Goal: Transaction & Acquisition: Purchase product/service

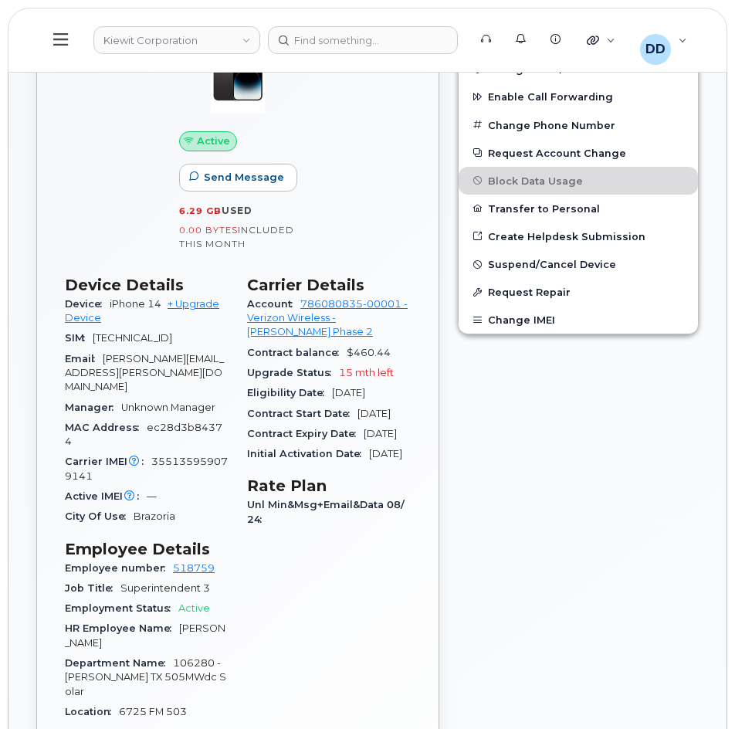
scroll to position [463, 0]
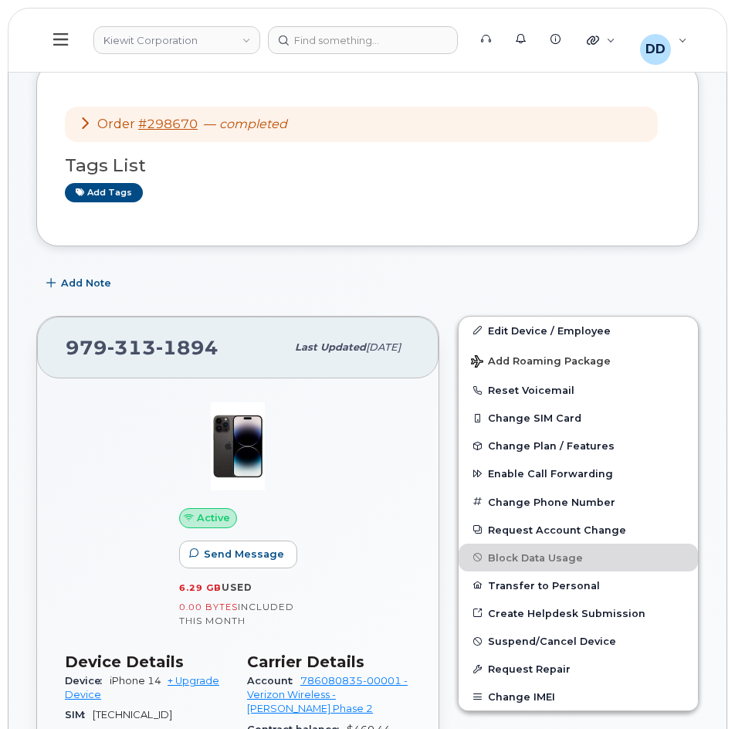
scroll to position [77, 0]
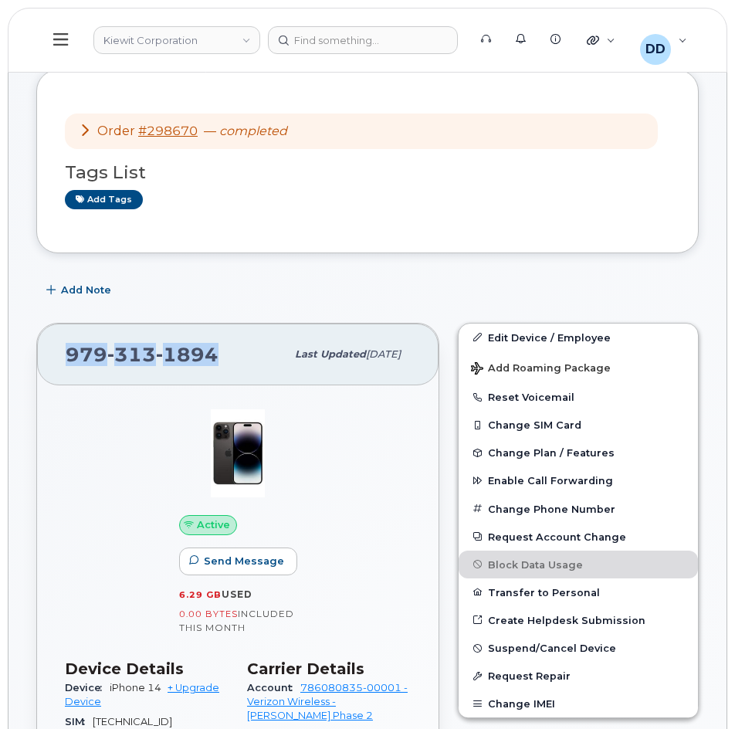
drag, startPoint x: 188, startPoint y: 361, endPoint x: 69, endPoint y: 362, distance: 119.6
click at [69, 362] on div "979 313 1894" at bounding box center [176, 354] width 220 height 32
copy span "979 313 1894"
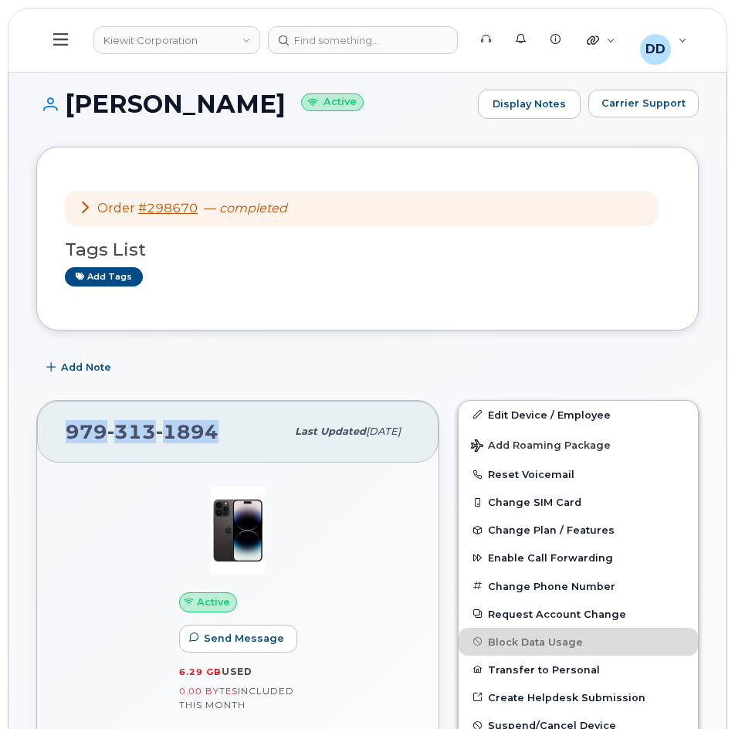
click at [58, 42] on icon at bounding box center [60, 39] width 15 height 17
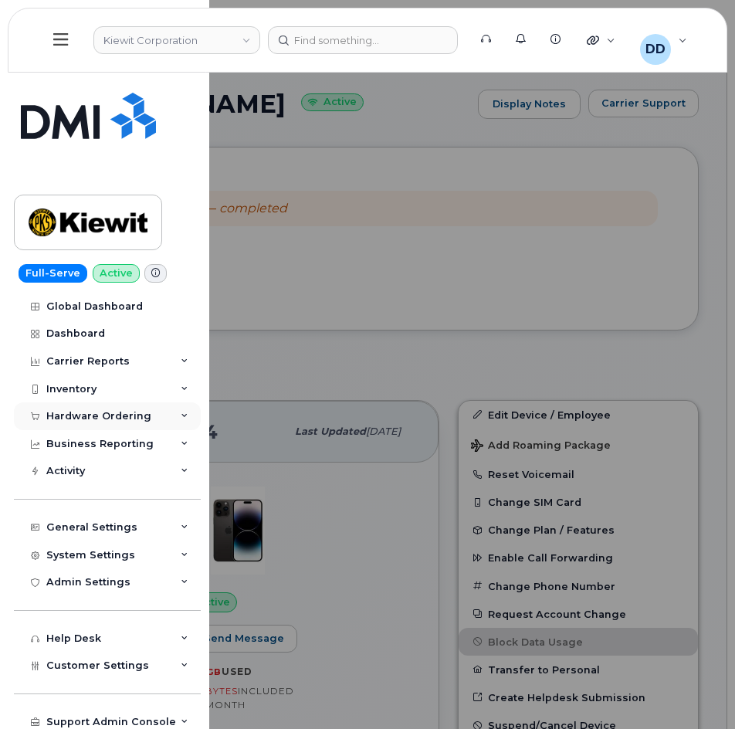
click at [86, 415] on div "Hardware Ordering" at bounding box center [98, 416] width 105 height 12
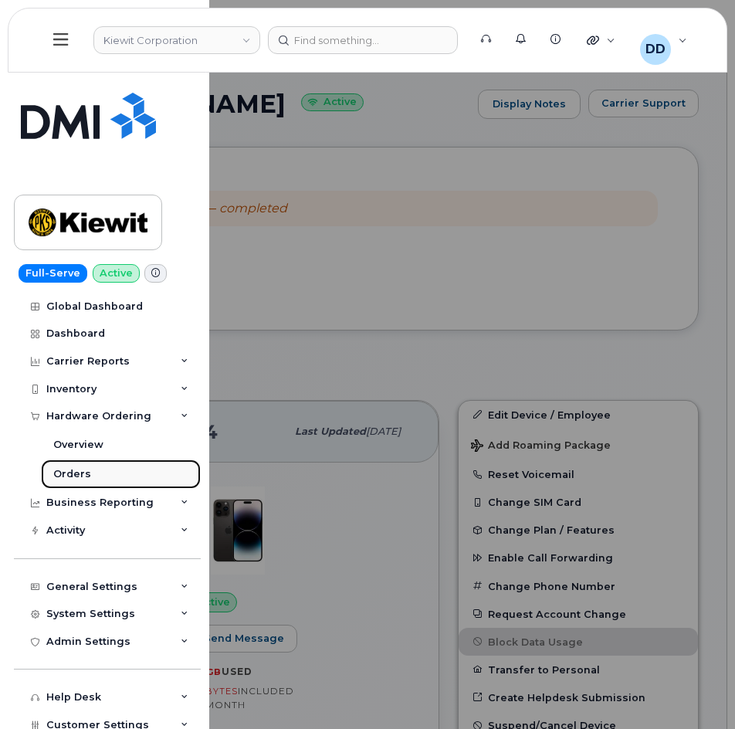
click at [71, 467] on div "Orders" at bounding box center [72, 474] width 38 height 14
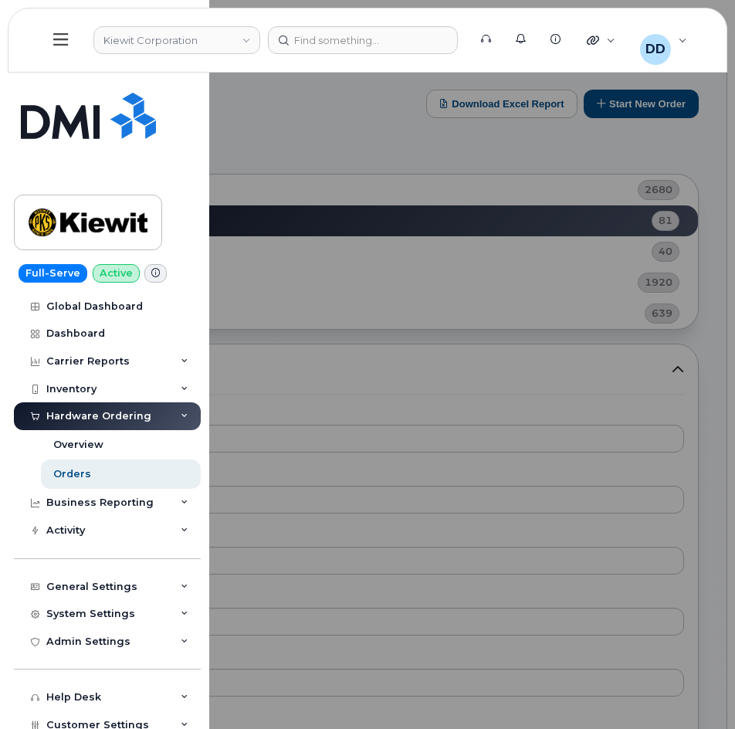
click at [369, 128] on div at bounding box center [367, 364] width 735 height 729
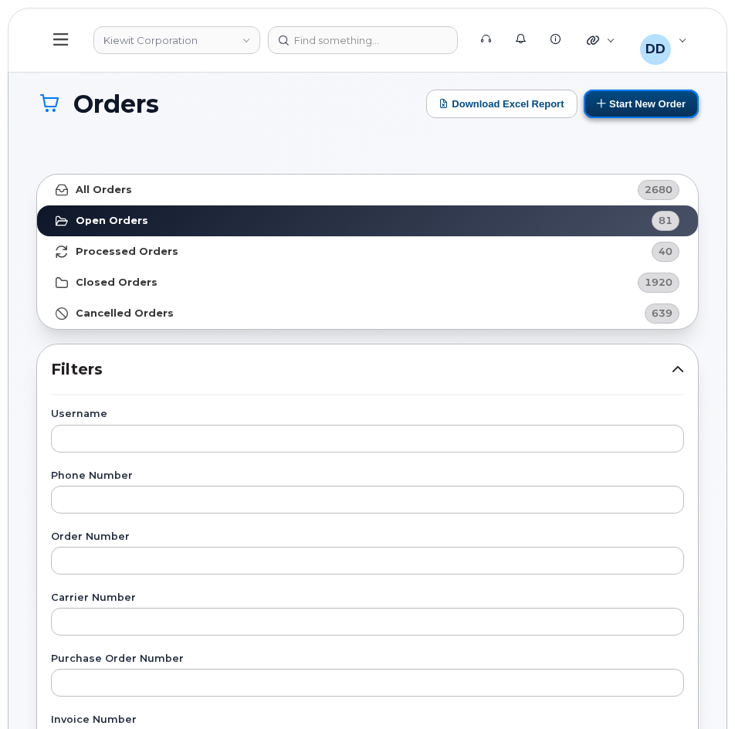
click at [604, 105] on icon at bounding box center [602, 103] width 10 height 10
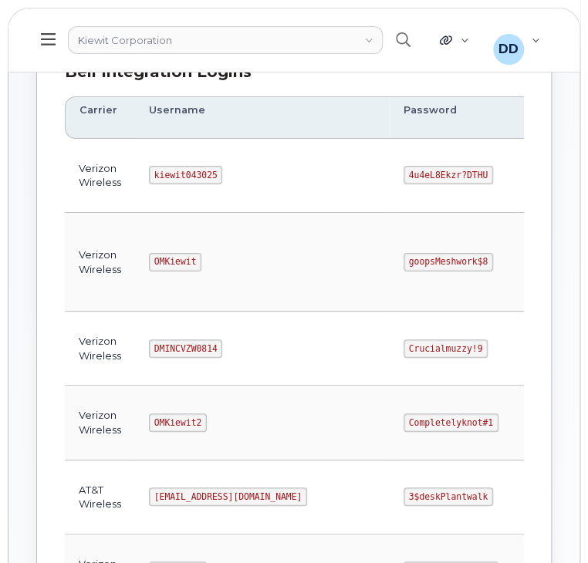
scroll to position [233, 0]
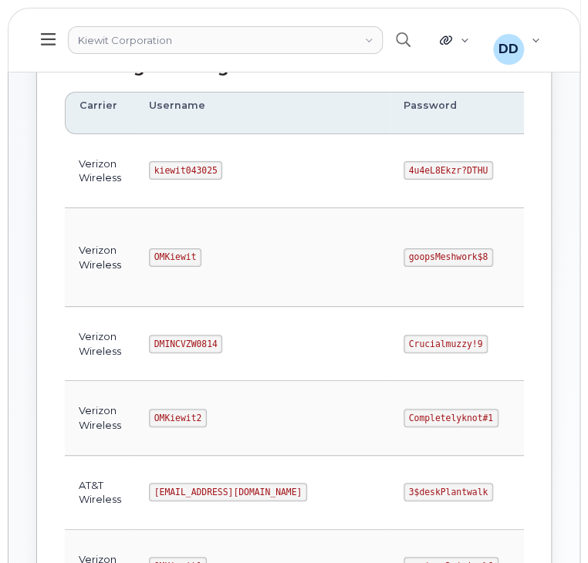
click at [182, 167] on code "kiewit043025" at bounding box center [185, 170] width 73 height 19
copy code "kiewit043025"
click at [404, 171] on code "4u4eL8Ekzr?DTHU" at bounding box center [449, 170] width 90 height 19
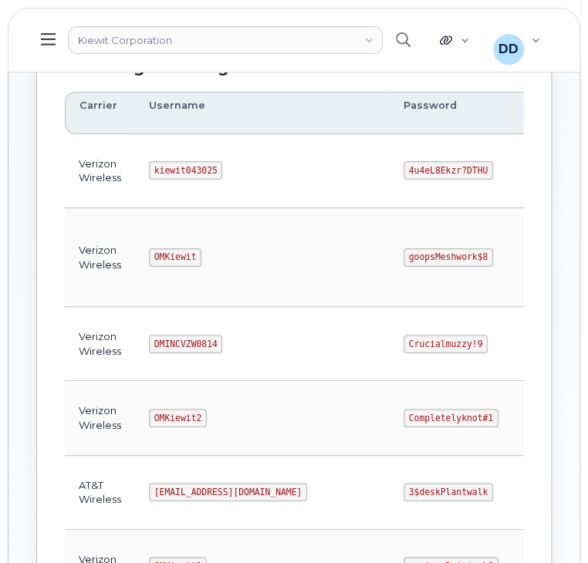
click at [404, 167] on code "4u4eL8Ekzr?DTHU" at bounding box center [449, 170] width 90 height 19
copy code "4u4eL8Ekzr?DTHU"
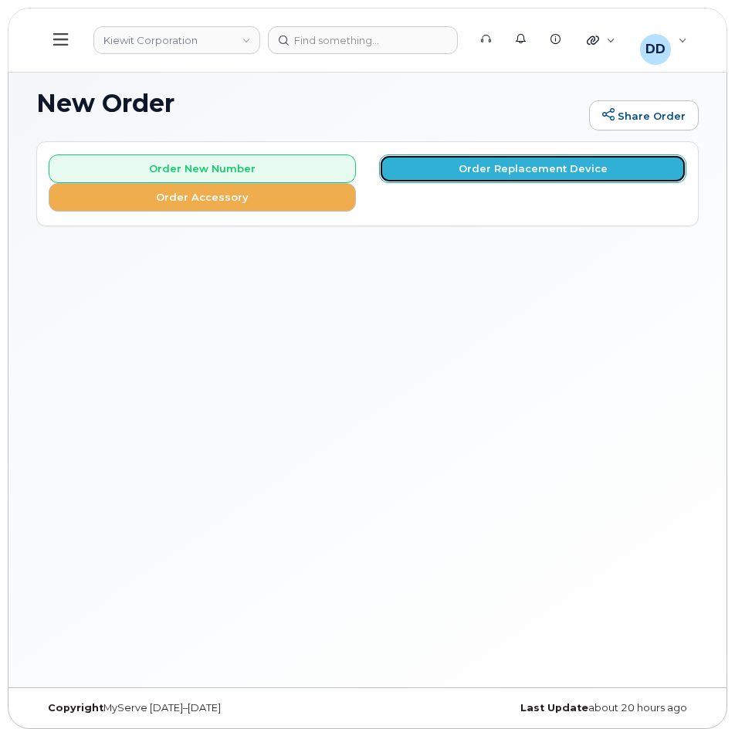
click at [458, 172] on button "Order Replacement Device" at bounding box center [532, 168] width 307 height 29
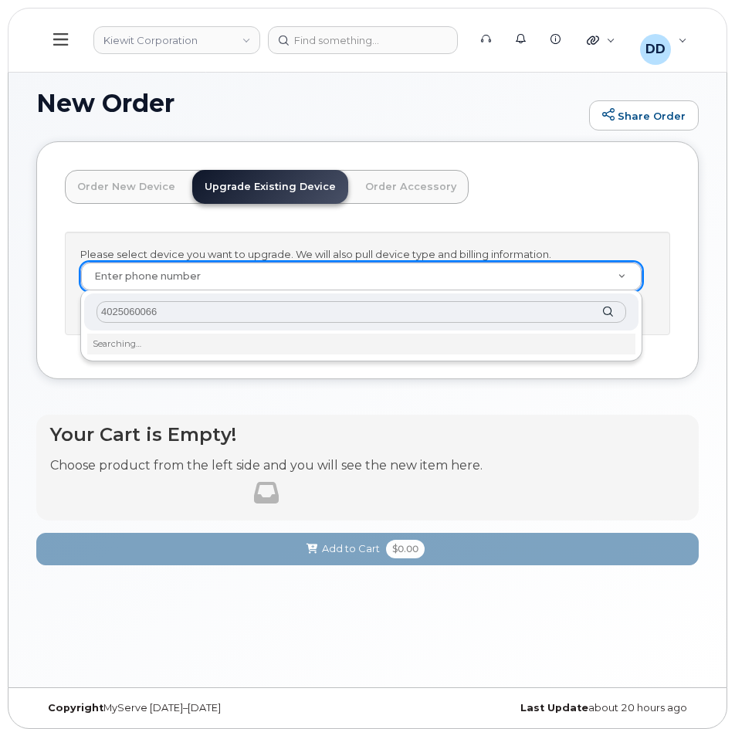
drag, startPoint x: 157, startPoint y: 309, endPoint x: 57, endPoint y: 312, distance: 99.6
click at [57, 312] on body "[PERSON_NAME] Corporation Support Alerts Knowledge Base Quicklinks Suspend / Ca…" at bounding box center [367, 368] width 735 height 736
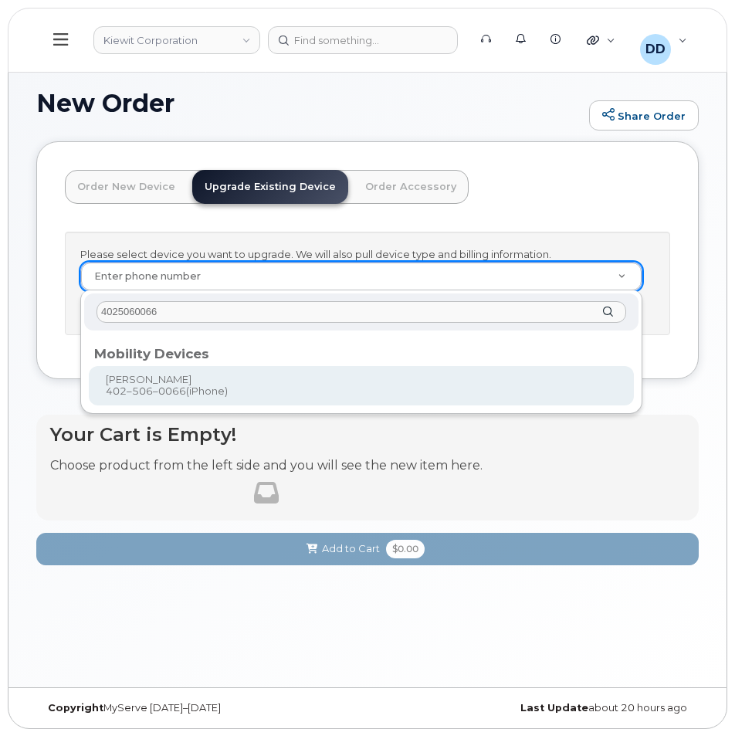
type input "4025060066"
type input "1167548"
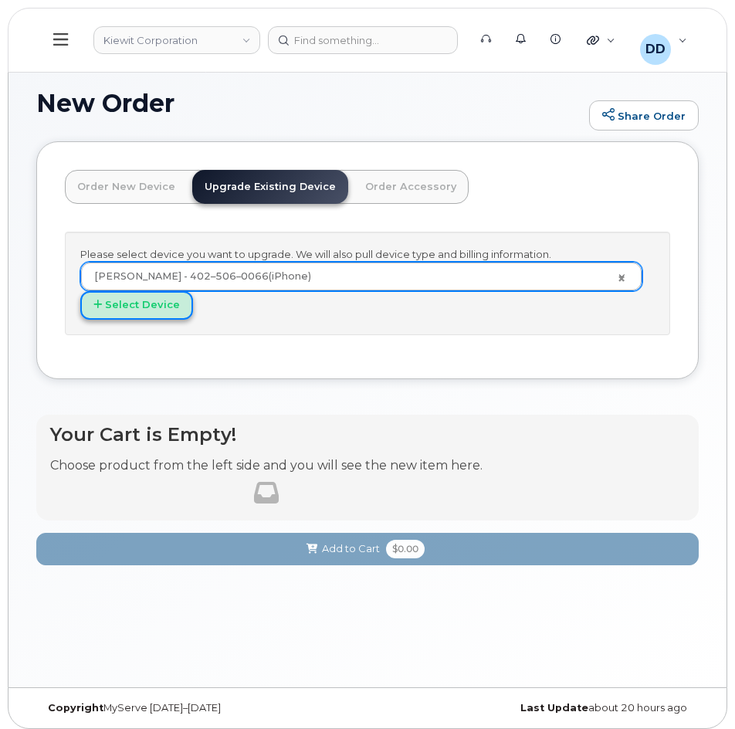
click at [157, 311] on button "Select Device" at bounding box center [136, 305] width 113 height 29
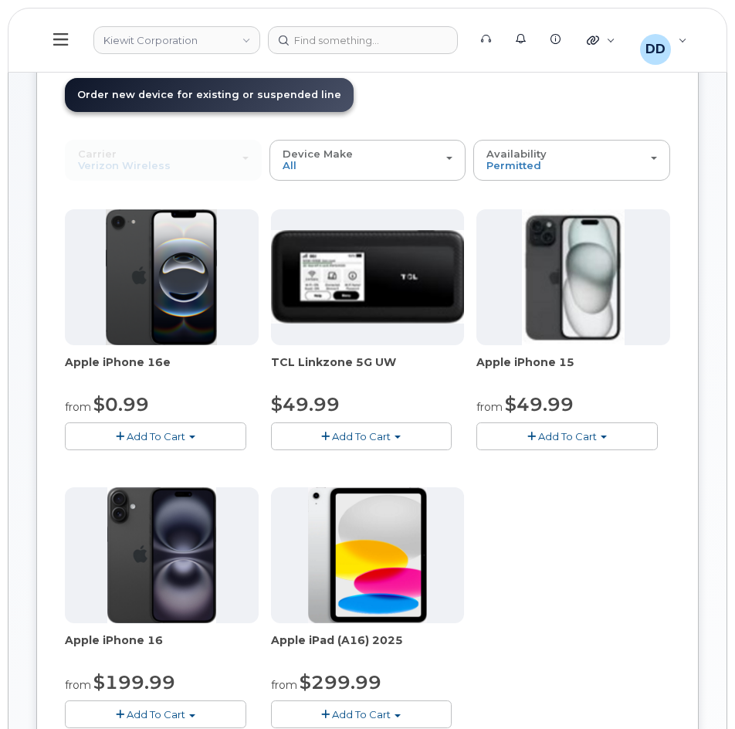
scroll to position [93, 0]
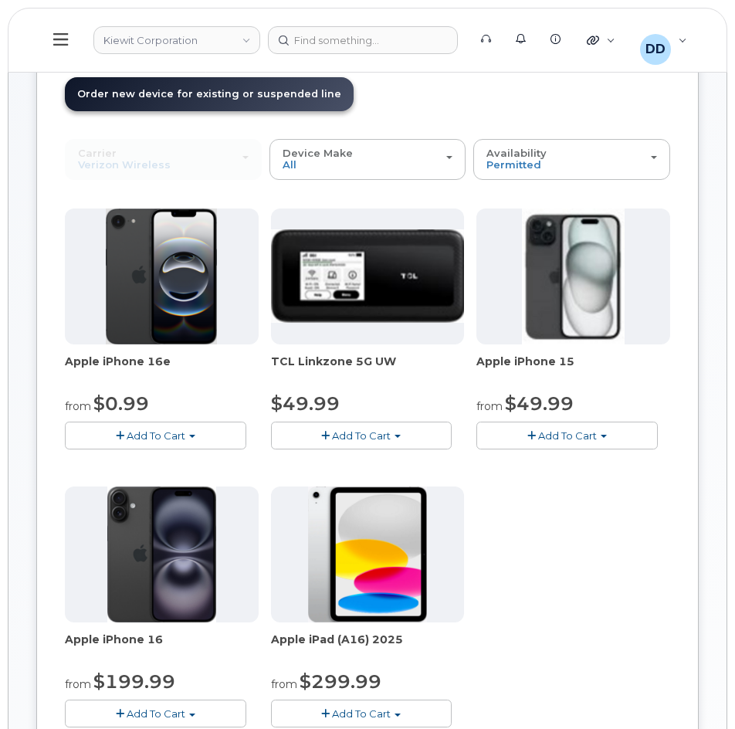
click at [544, 433] on span "Add To Cart" at bounding box center [567, 435] width 59 height 12
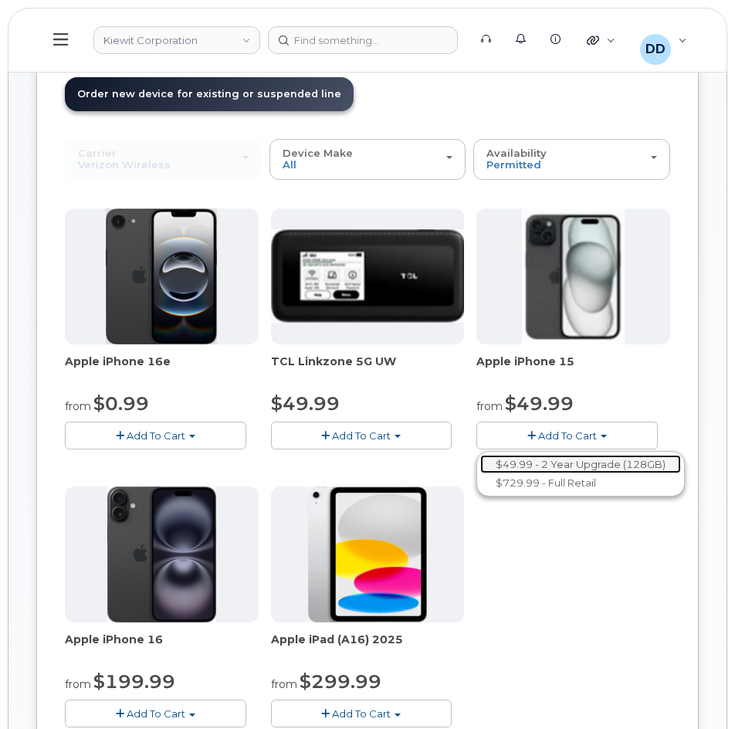
click at [566, 462] on link "$49.99 - 2 Year Upgrade (128GB)" at bounding box center [580, 464] width 201 height 19
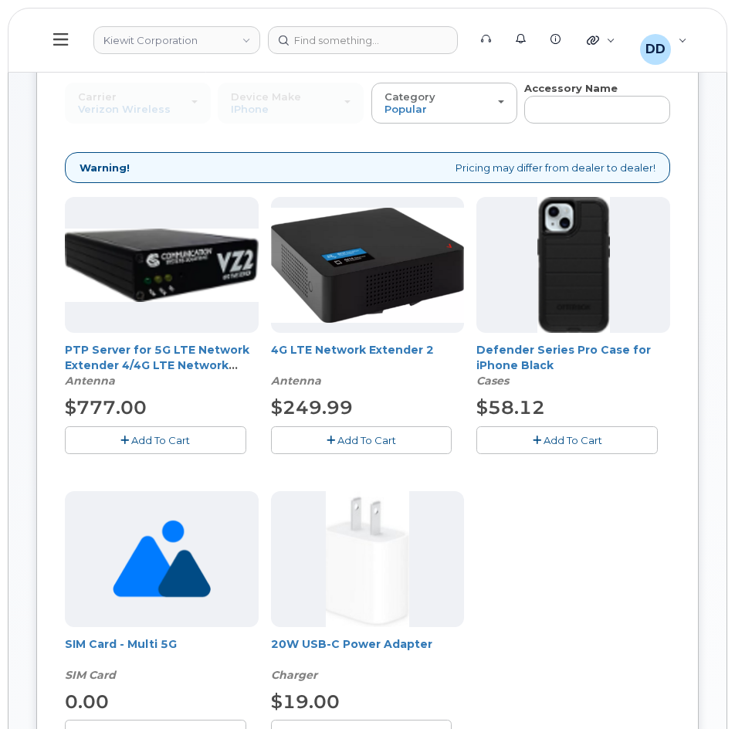
scroll to position [154, 0]
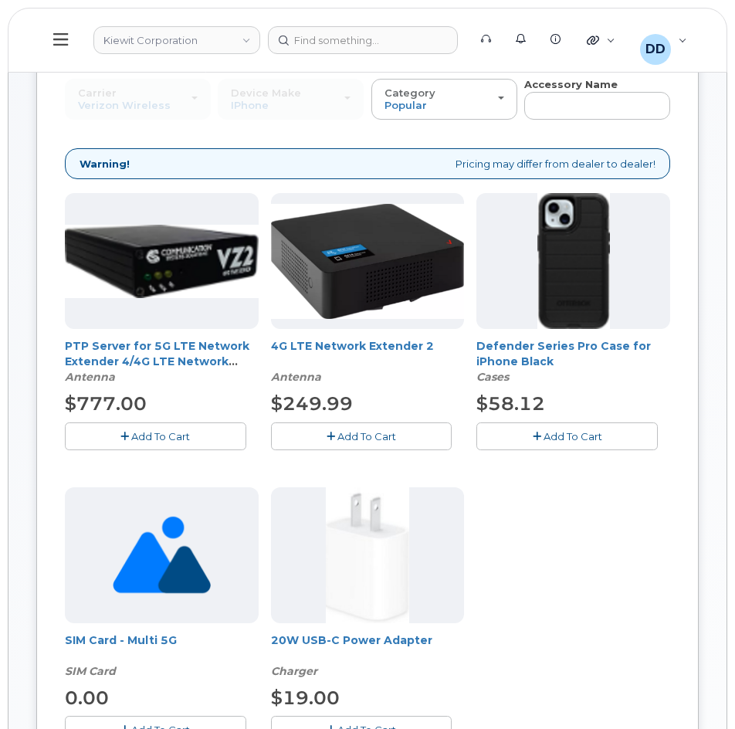
click at [569, 438] on span "Add To Cart" at bounding box center [572, 436] width 59 height 12
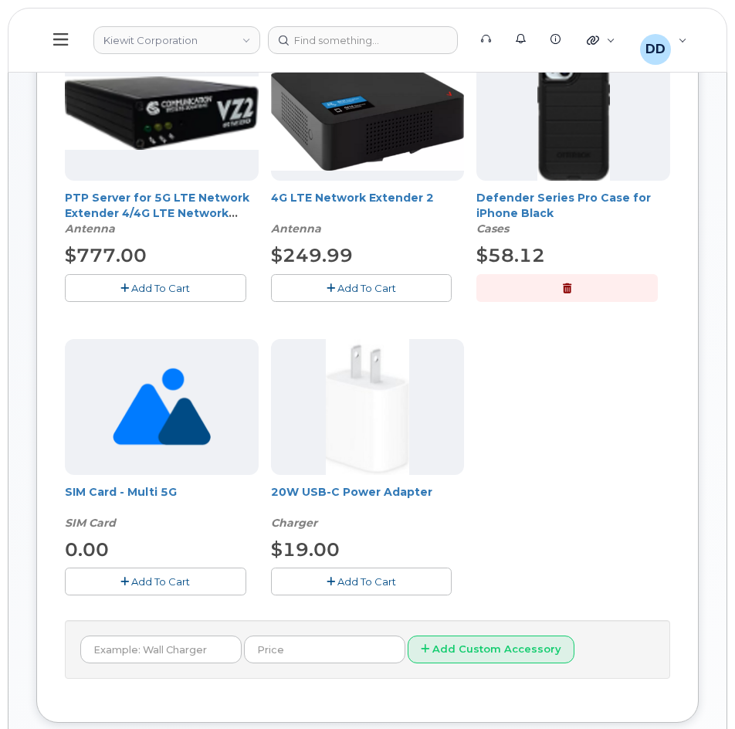
scroll to position [309, 0]
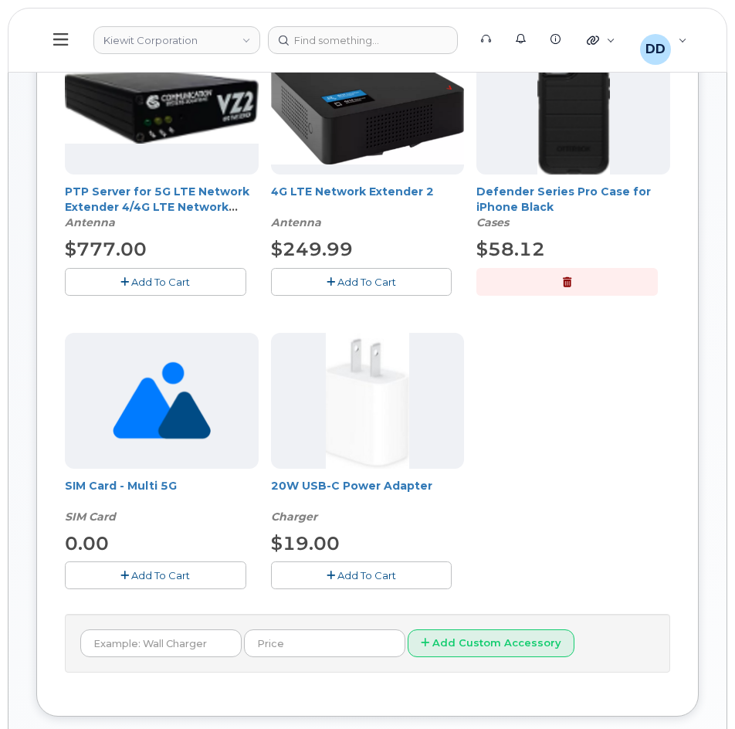
click at [364, 576] on span "Add To Cart" at bounding box center [366, 575] width 59 height 12
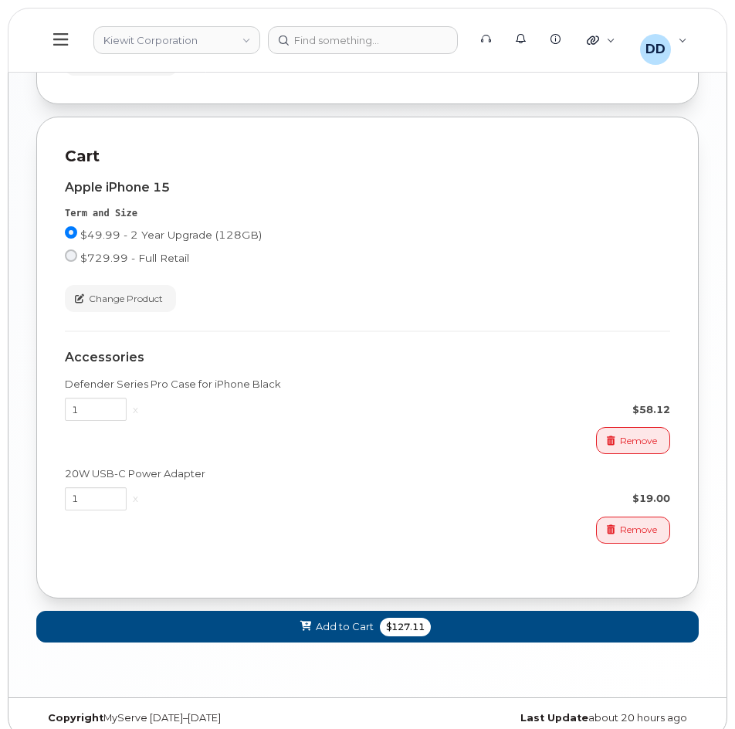
scroll to position [1257, 0]
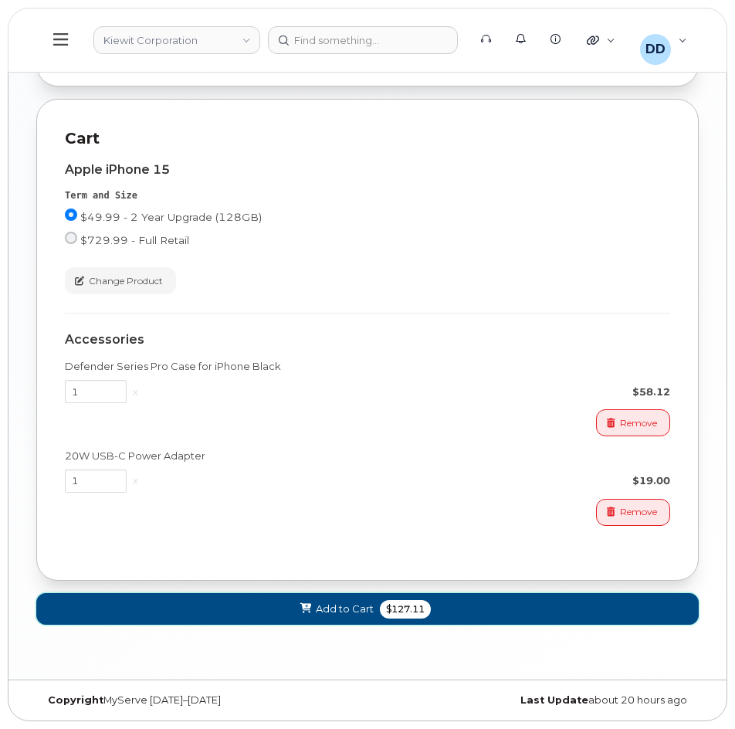
click at [465, 607] on button "Add to Cart $127.11" at bounding box center [367, 609] width 662 height 32
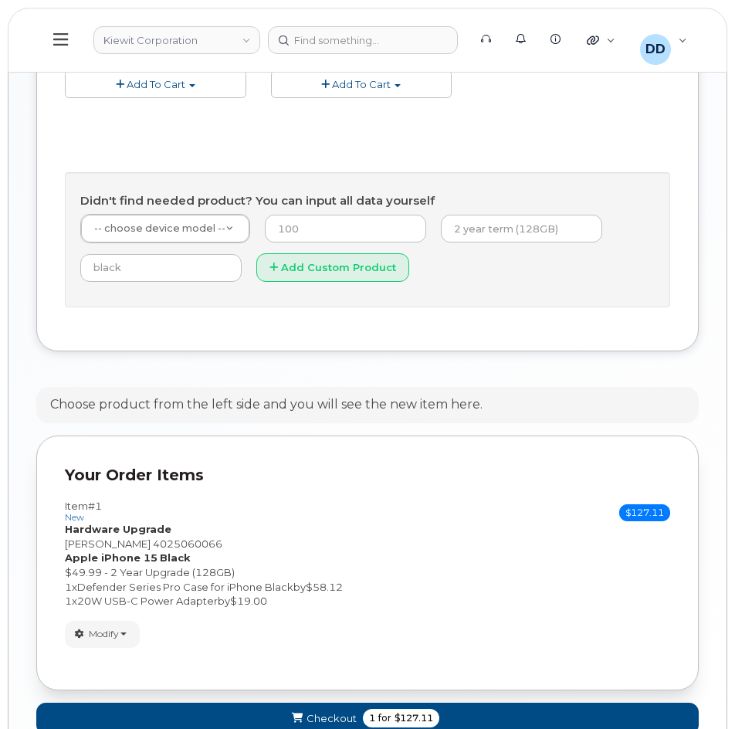
scroll to position [819, 0]
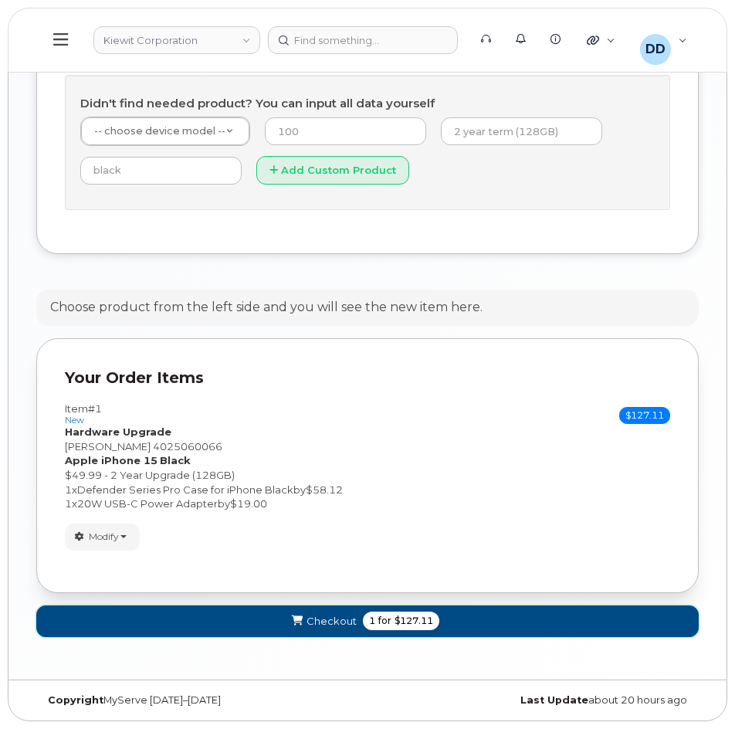
click at [479, 615] on button "Checkout 1 for $127.11" at bounding box center [367, 621] width 662 height 32
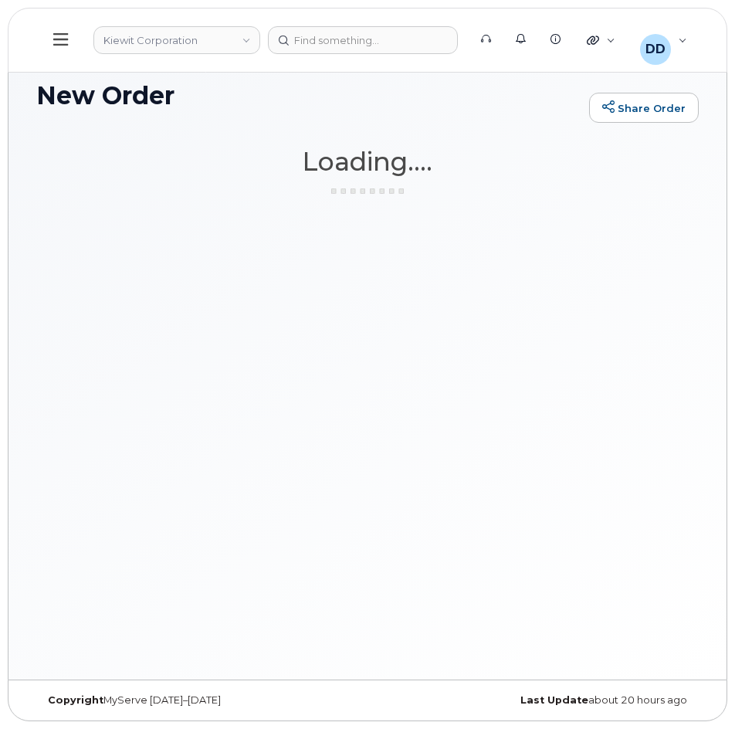
scroll to position [8, 0]
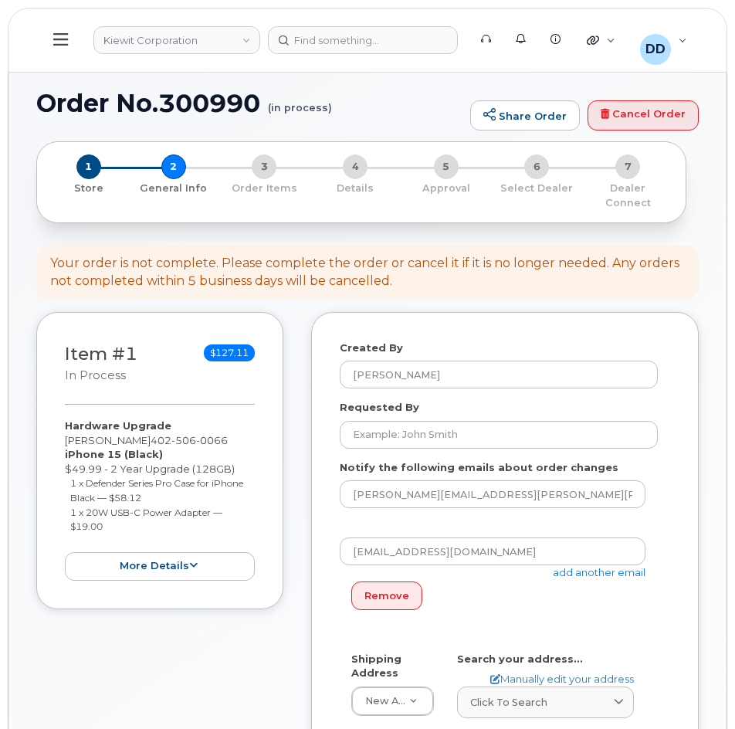
select select
click at [369, 433] on input "Requested By" at bounding box center [499, 435] width 318 height 28
click at [378, 428] on input "Requested By" at bounding box center [499, 435] width 318 height 28
paste input "Allen Riley"
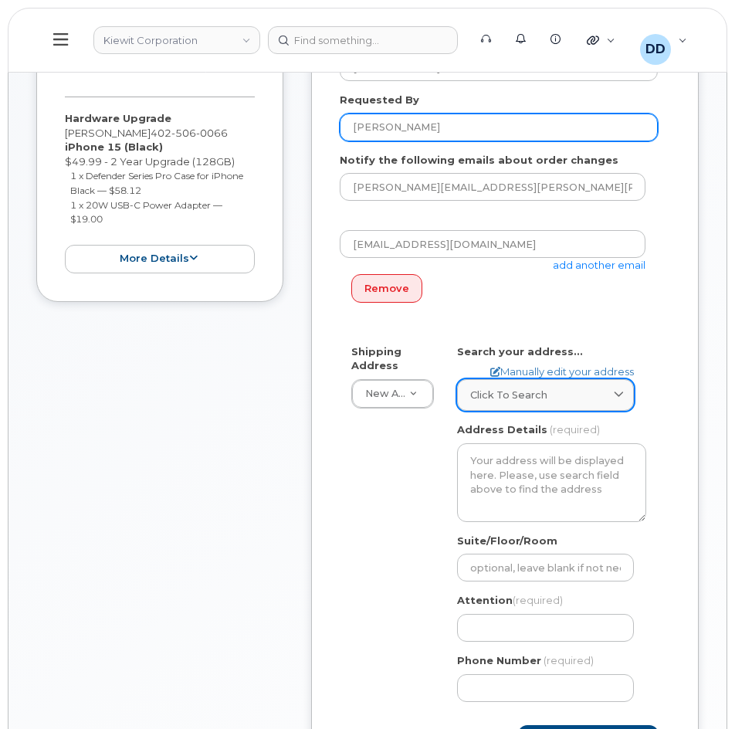
scroll to position [309, 0]
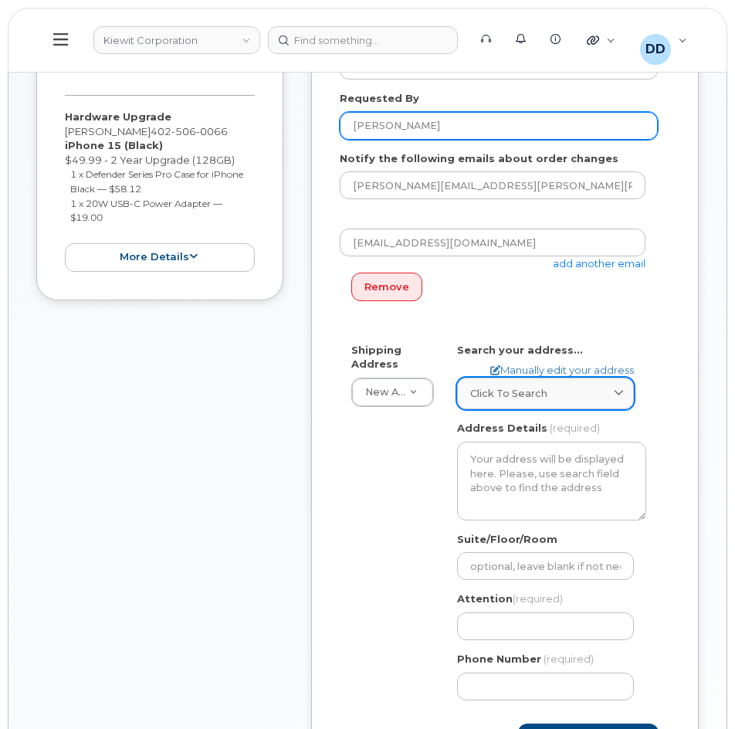
type input "Allen Riley"
click at [539, 393] on span "Click to search" at bounding box center [508, 393] width 77 height 15
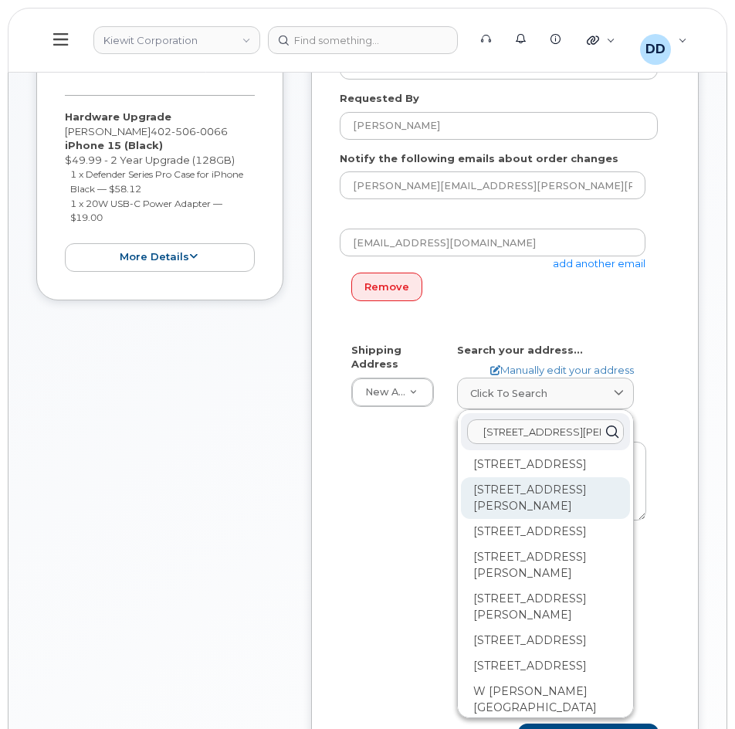
scroll to position [0, 0]
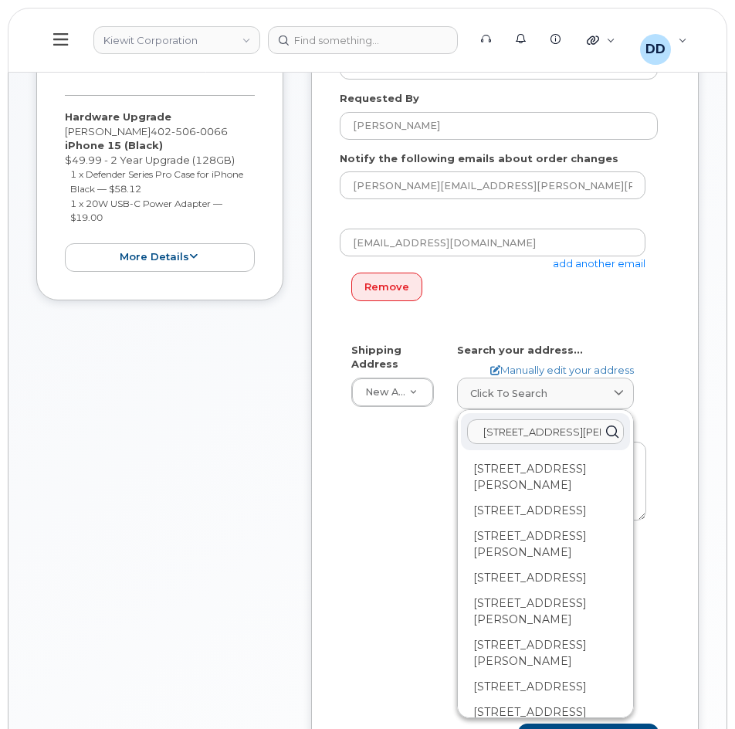
drag, startPoint x: 492, startPoint y: 431, endPoint x: 591, endPoint y: 435, distance: 98.9
click at [591, 435] on input "2008 W. Ho Mills Blvd" at bounding box center [545, 431] width 157 height 25
type input "2008 W. Ho Mills Blvd"
click at [624, 312] on div "ddavis@dminc.com add another email Remove" at bounding box center [499, 279] width 318 height 102
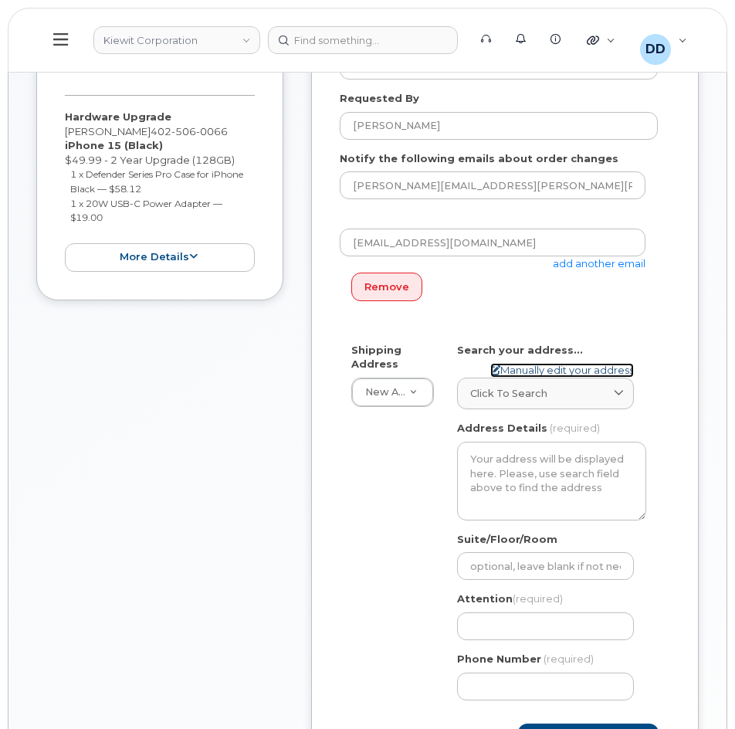
click at [539, 370] on link "Manually edit your address" at bounding box center [562, 370] width 144 height 15
select select
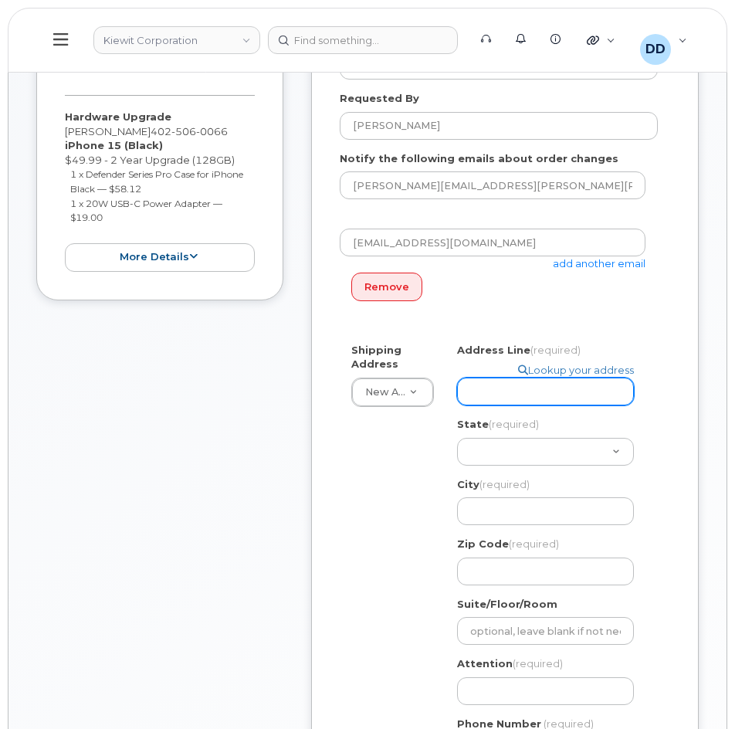
click at [497, 394] on input "Address Line (required)" at bounding box center [545, 391] width 177 height 28
paste input "2008 W. Ho Mills Blvd"
select select
type input "2008 W. Ho Mills Blvd"
click at [581, 394] on input "2008 W. Ho Mills Blvd" at bounding box center [545, 391] width 177 height 28
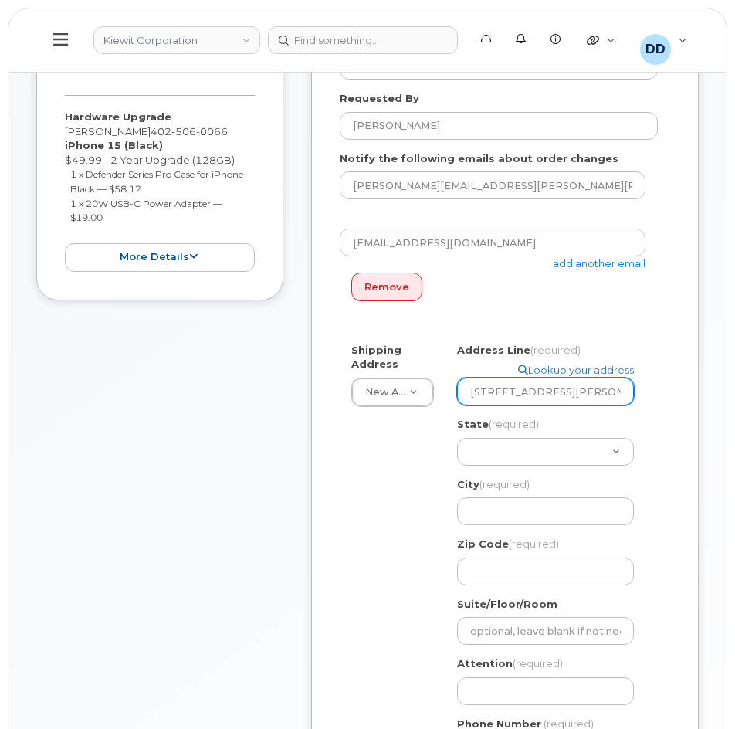
select select
type input "2008 W. Ho Mills Blv"
select select
type input "2008 W. Ho Mills Bl"
select select
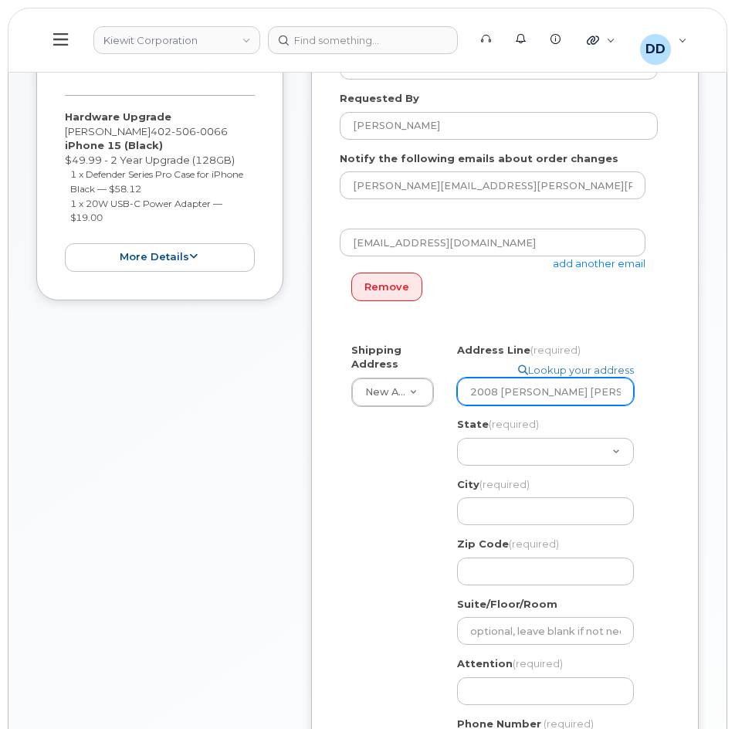
type input "2008 W. Ho Mills B"
select select
type input "2008 W. Ho Mills"
select select
type input "2008 W. Ho Mills H"
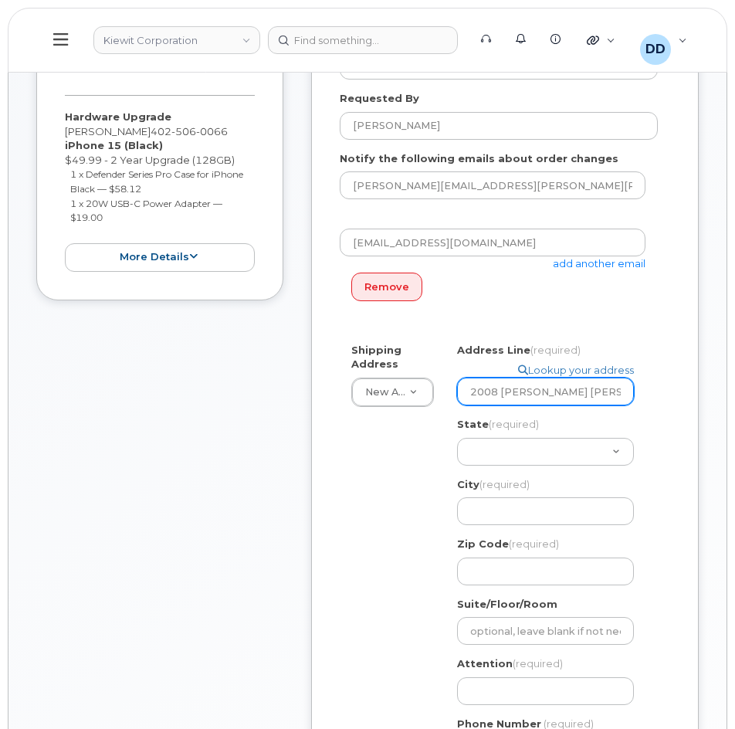
select select
type input "2008 W. Ho Mills Hw"
select select
type input "2008 W. Ho Mills Hwy"
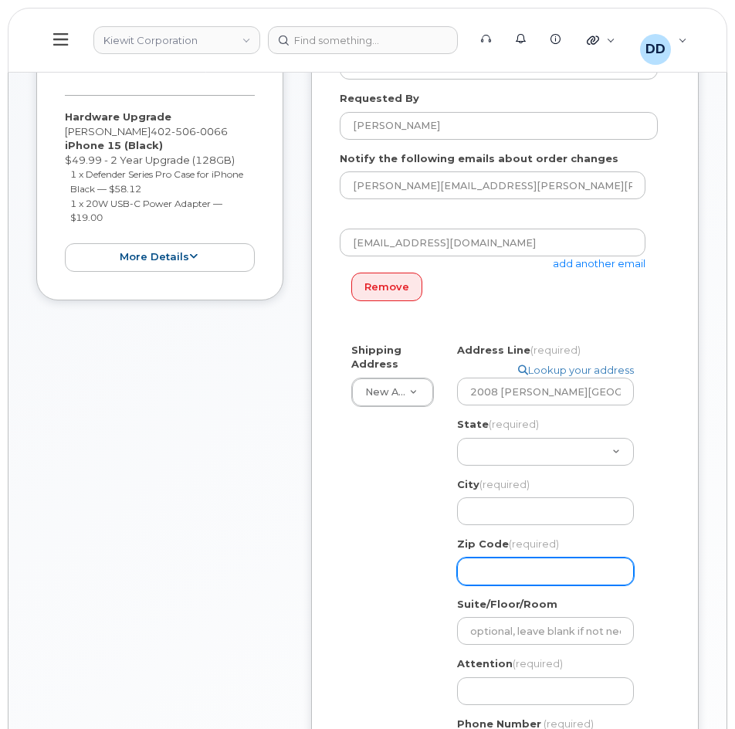
click at [523, 573] on input "Zip Code (required)" at bounding box center [545, 571] width 177 height 28
select select
type input "7"
select select
type input "77"
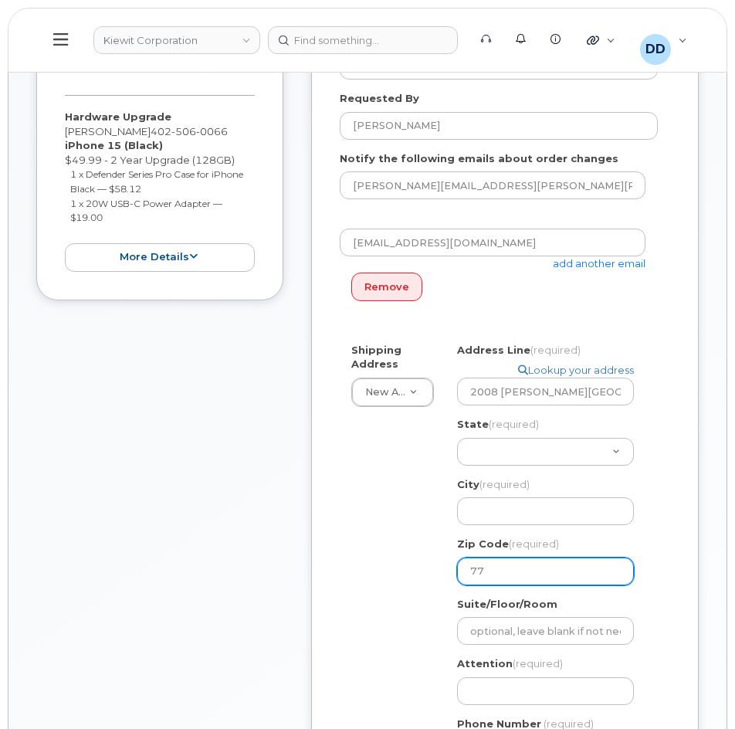
select select
type input "776"
select select
type input "7764"
select select
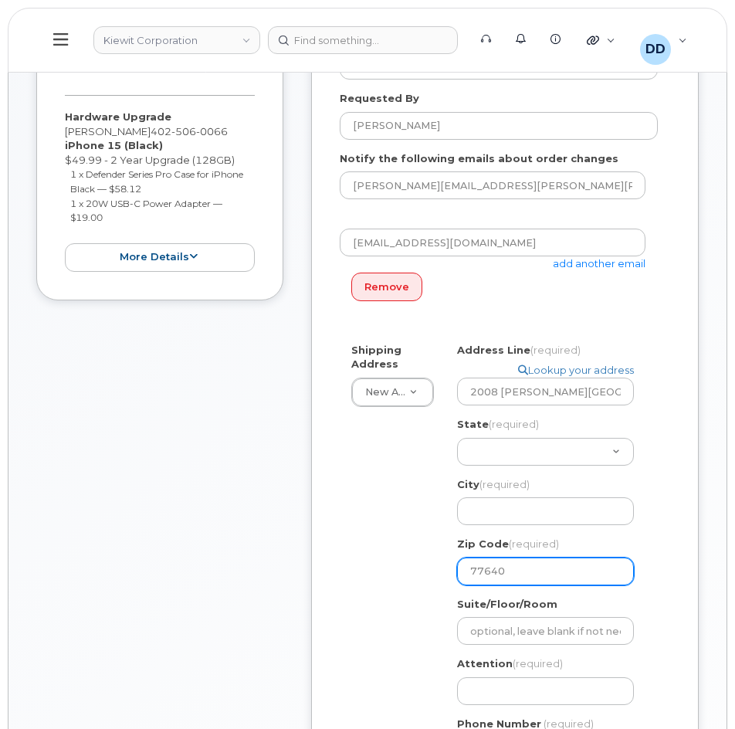
drag, startPoint x: 511, startPoint y: 569, endPoint x: 463, endPoint y: 573, distance: 48.0
click at [463, 573] on input "77640" at bounding box center [545, 571] width 177 height 28
type input "77640"
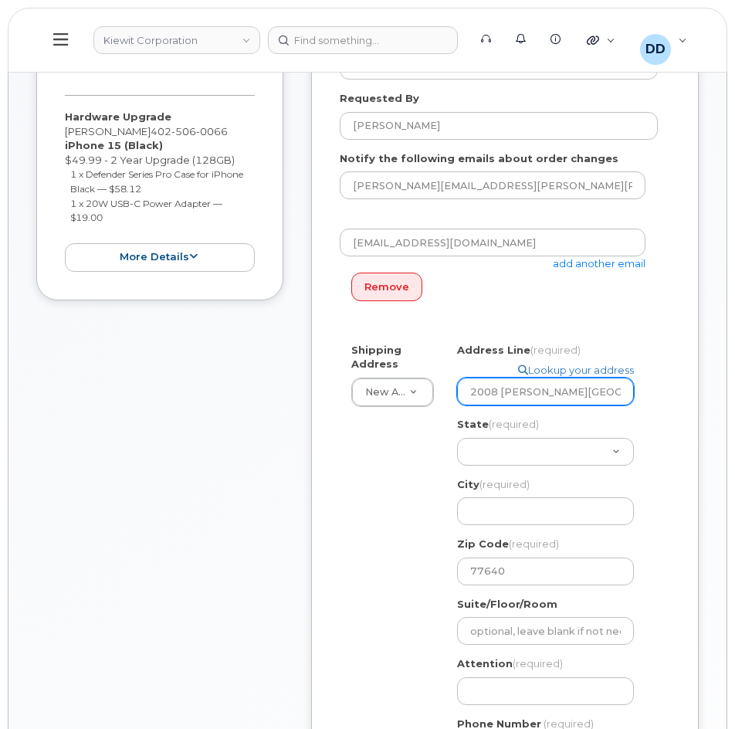
drag, startPoint x: 585, startPoint y: 393, endPoint x: 470, endPoint y: 394, distance: 115.0
click at [470, 394] on input "2008 W. Ho Mills Hwy" at bounding box center [545, 391] width 177 height 28
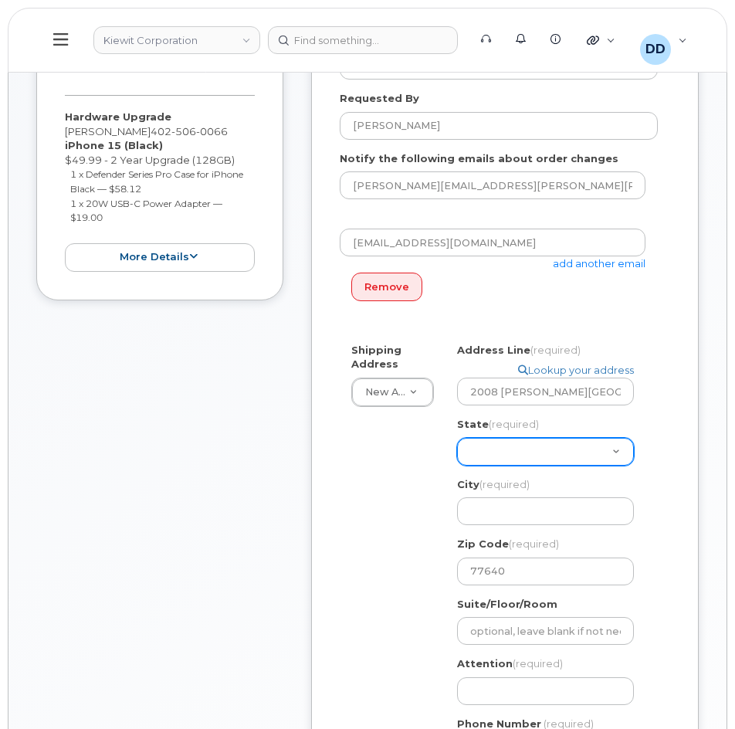
click at [559, 453] on select "Alabama Alaska American Samoa Arizona Arkansas California Colorado Connecticut …" at bounding box center [545, 452] width 177 height 28
select select "TX"
click at [457, 438] on select "Alabama Alaska American Samoa Arizona Arkansas California Colorado Connecticut …" at bounding box center [545, 452] width 177 height 28
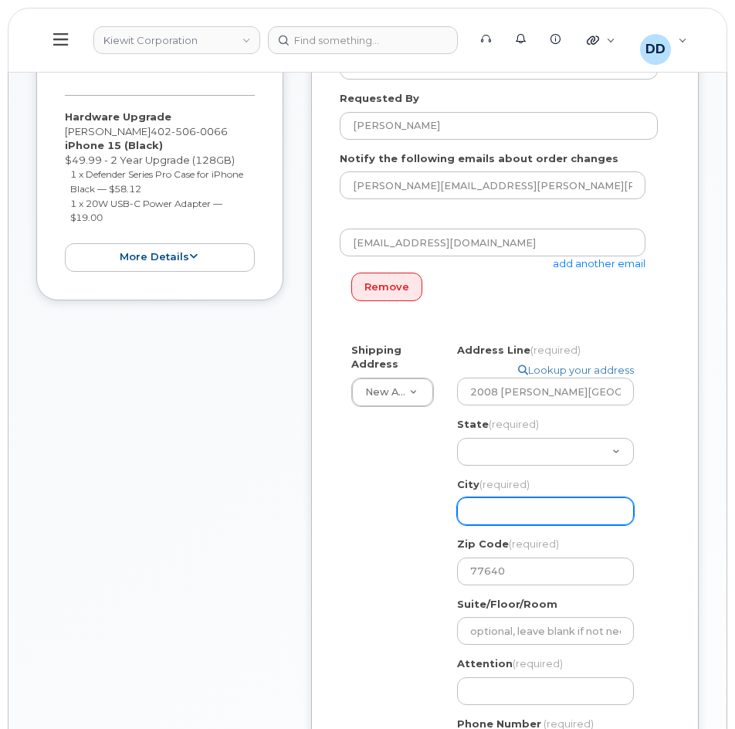
click at [525, 516] on input "City (required)" at bounding box center [545, 511] width 177 height 28
select select
type input "P"
select select
type input "Po"
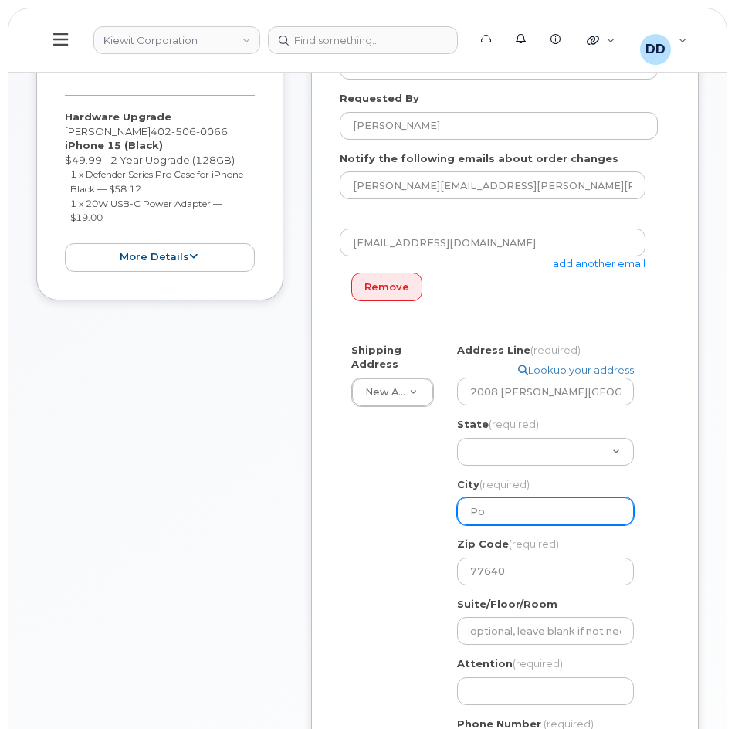
select select
type input "Por"
select select
type input "Port"
select select
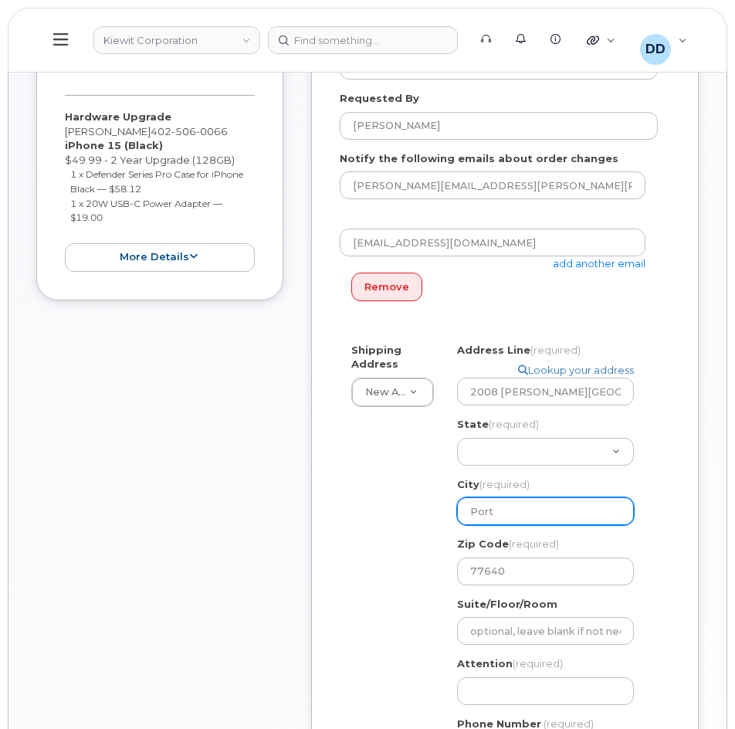
type input "Port A"
select select
type input "Port Ar"
select select
type input "Port Art"
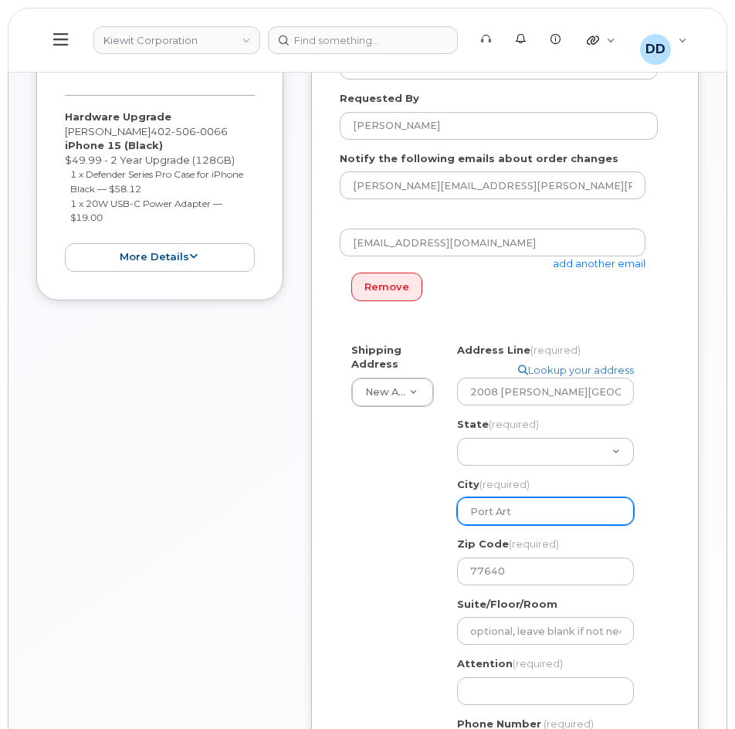
select select
type input "Port Arth"
select select
type input "Port Arthu"
select select
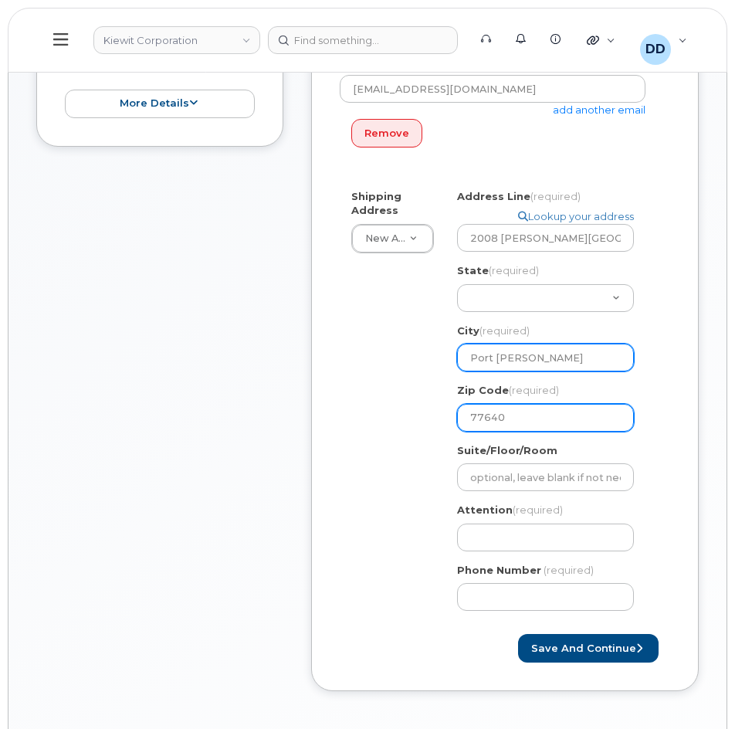
scroll to position [463, 0]
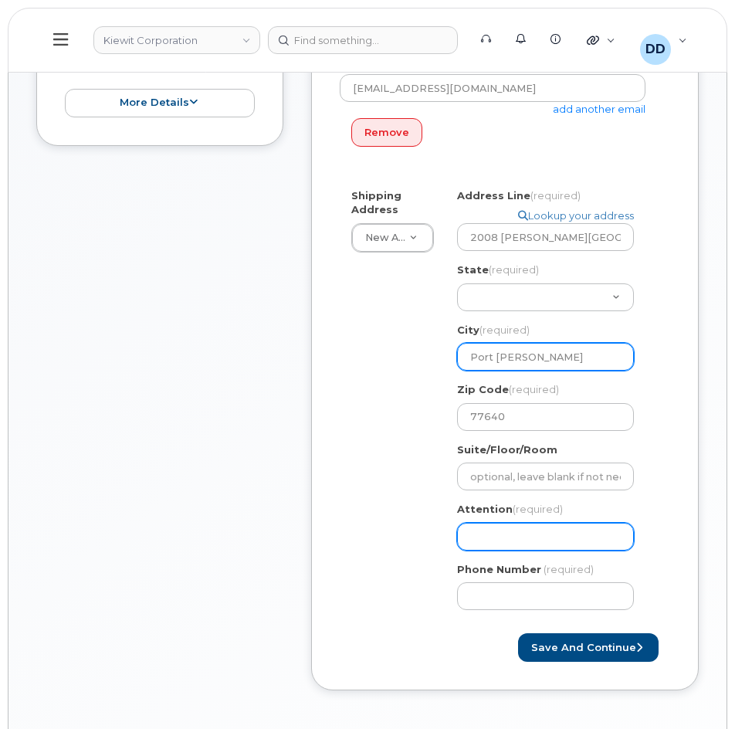
type input "Port Arthur"
click at [509, 536] on input "Attention (required)" at bounding box center [545, 537] width 177 height 28
click at [483, 540] on input "Attention (required)" at bounding box center [545, 537] width 177 height 28
paste input "Allen Riley"
select select
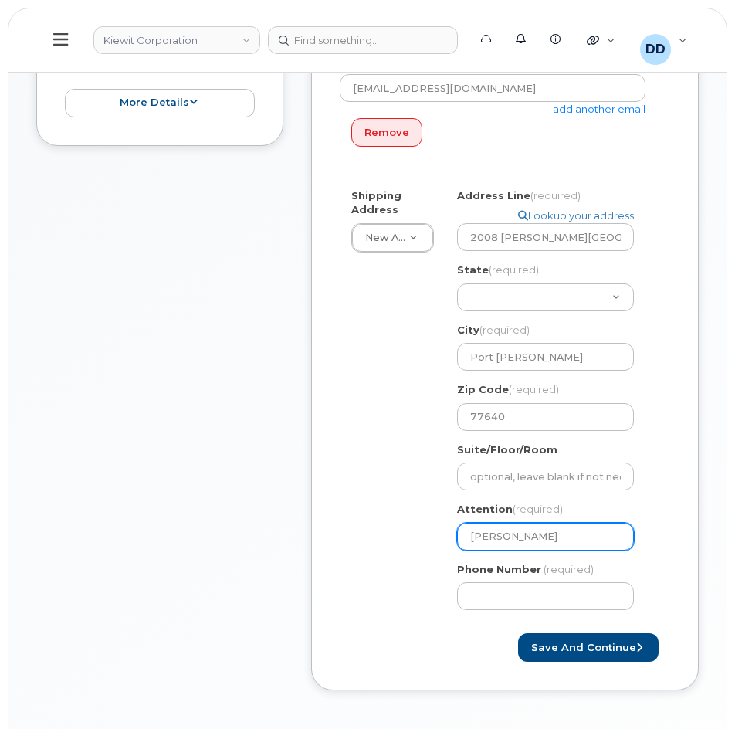
type input "Allen Riley"
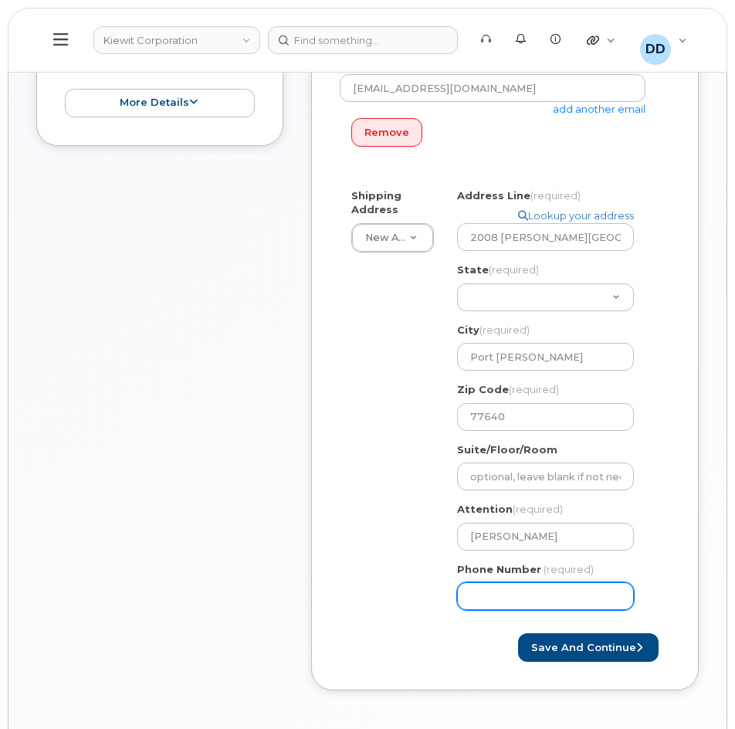
click at [535, 607] on input "Phone Number" at bounding box center [545, 596] width 177 height 28
paste input "9037388305"
select select
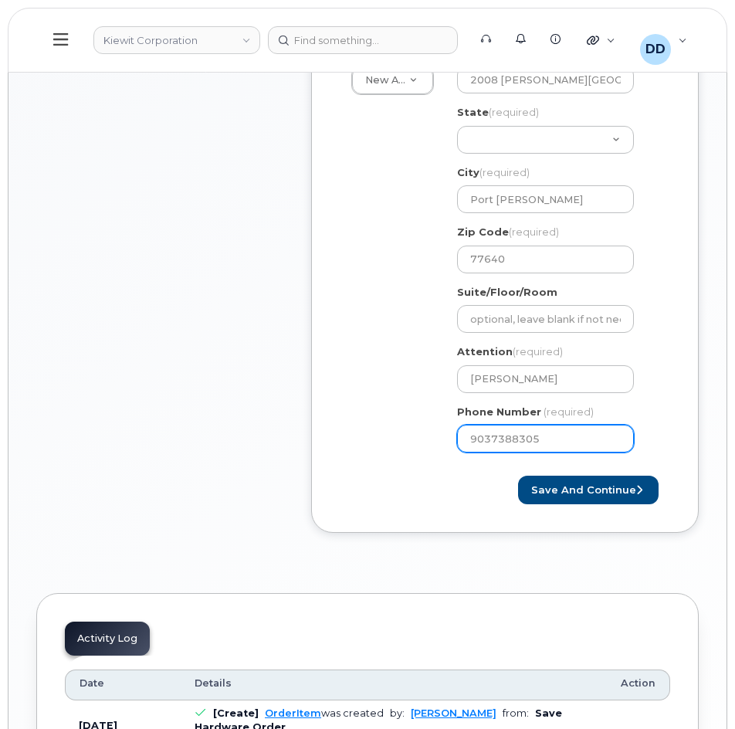
scroll to position [624, 0]
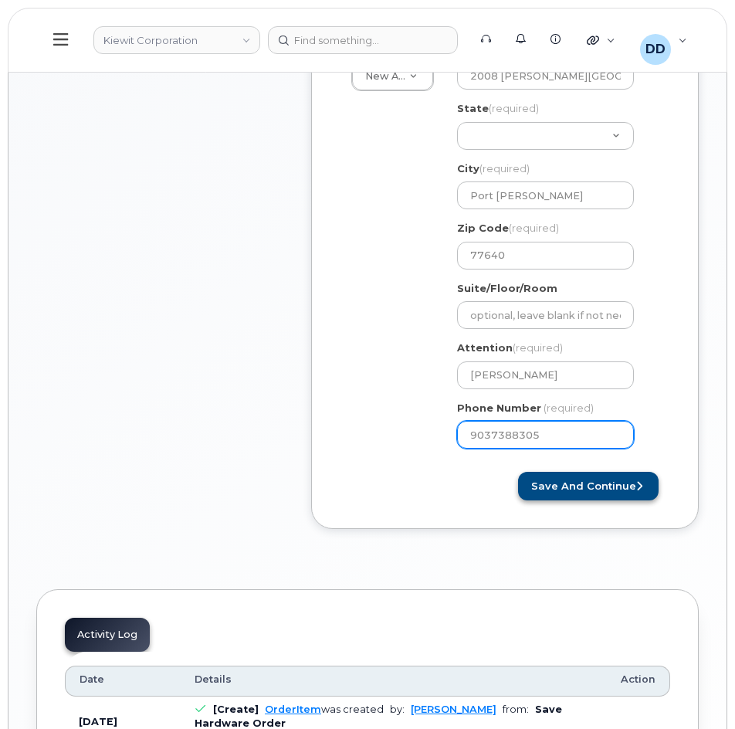
type input "9037388305"
click at [593, 491] on button "Save and Continue" at bounding box center [588, 486] width 140 height 29
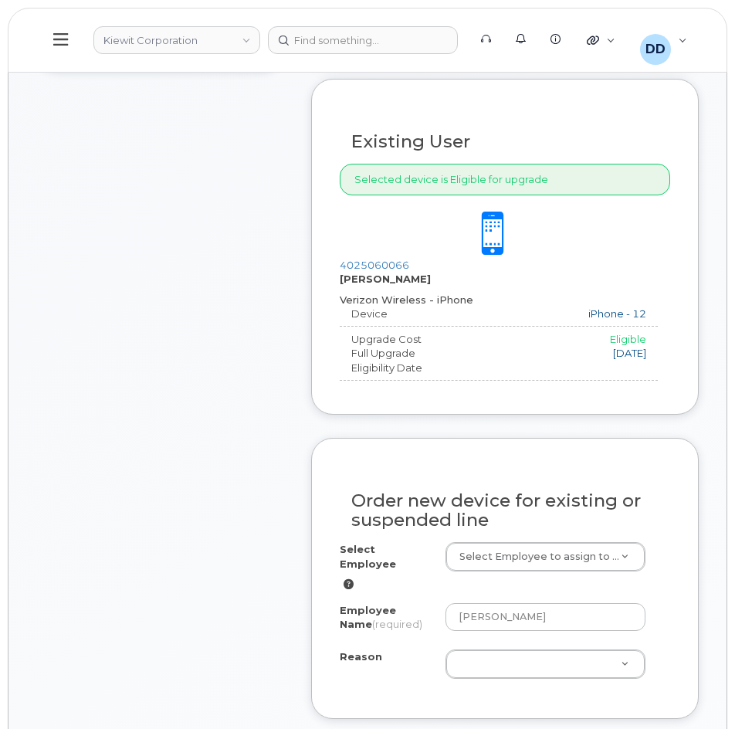
scroll to position [540, 0]
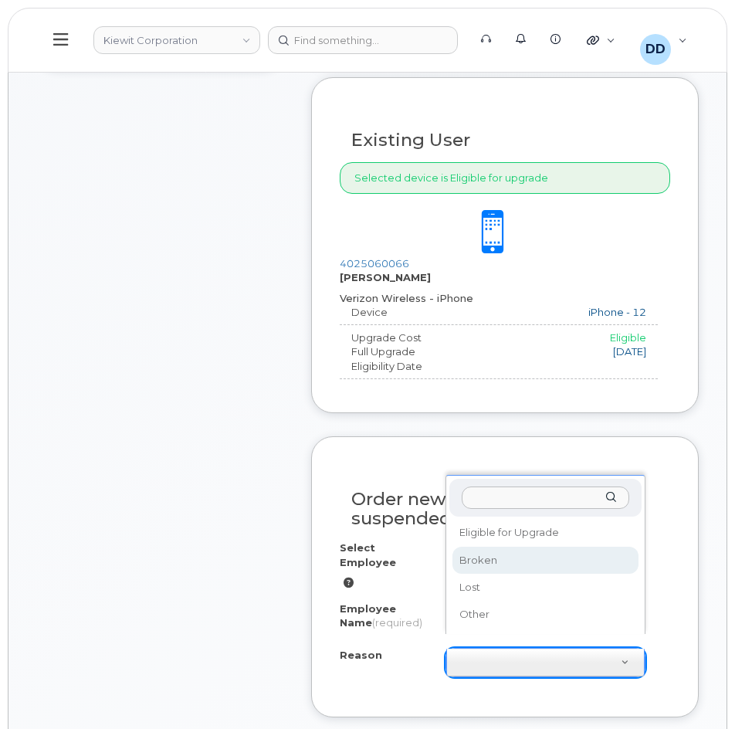
select select "broken"
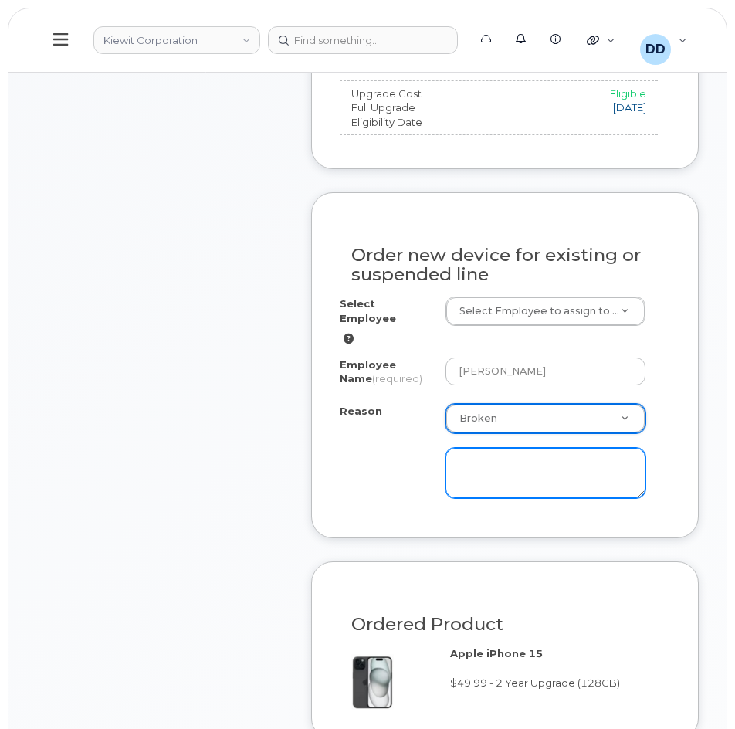
scroll to position [792, 0]
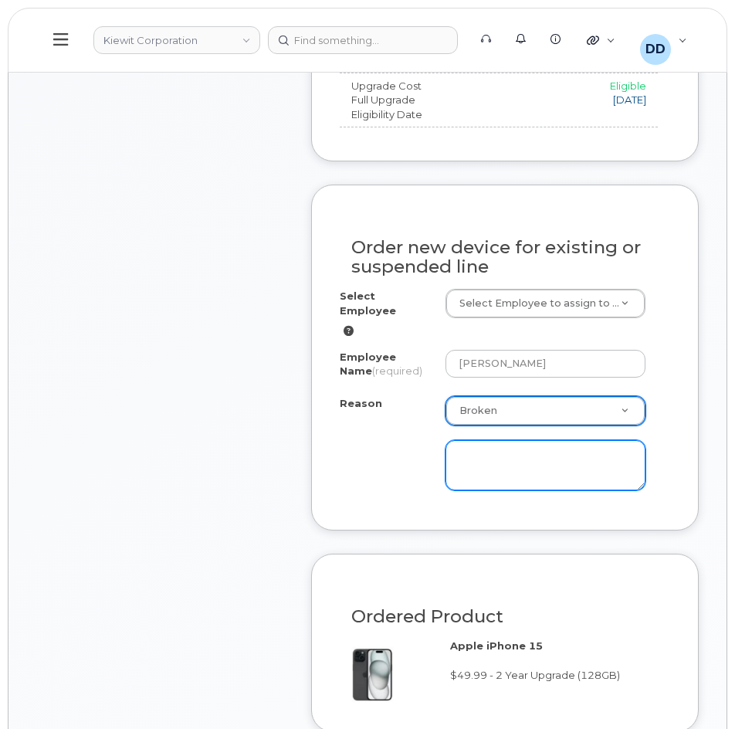
click at [517, 452] on textarea at bounding box center [545, 465] width 200 height 51
click at [502, 440] on textarea at bounding box center [545, 465] width 200 height 51
click at [479, 455] on textarea "Earpiece is damaged and Alllen canot hear people on the phone when onsite" at bounding box center [545, 465] width 200 height 51
click at [477, 455] on textarea "Earpiece is damaged and Alllen canot hear people on the phone when onsite" at bounding box center [545, 465] width 200 height 51
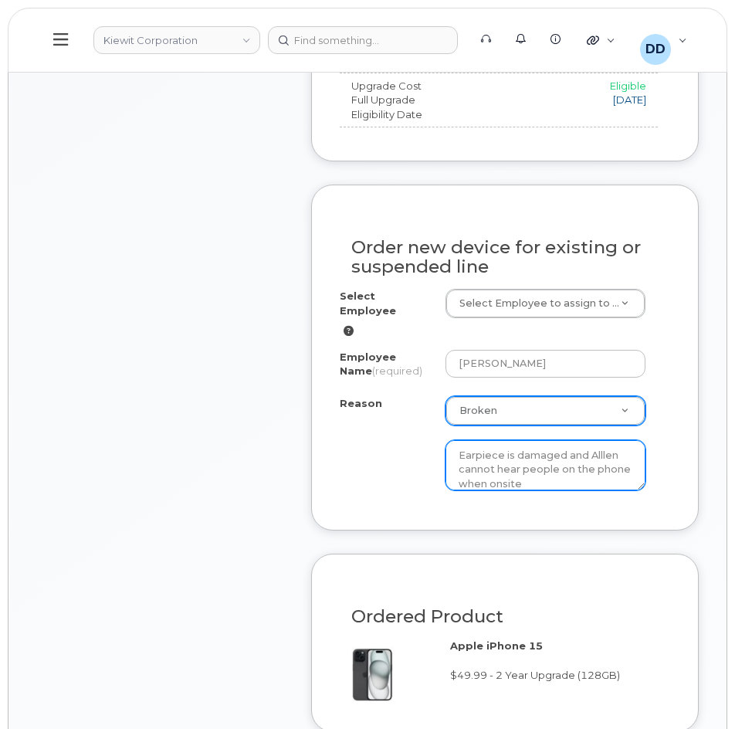
click at [597, 440] on textarea "Earpiece is damaged and Alllen cannot hear people on the phone when onsite" at bounding box center [545, 465] width 200 height 51
type textarea "Earpiece is damaged and [PERSON_NAME] cannot hear people on the phone when onsi…"
click at [646, 350] on div "[PERSON_NAME]" at bounding box center [551, 364] width 212 height 28
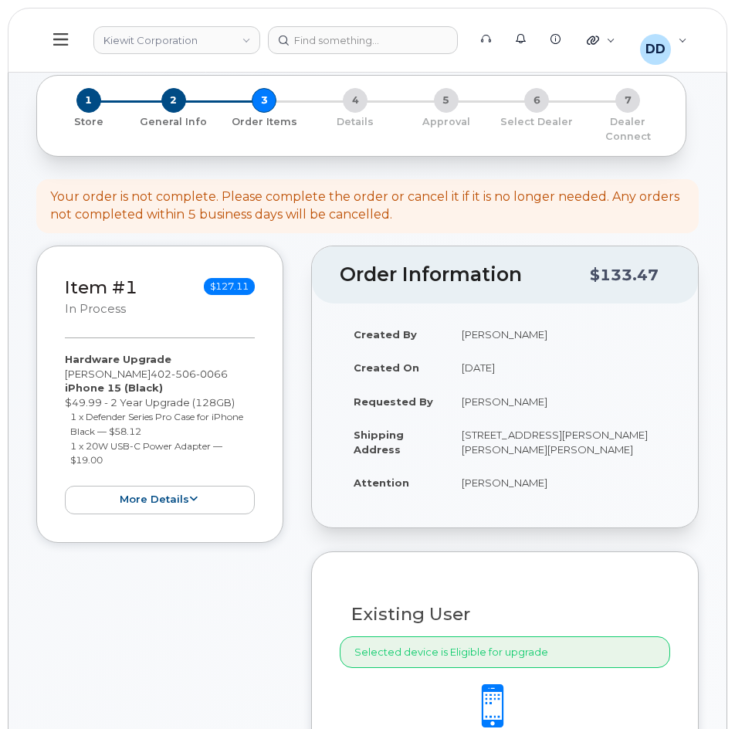
scroll to position [0, 0]
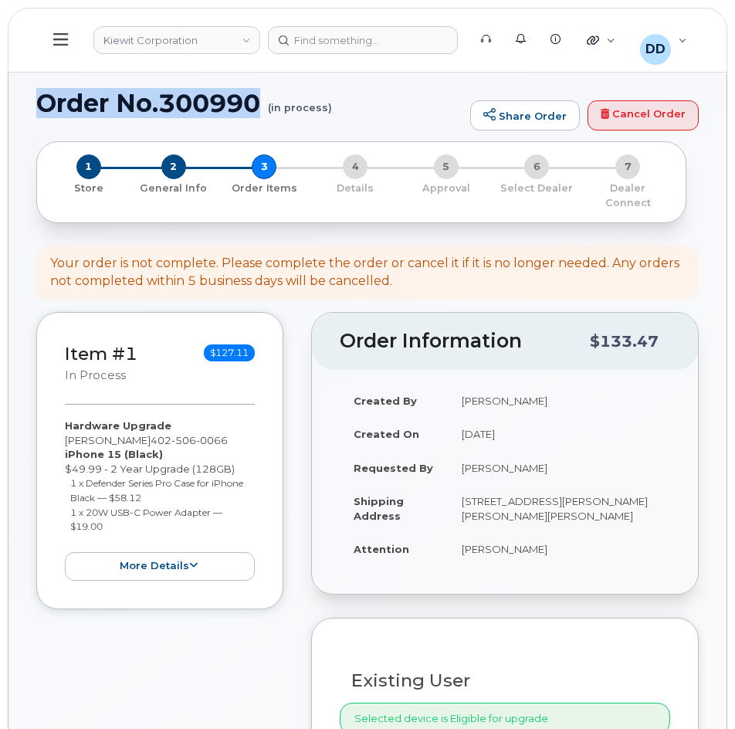
drag, startPoint x: 262, startPoint y: 105, endPoint x: 36, endPoint y: 100, distance: 225.4
click at [36, 103] on h1 "Order No.300990 (in process)" at bounding box center [249, 103] width 426 height 27
copy h1 "Order No.300990"
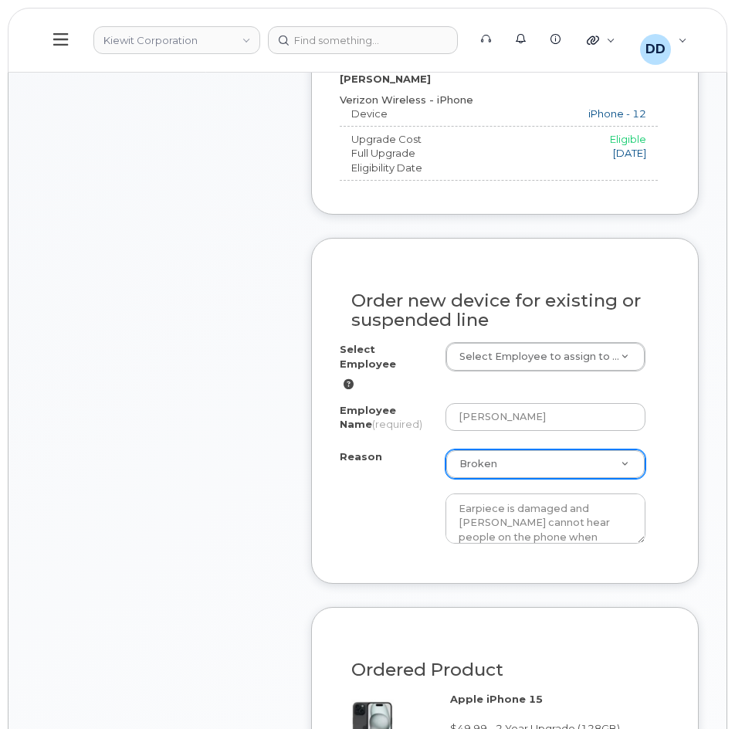
scroll to position [743, 0]
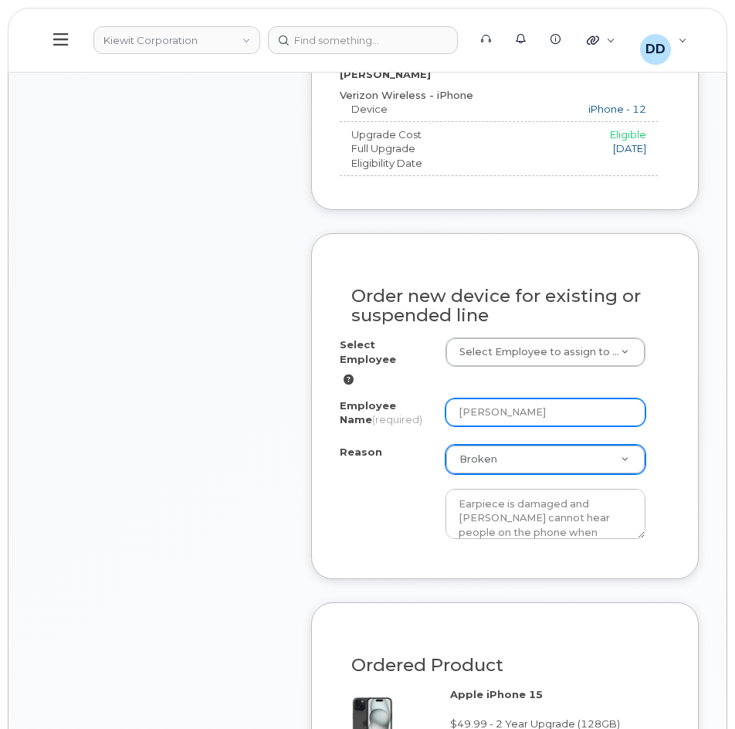
click at [489, 398] on input "[PERSON_NAME]" at bounding box center [545, 412] width 200 height 28
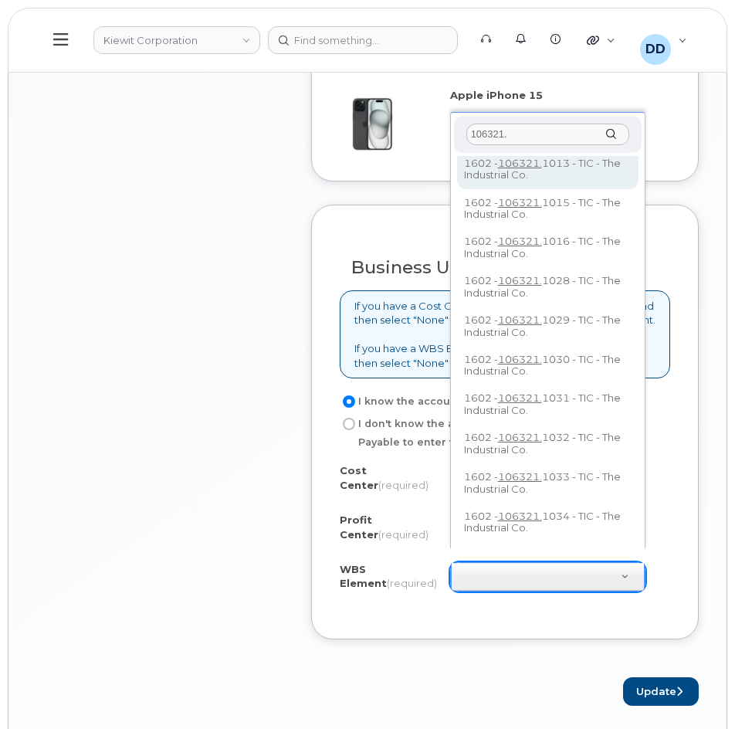
scroll to position [394, 0]
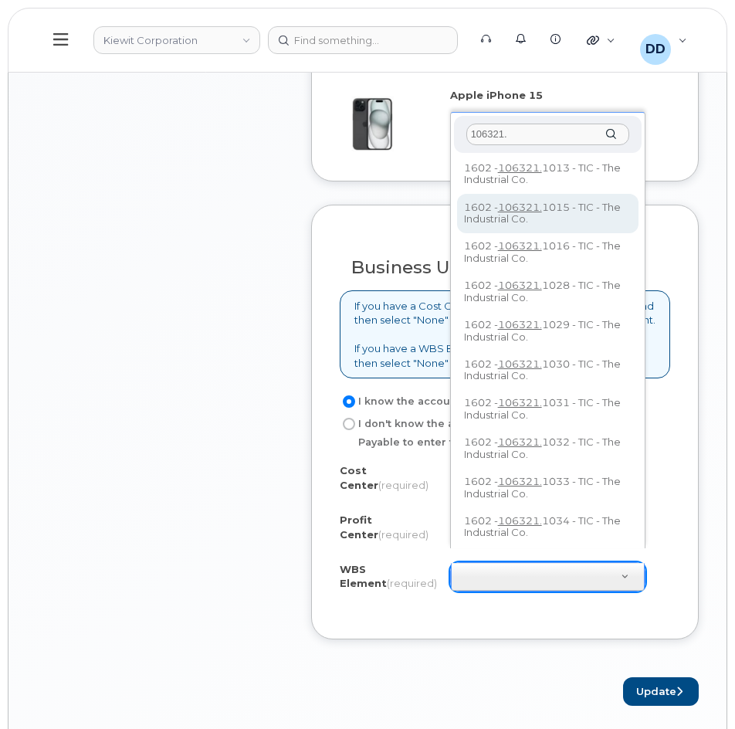
type input "106321."
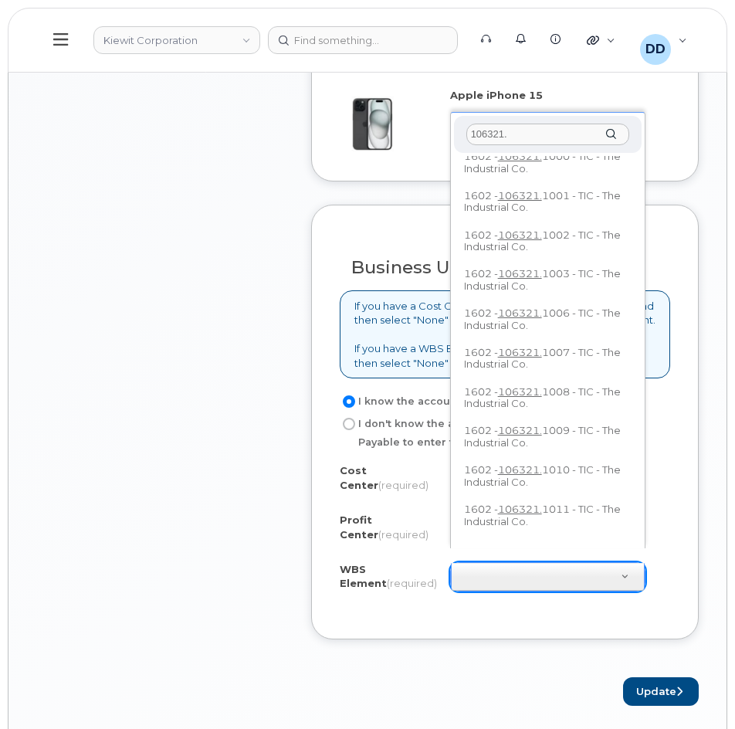
scroll to position [0, 0]
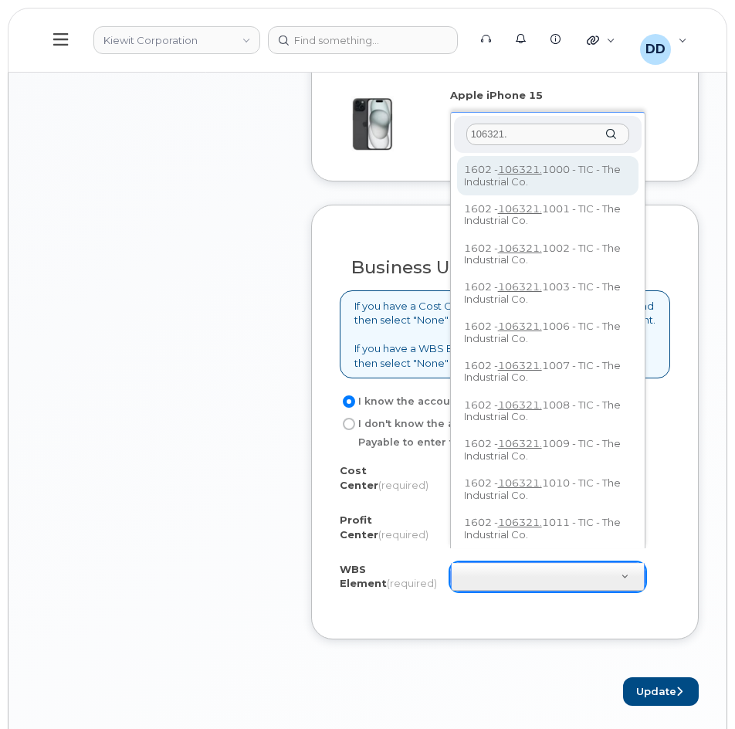
click at [519, 137] on input "106321." at bounding box center [547, 134] width 163 height 22
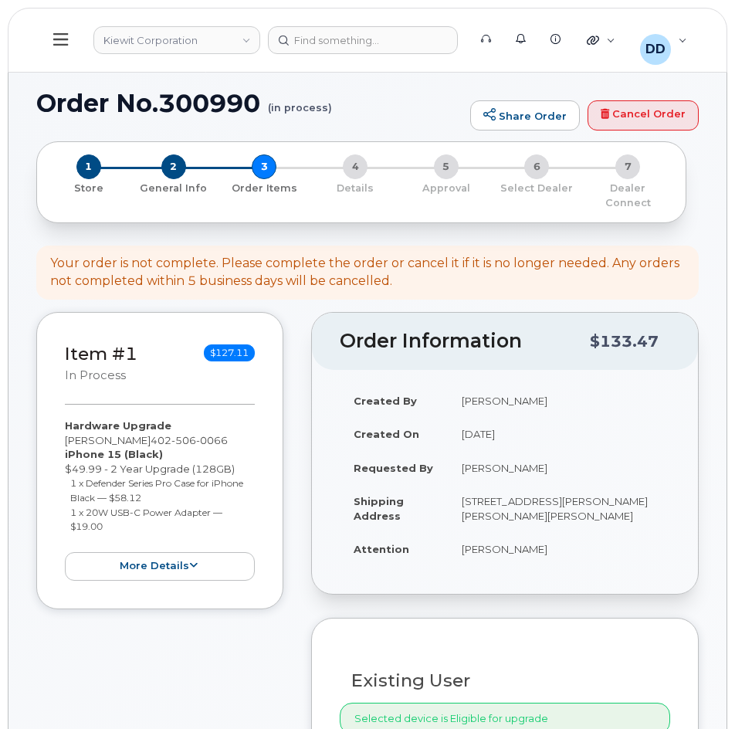
scroll to position [1527, 0]
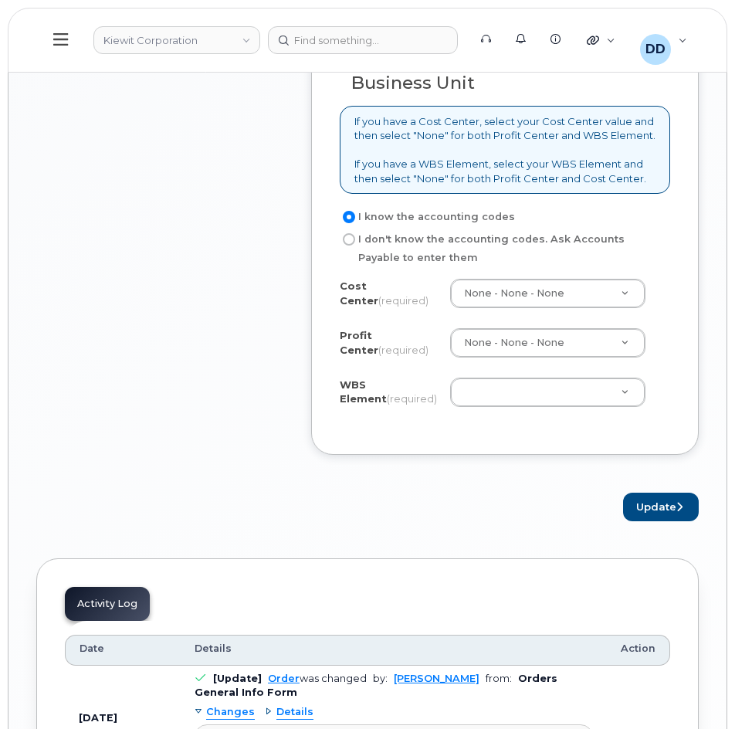
click at [57, 40] on icon at bounding box center [60, 39] width 15 height 12
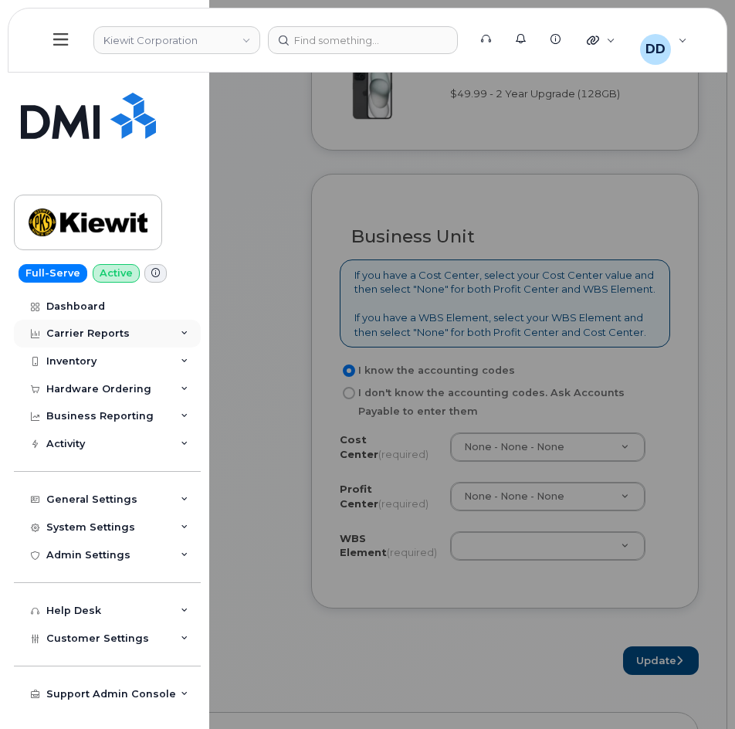
scroll to position [1372, 0]
click at [339, 42] on div at bounding box center [363, 40] width 190 height 28
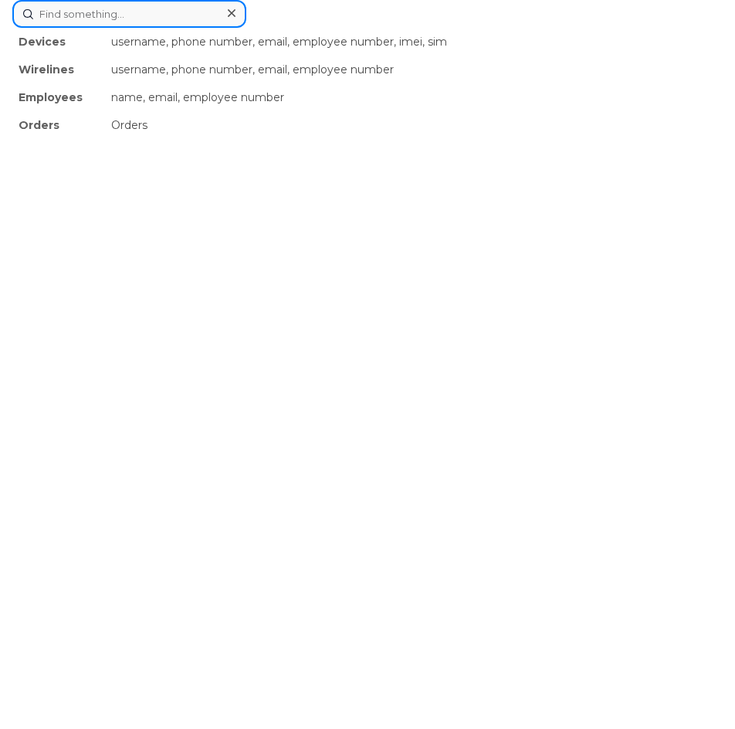
paste input "MANMEET MAJHAIL"
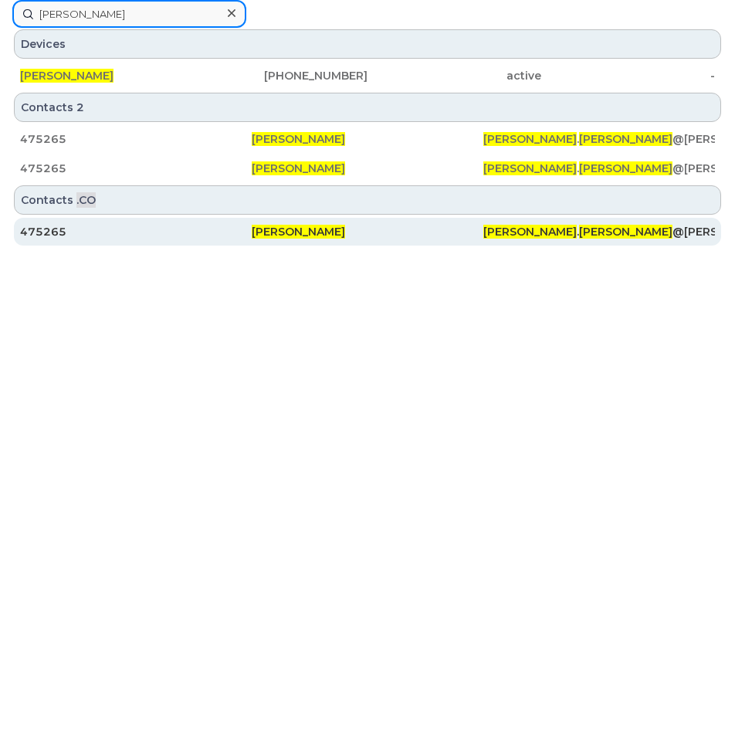
type input "MANMEET MAJHAIL"
click at [52, 228] on div "475265" at bounding box center [136, 231] width 232 height 15
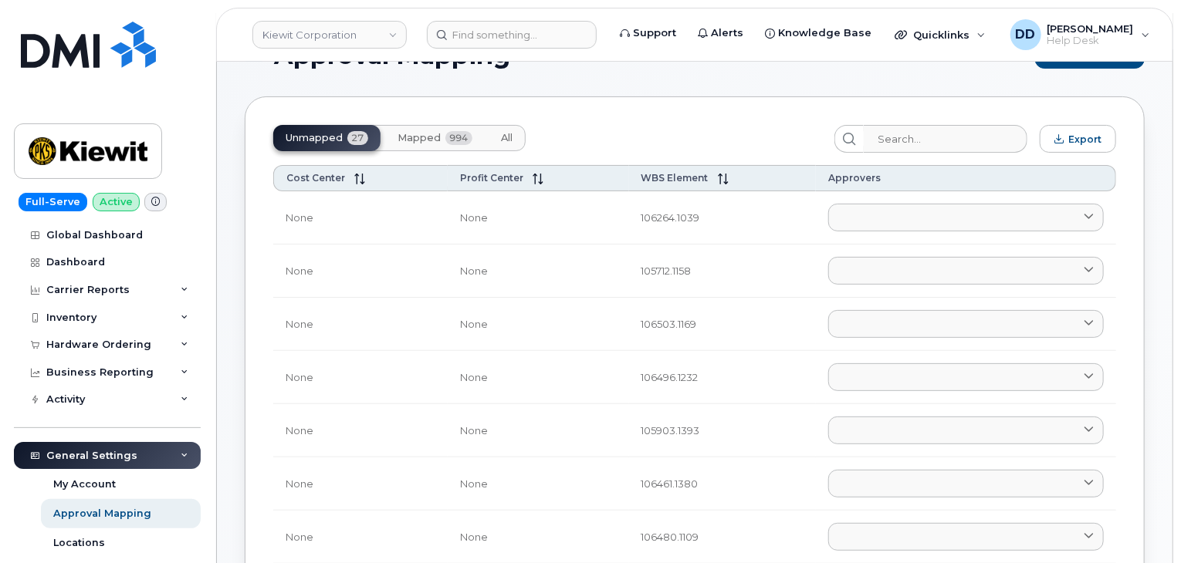
scroll to position [27, 0]
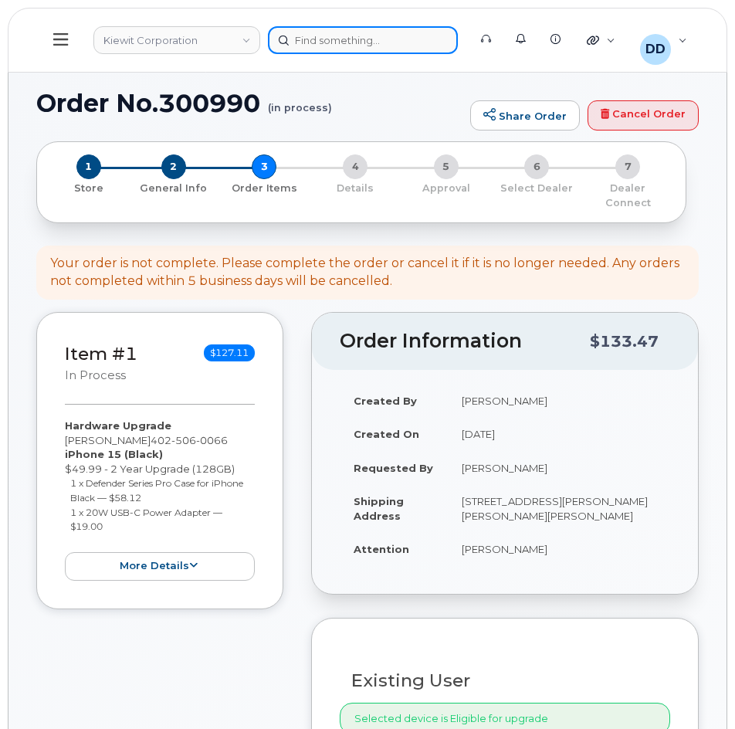
click at [318, 43] on div at bounding box center [363, 40] width 190 height 28
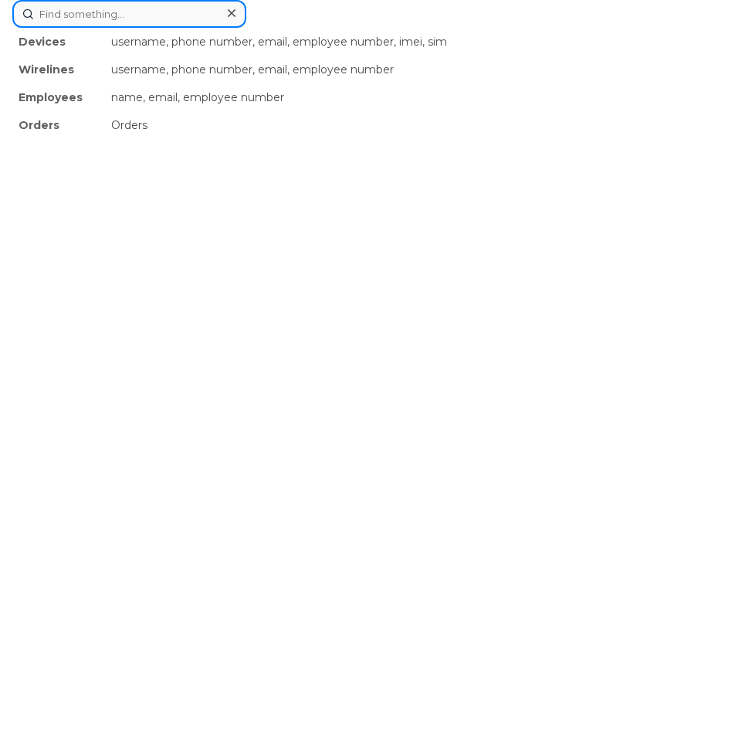
paste input "[PERSON_NAME]"
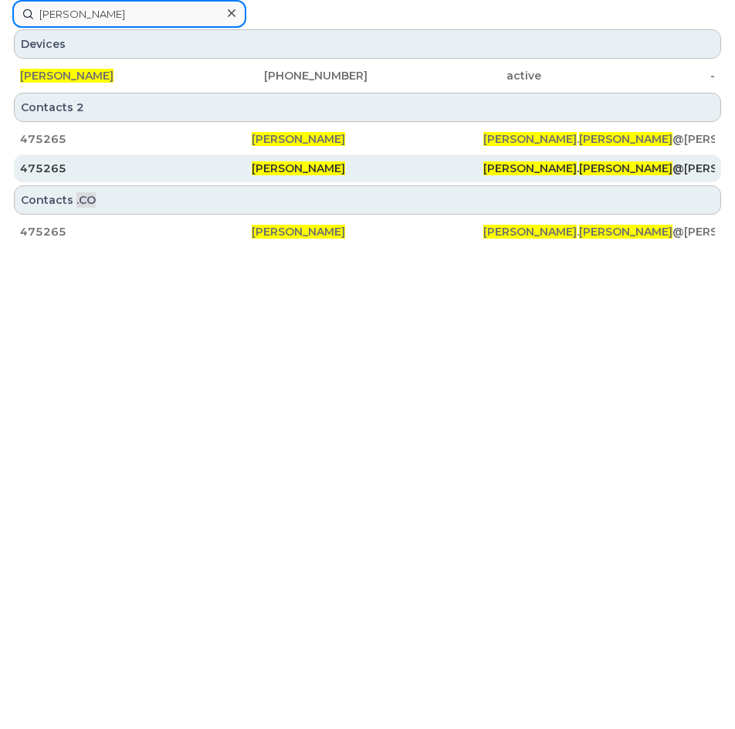
type input "[PERSON_NAME]"
click at [370, 165] on div "Manmeet Majhail" at bounding box center [368, 168] width 232 height 15
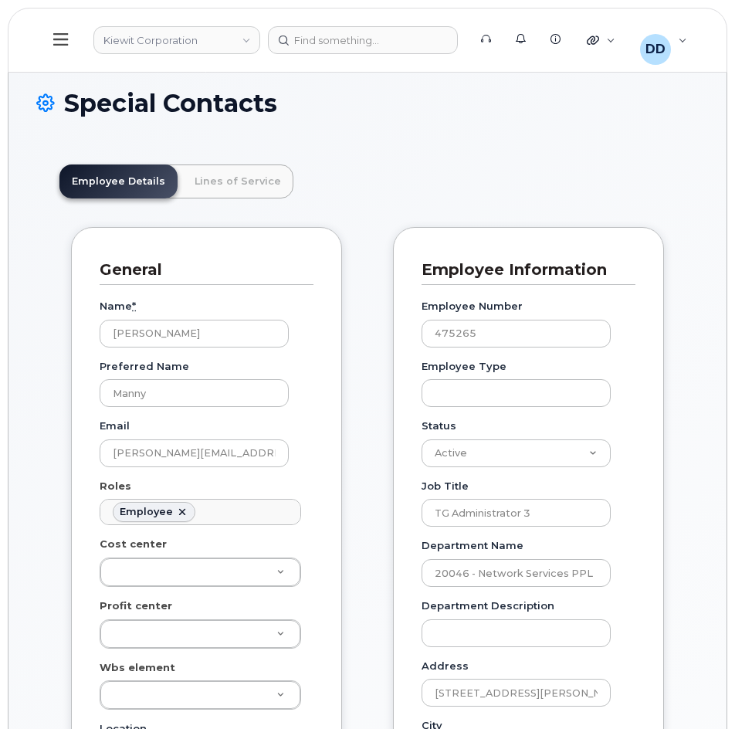
click at [62, 37] on icon at bounding box center [60, 39] width 15 height 17
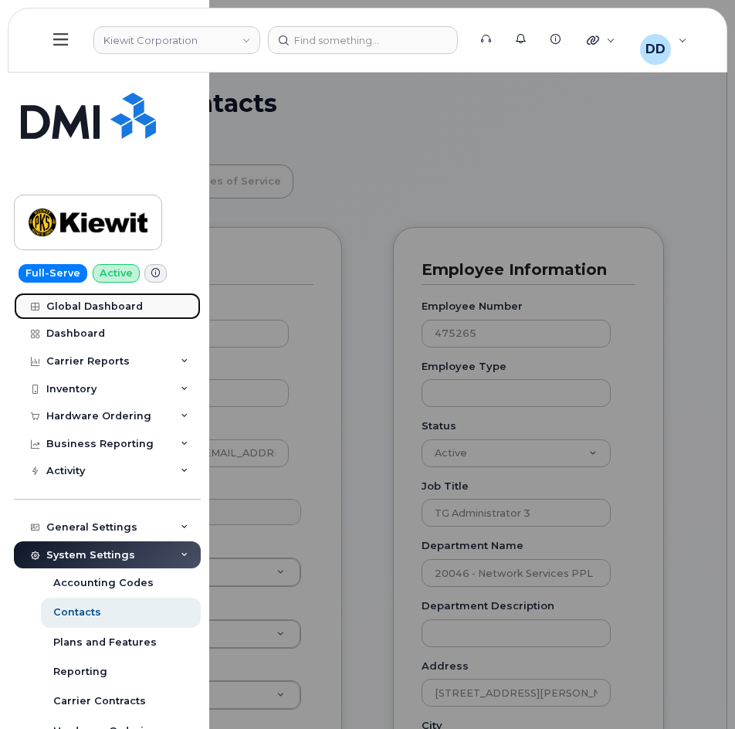
click at [83, 303] on div "Global Dashboard" at bounding box center [94, 306] width 96 height 12
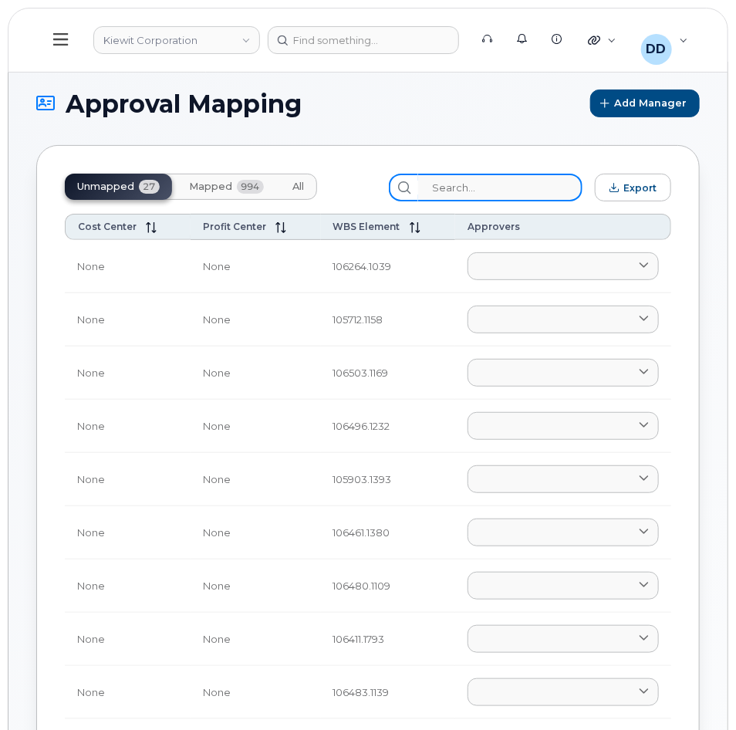
click at [467, 188] on input "search" at bounding box center [500, 188] width 164 height 28
click at [471, 188] on input "search" at bounding box center [500, 188] width 164 height 28
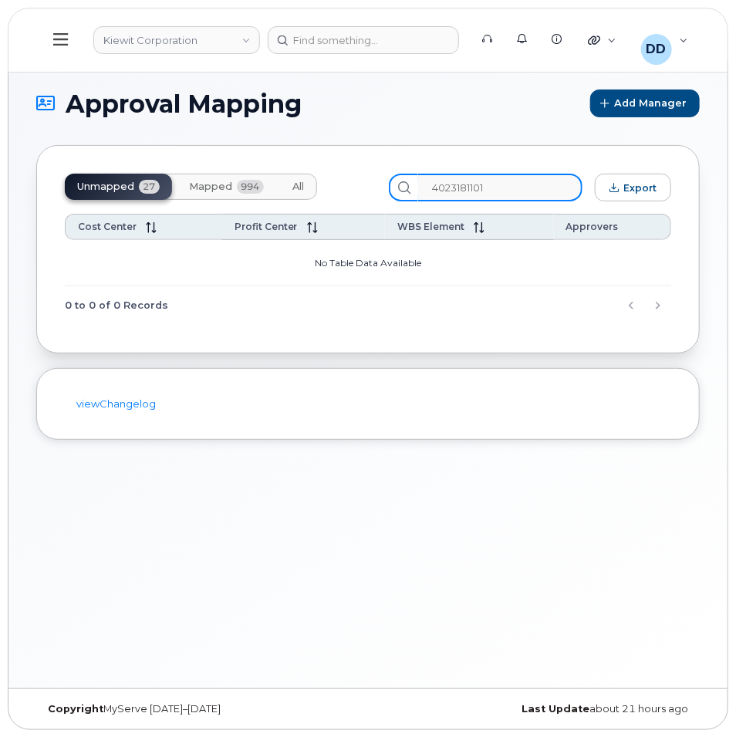
drag, startPoint x: 506, startPoint y: 188, endPoint x: 420, endPoint y: 183, distance: 86.6
click at [420, 183] on div "4023181101" at bounding box center [486, 188] width 194 height 28
type input "4023181101"
click at [512, 188] on input "4023181101" at bounding box center [500, 188] width 164 height 28
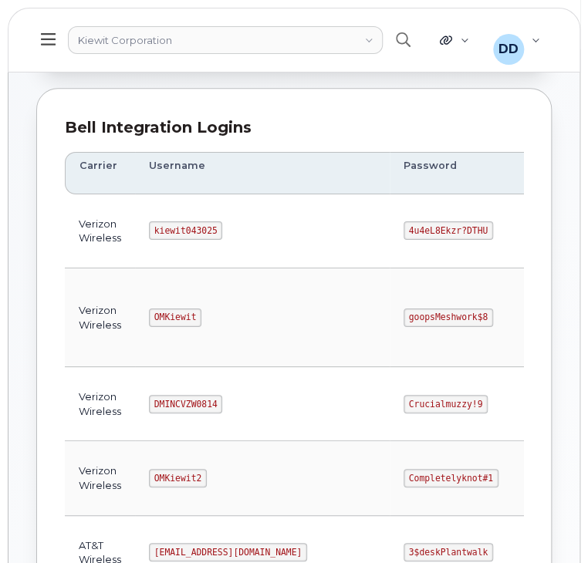
scroll to position [176, 0]
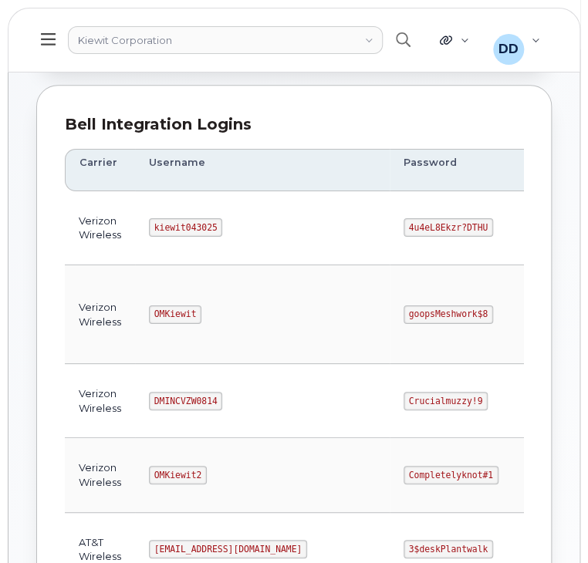
click at [191, 225] on code "kiewit043025" at bounding box center [185, 227] width 73 height 19
copy code "kiewit043025"
click at [404, 225] on code "4u4eL8Ekzr?DTHU" at bounding box center [449, 227] width 90 height 19
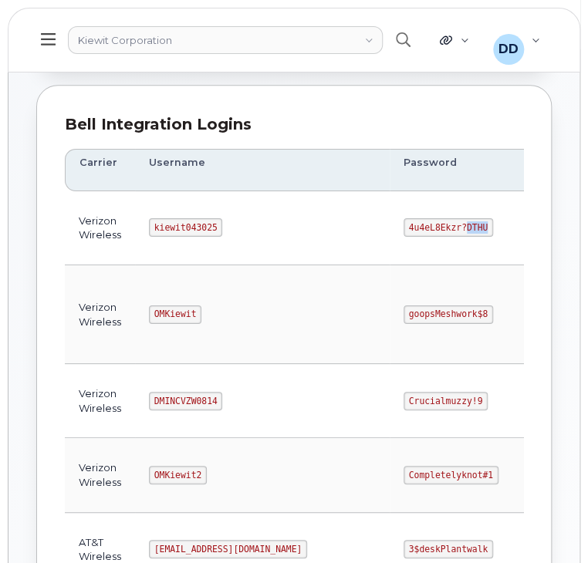
click at [404, 225] on code "4u4eL8Ekzr?DTHU" at bounding box center [449, 227] width 90 height 19
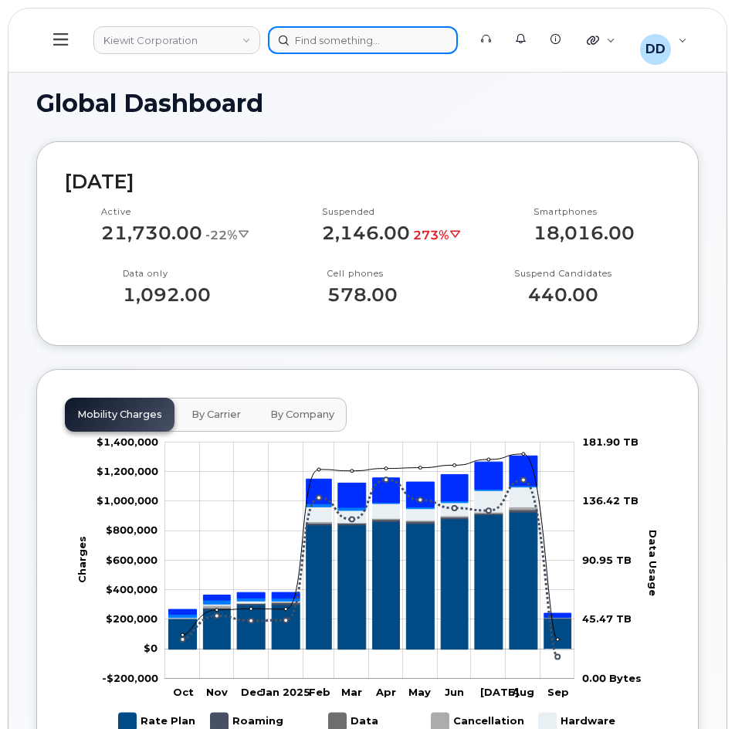
click at [330, 35] on div at bounding box center [363, 40] width 190 height 28
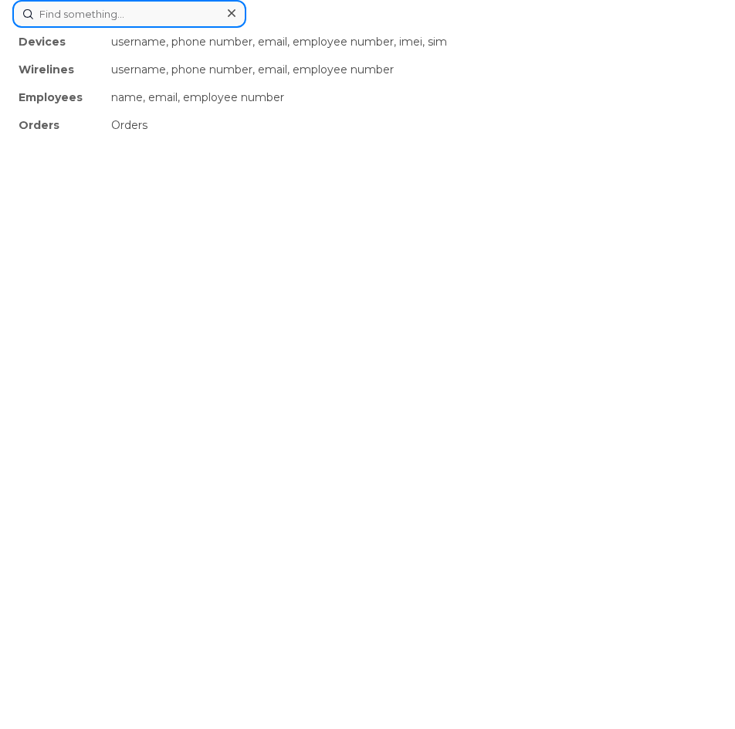
paste input "Isaiah Cabrera"
type input "Isaiah Cabrera"
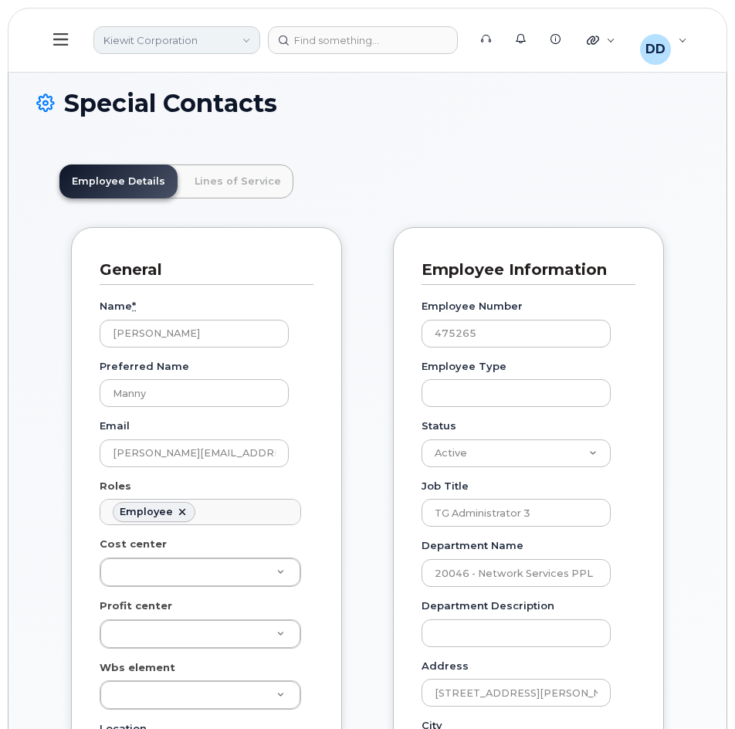
click at [232, 36] on link "Kiewit Corporation" at bounding box center [176, 40] width 167 height 28
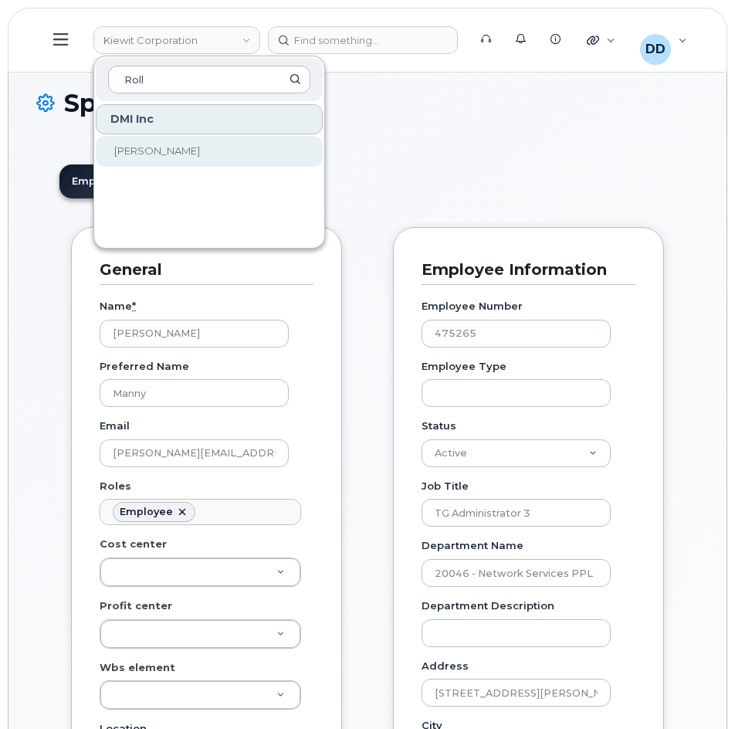
type input "Roll"
click at [125, 142] on link "[PERSON_NAME]" at bounding box center [209, 151] width 227 height 31
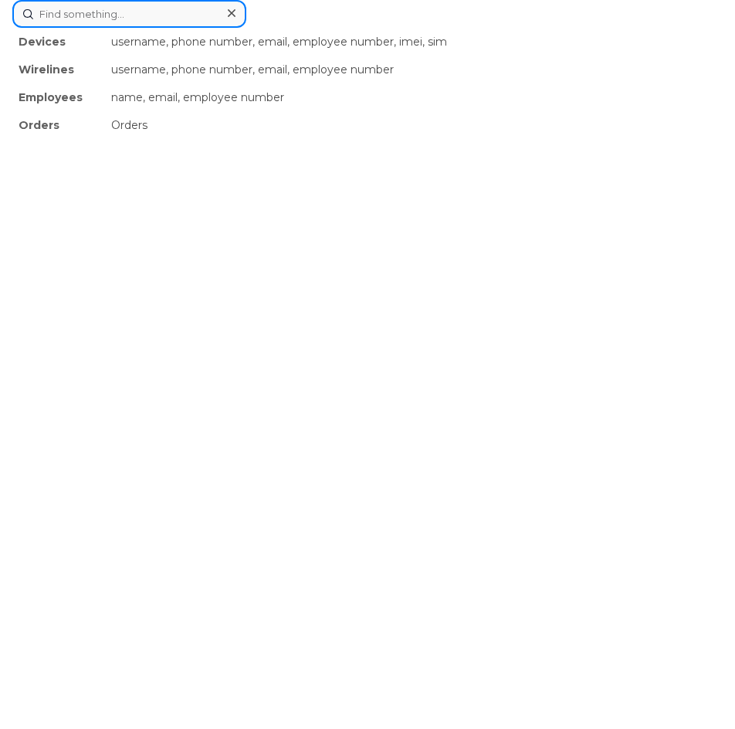
click at [350, 28] on div "Devices username, phone number, email, employee number, imei, sim Wirelines use…" at bounding box center [367, 14] width 710 height 28
paste input "8189188466"
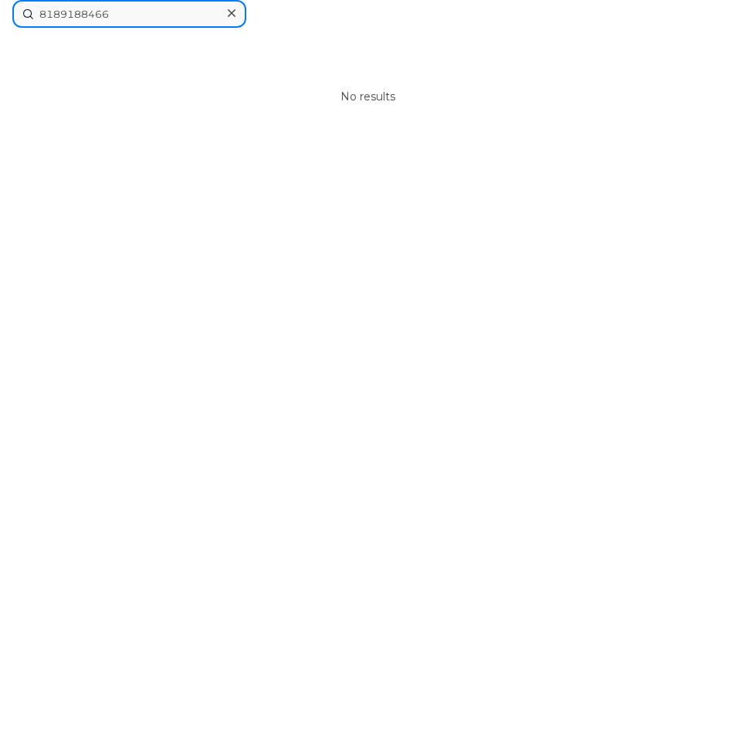
drag, startPoint x: 149, startPoint y: 14, endPoint x: -1, endPoint y: 25, distance: 150.2
paste input "35683282088539"
drag, startPoint x: 159, startPoint y: 14, endPoint x: -1, endPoint y: 11, distance: 159.8
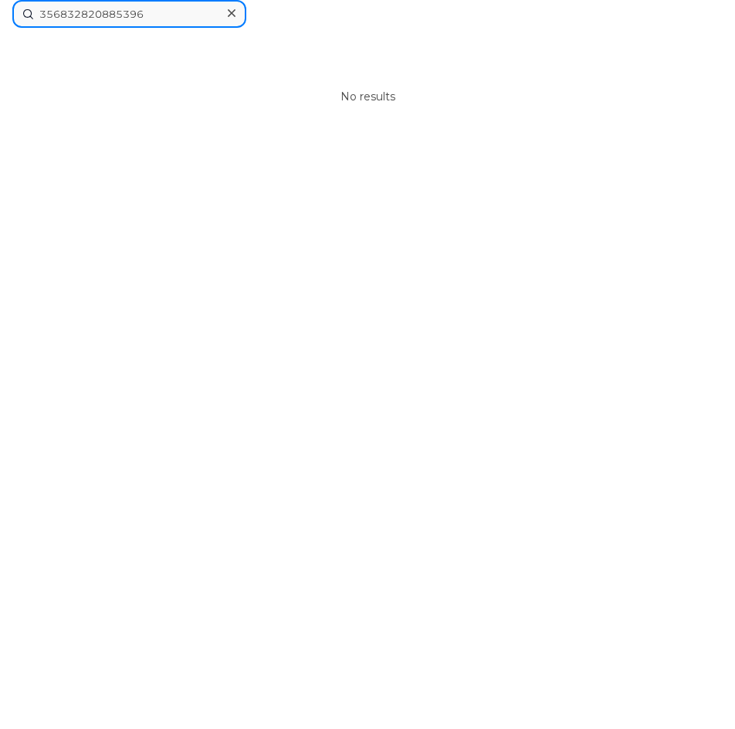
paste input "DMI0482774"
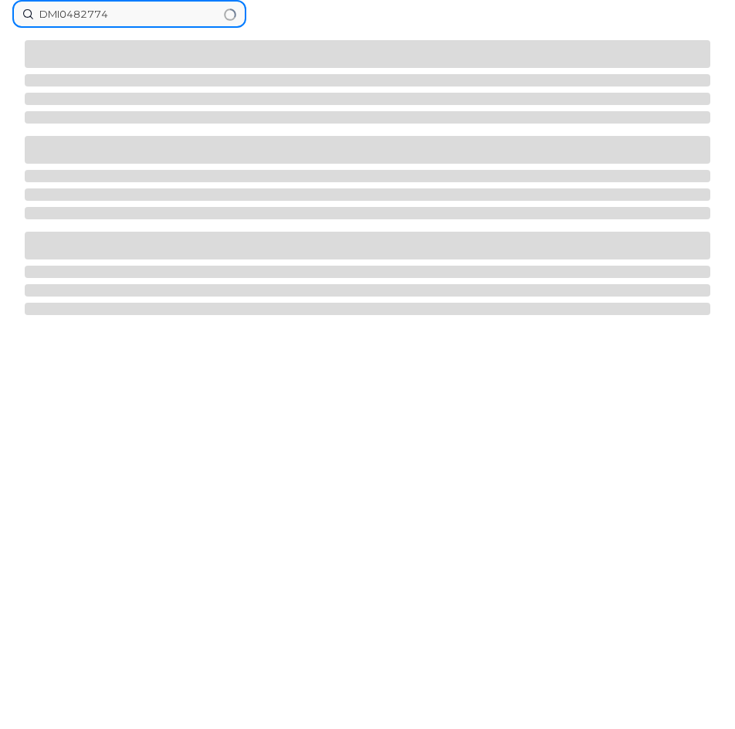
click at [61, 11] on input "DMI0482774" at bounding box center [129, 14] width 234 height 28
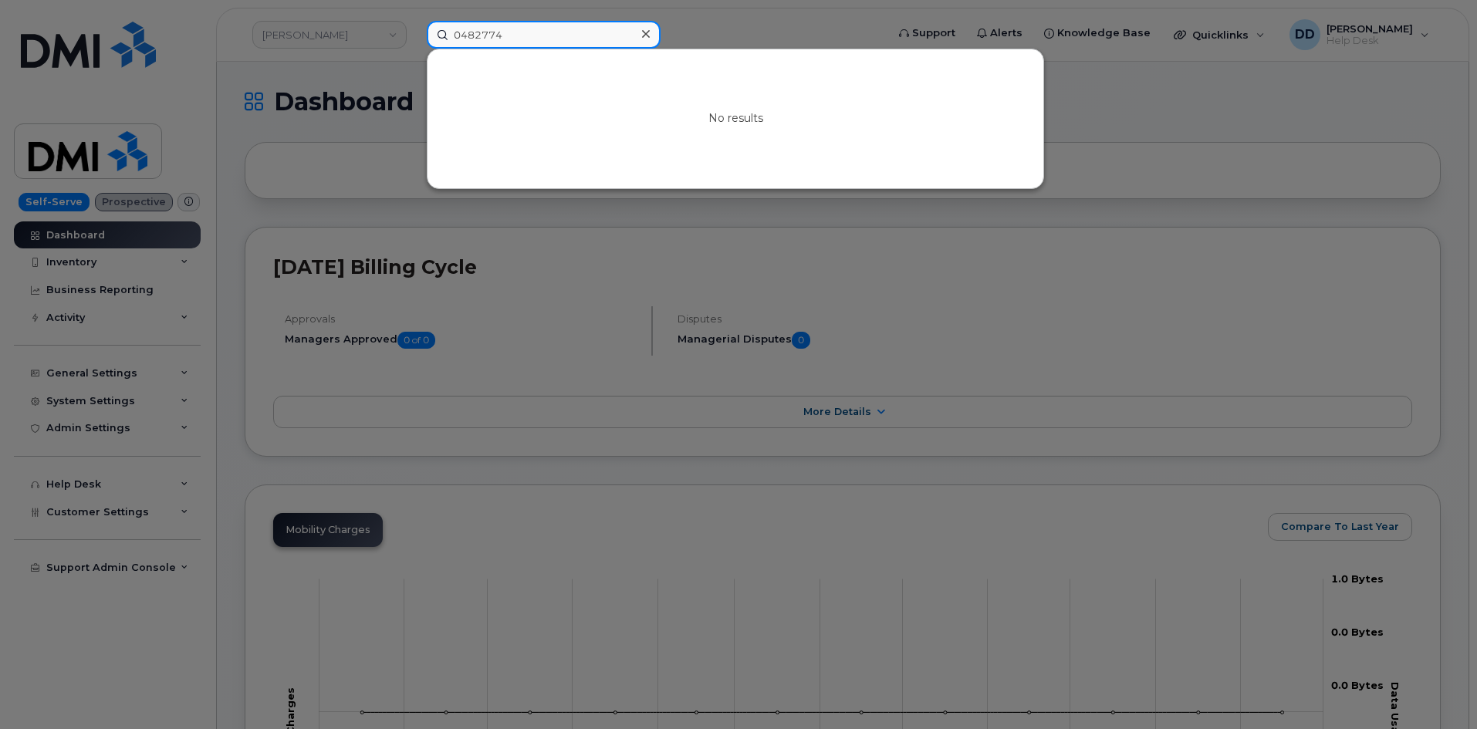
type input "0482774"
click at [734, 9] on div at bounding box center [738, 364] width 1477 height 729
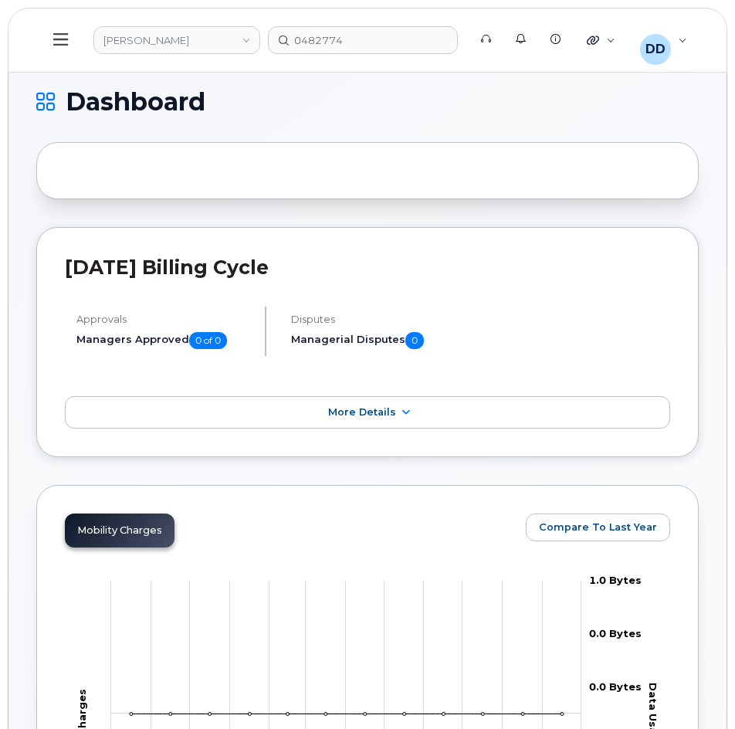
drag, startPoint x: 140, startPoint y: 38, endPoint x: 151, endPoint y: 54, distance: 19.1
click at [140, 38] on link "[PERSON_NAME]" at bounding box center [176, 40] width 167 height 28
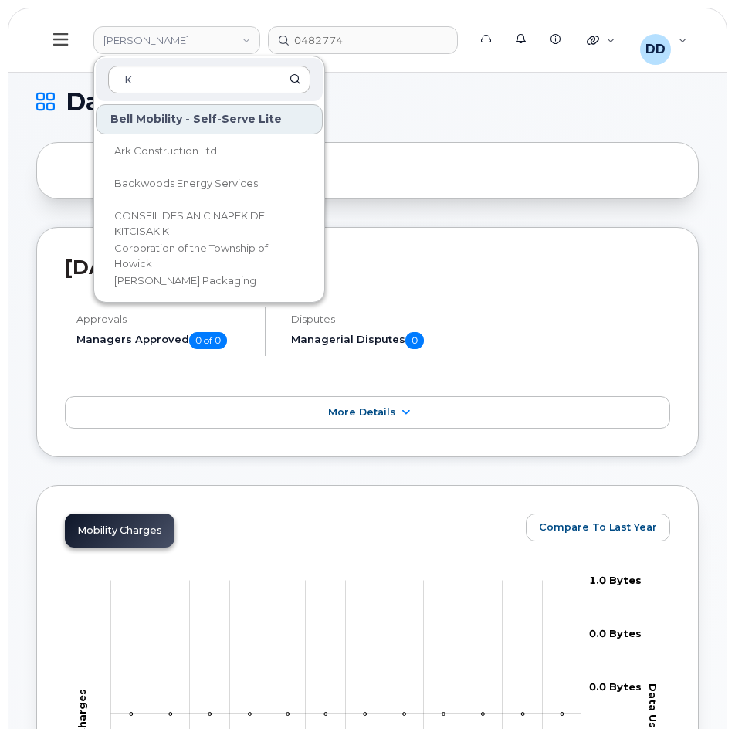
click at [166, 82] on input "K" at bounding box center [209, 80] width 202 height 28
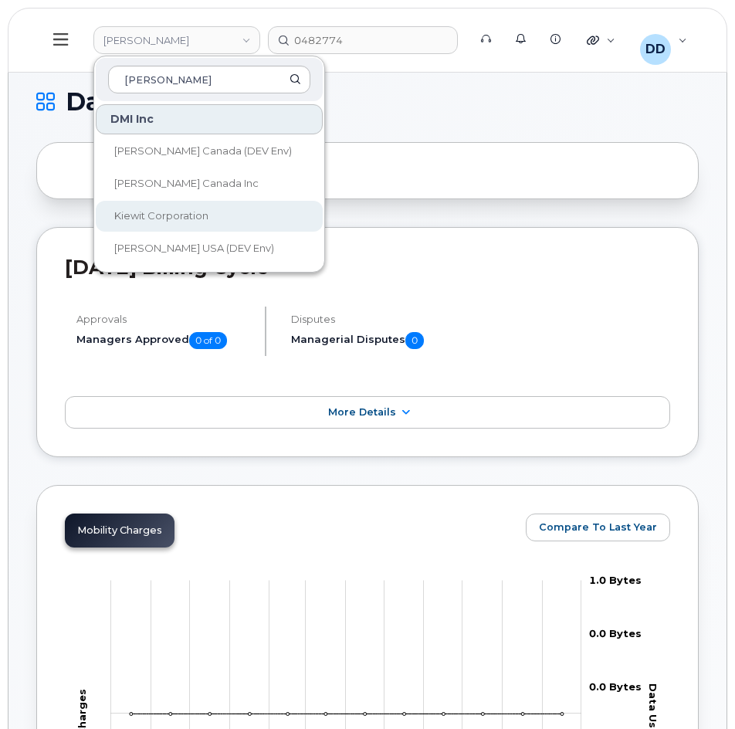
type input "Kiewit"
click at [189, 215] on span "Kiewit Corporation" at bounding box center [161, 215] width 94 height 12
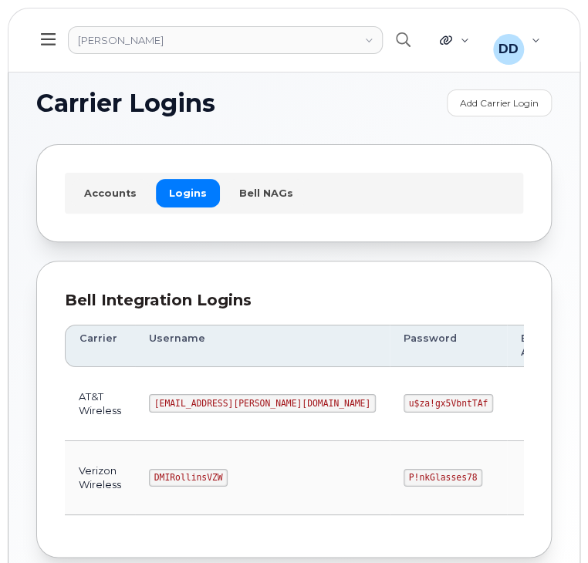
scroll to position [86, 0]
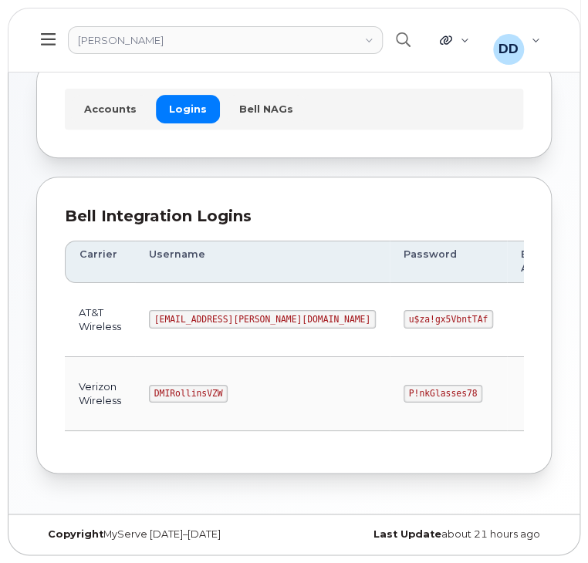
click at [193, 317] on code "[EMAIL_ADDRESS][PERSON_NAME][DOMAIN_NAME]" at bounding box center [262, 319] width 227 height 19
copy code "[EMAIL_ADDRESS][PERSON_NAME][DOMAIN_NAME]"
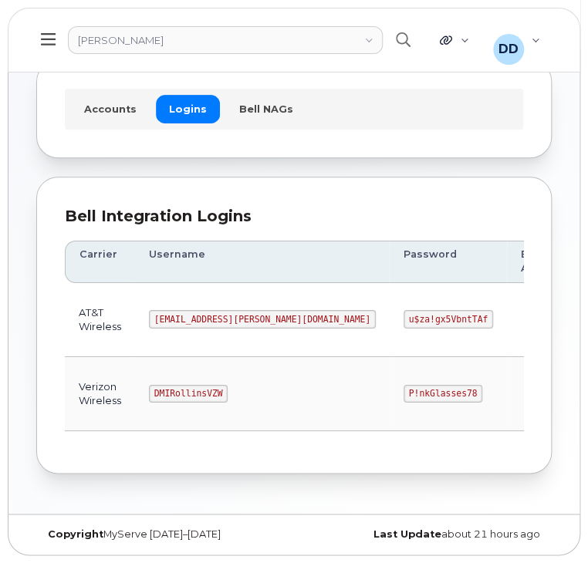
click at [404, 316] on code "u$za!gx5VbntTAf" at bounding box center [449, 319] width 90 height 19
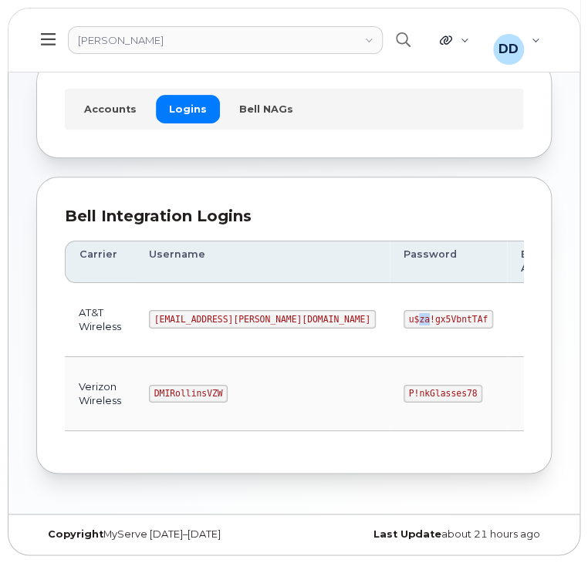
click at [404, 316] on code "u$za!gx5VbntTAf" at bounding box center [449, 319] width 90 height 19
copy code "u$za!gx5VbntTAf"
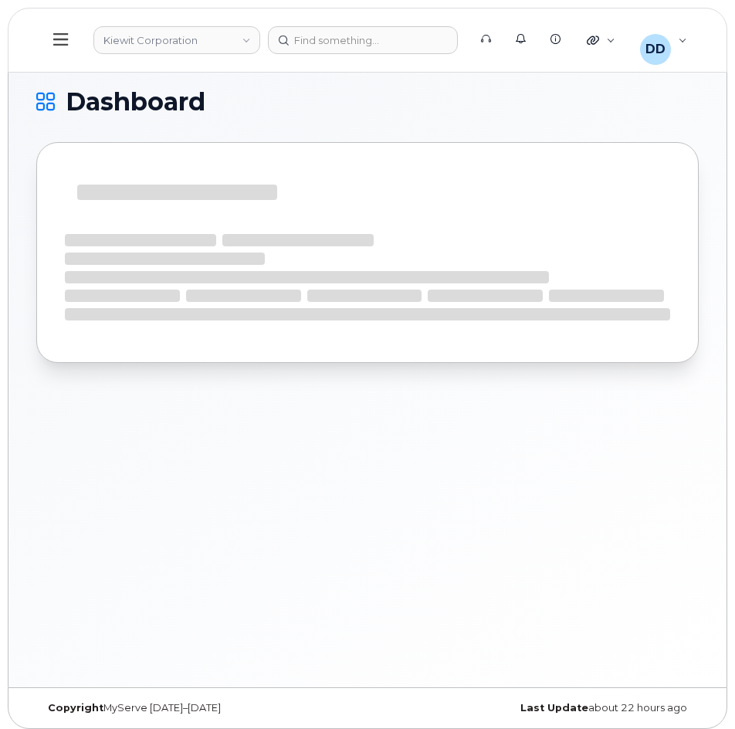
click at [58, 39] on icon at bounding box center [60, 39] width 15 height 12
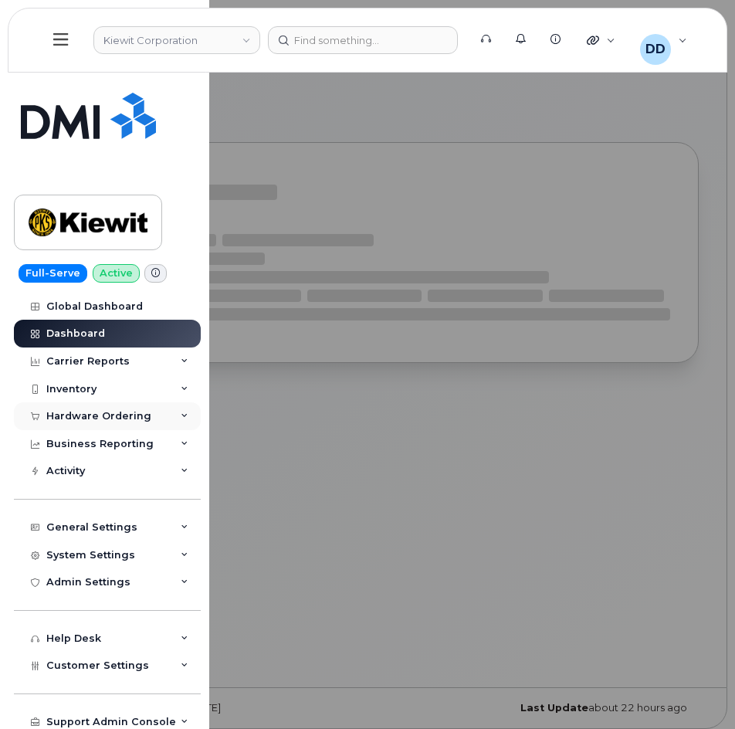
click at [90, 414] on div "Hardware Ordering" at bounding box center [98, 416] width 105 height 12
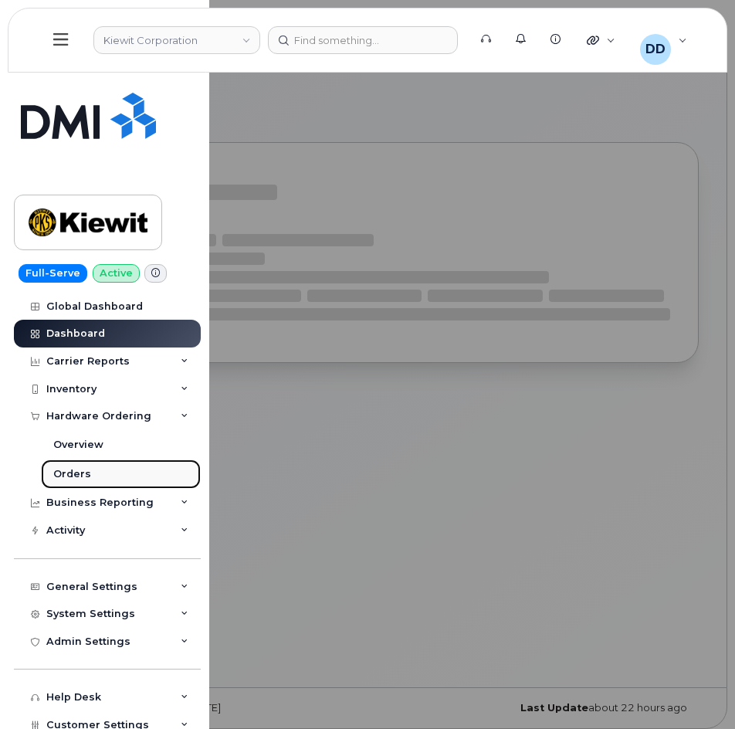
click at [83, 471] on div "Orders" at bounding box center [72, 474] width 38 height 14
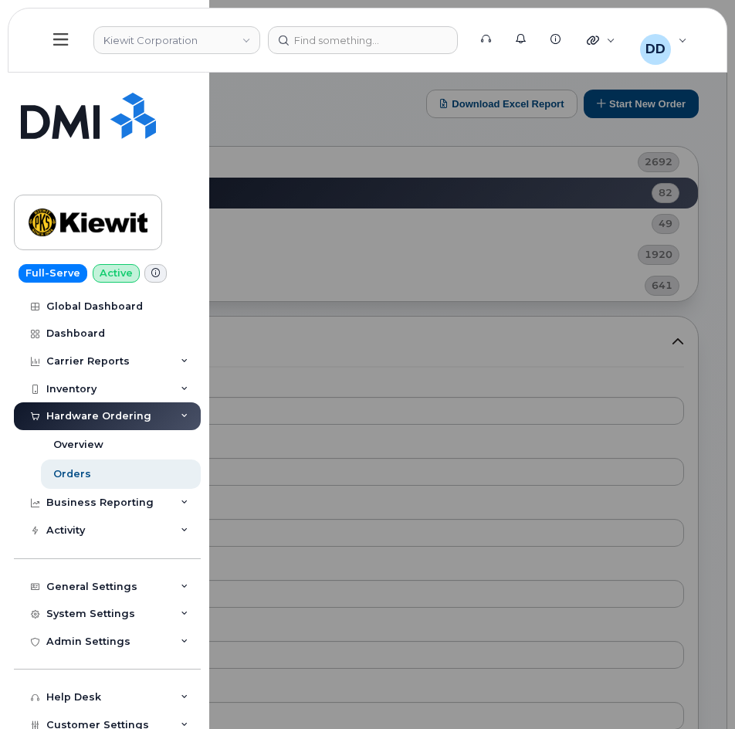
click at [345, 107] on div at bounding box center [367, 364] width 735 height 729
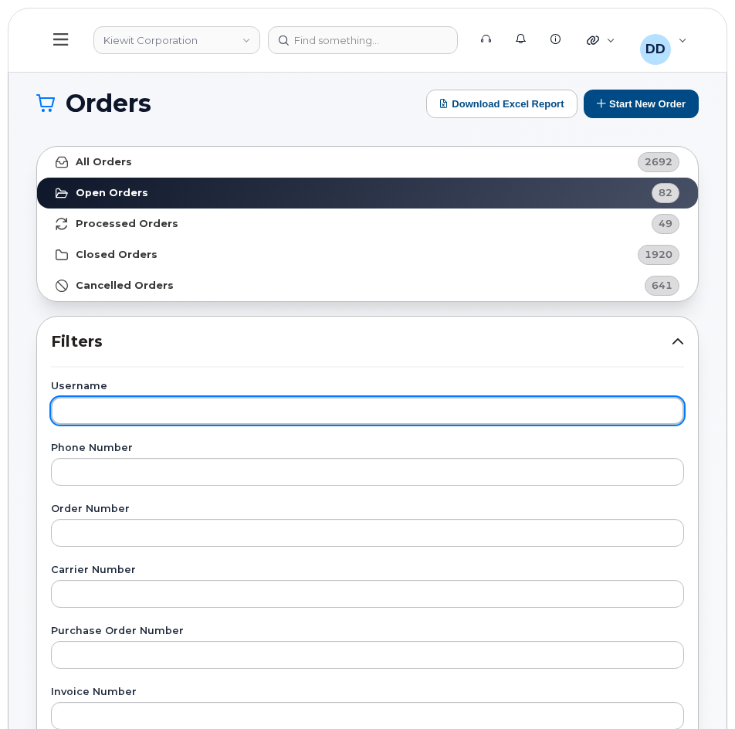
click at [158, 414] on input "text" at bounding box center [367, 411] width 633 height 28
paste input "Charlie Englerth"
drag, startPoint x: 187, startPoint y: 413, endPoint x: -1, endPoint y: 421, distance: 187.7
type input "Charlie Englerth"
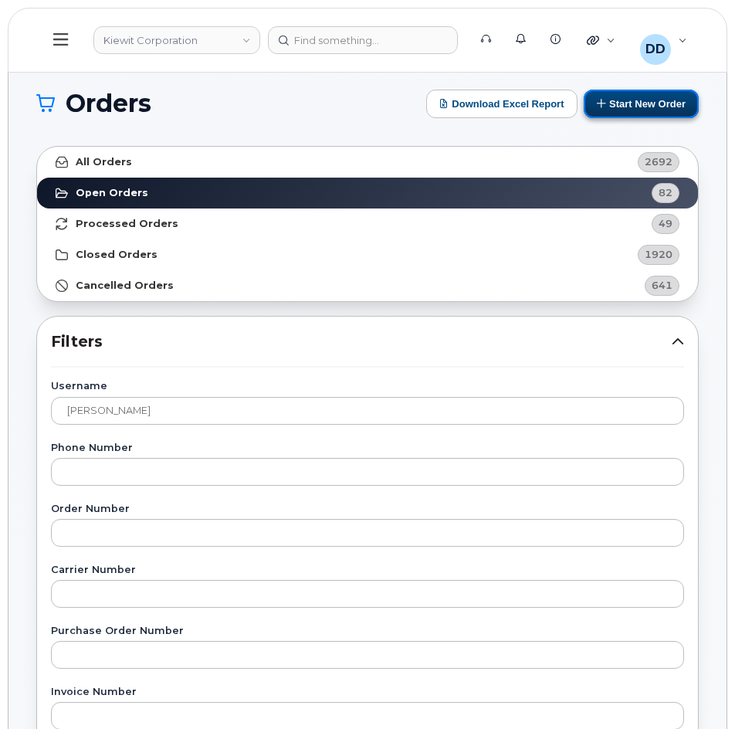
click at [646, 107] on button "Start New Order" at bounding box center [640, 104] width 115 height 29
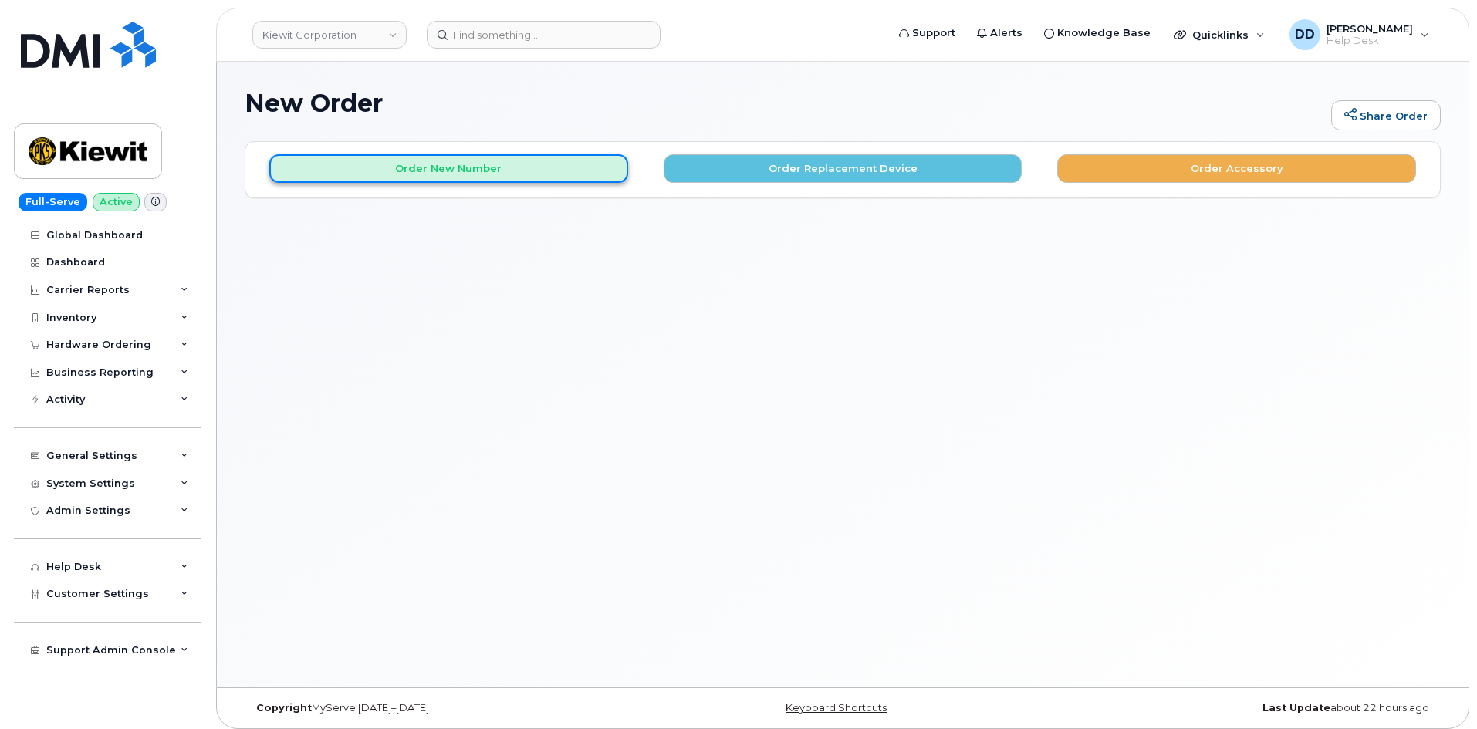
click at [533, 167] on button "Order New Number" at bounding box center [448, 168] width 359 height 29
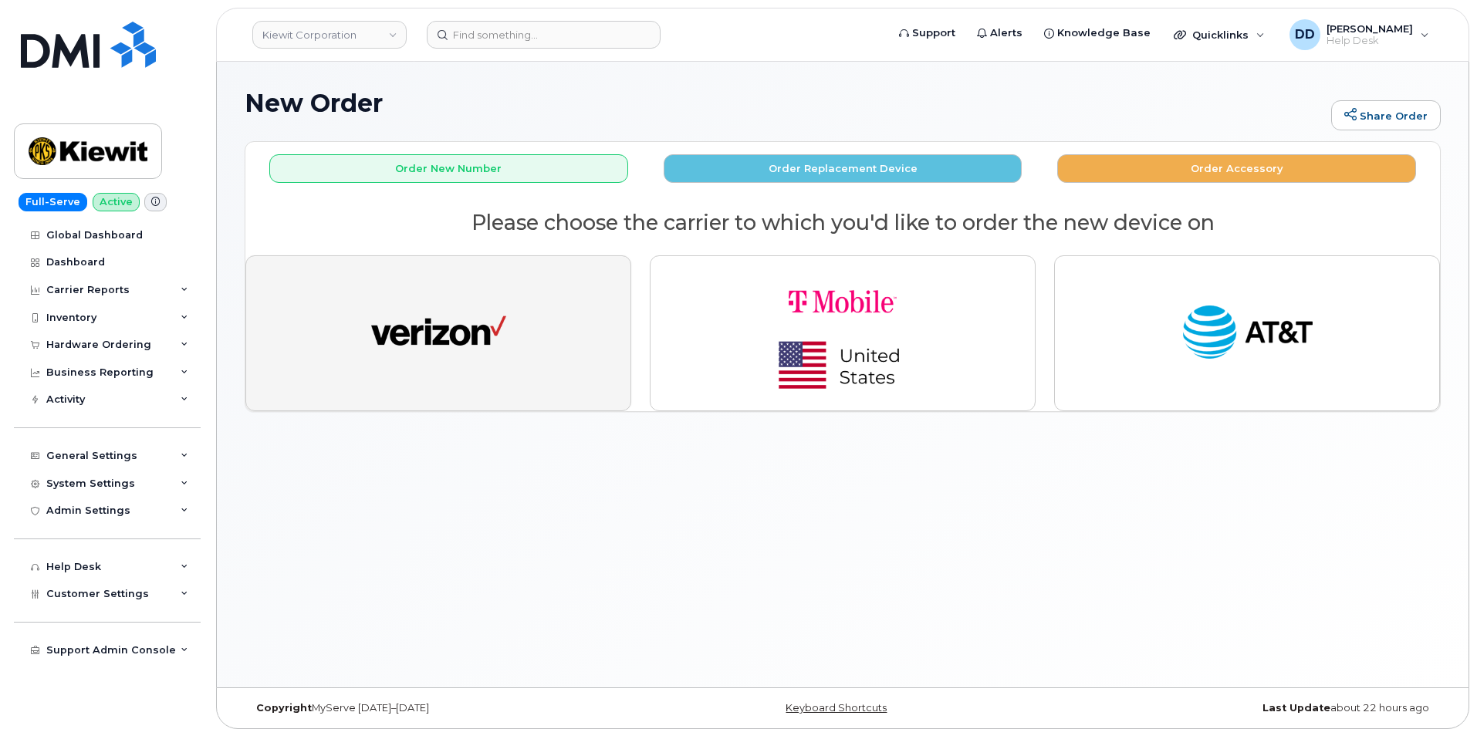
click at [452, 337] on img "button" at bounding box center [438, 333] width 135 height 69
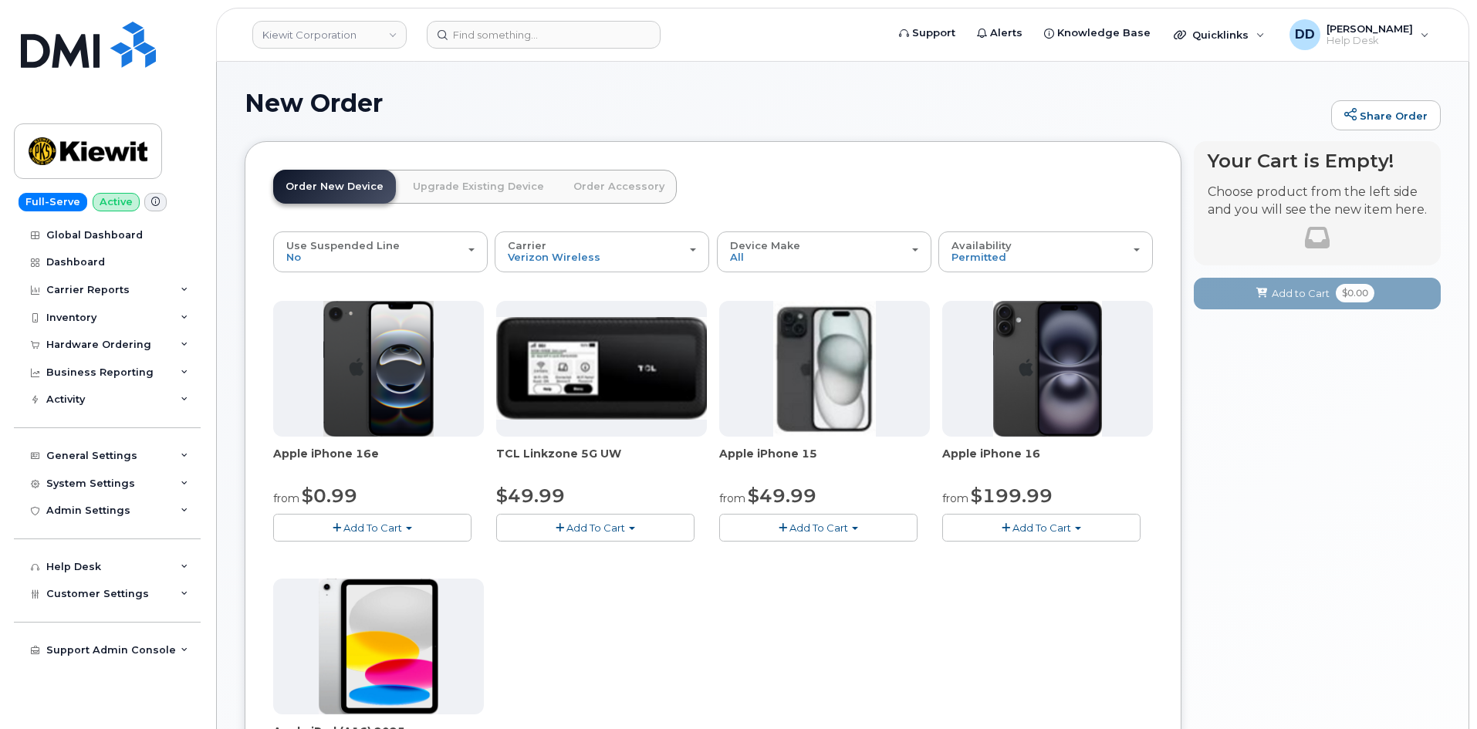
click at [406, 532] on button "Add To Cart" at bounding box center [372, 527] width 198 height 27
click at [363, 555] on link "$0.99 - 2 Year Activation (128GB)" at bounding box center [376, 556] width 199 height 19
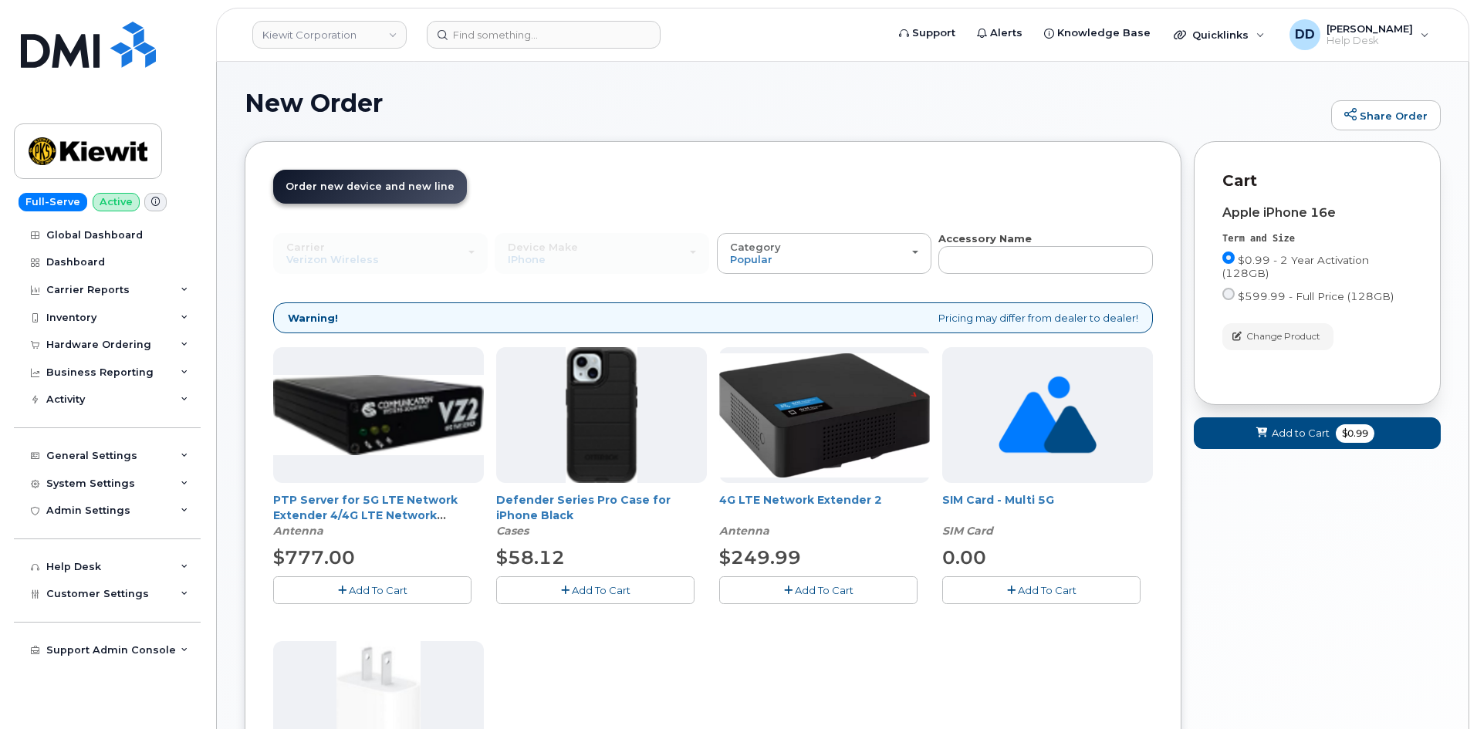
click at [578, 592] on span "Add To Cart" at bounding box center [601, 590] width 59 height 12
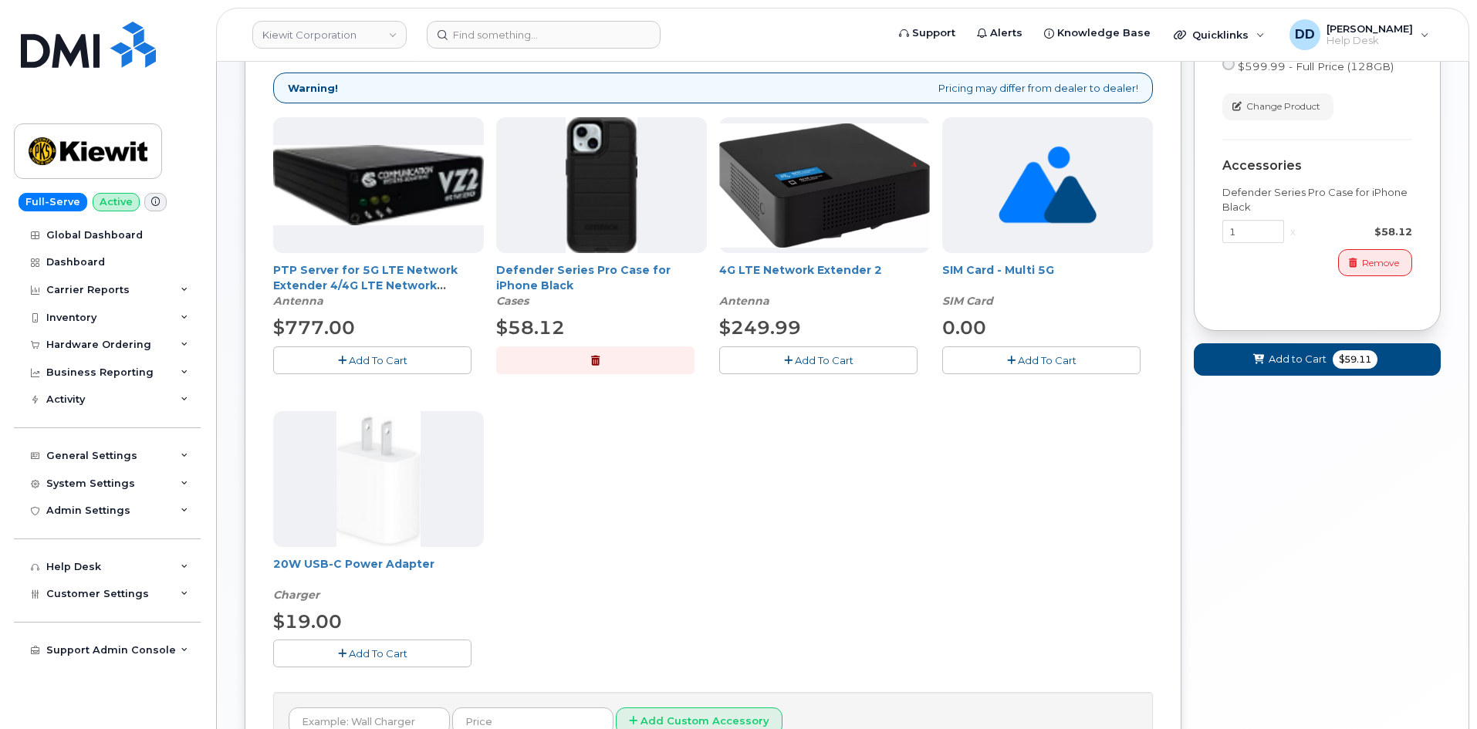
scroll to position [233, 0]
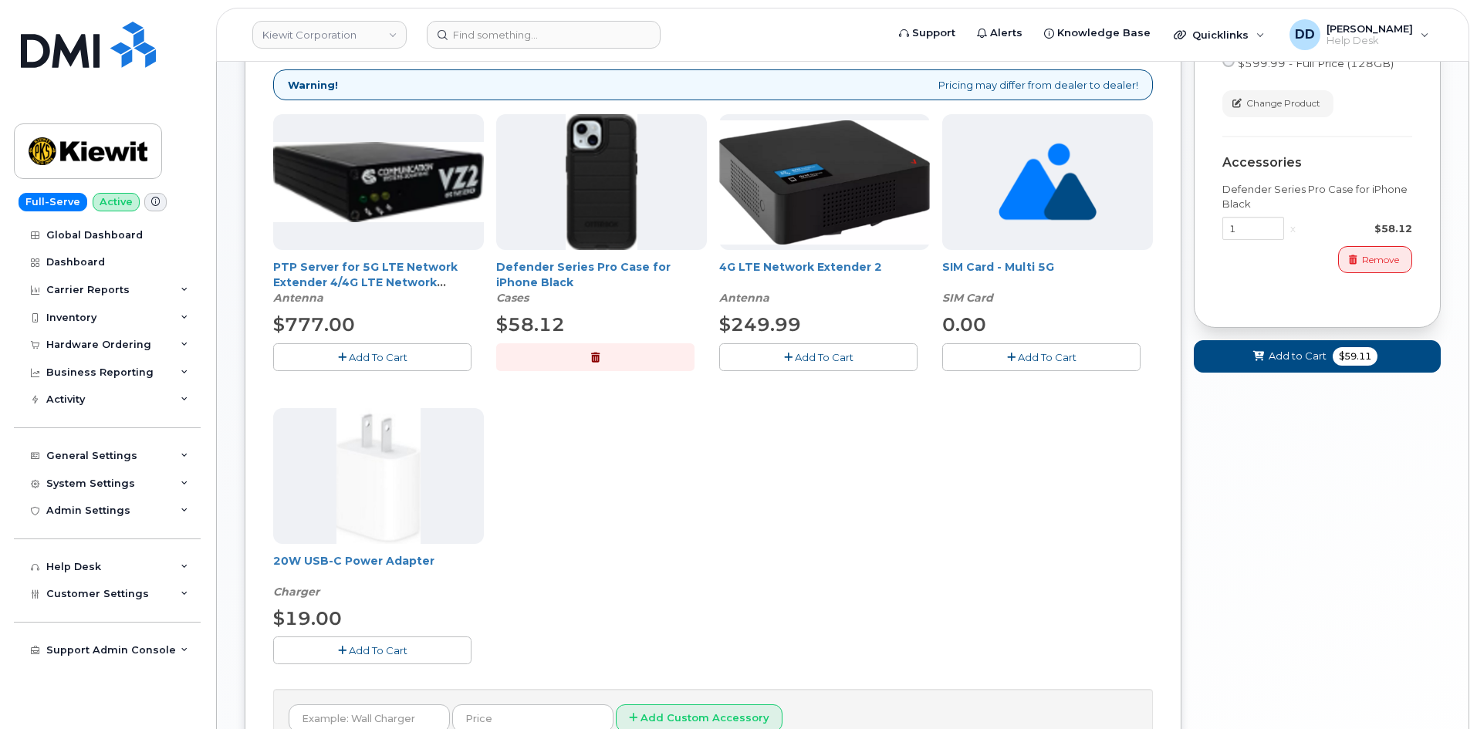
click at [394, 646] on span "Add To Cart" at bounding box center [378, 650] width 59 height 12
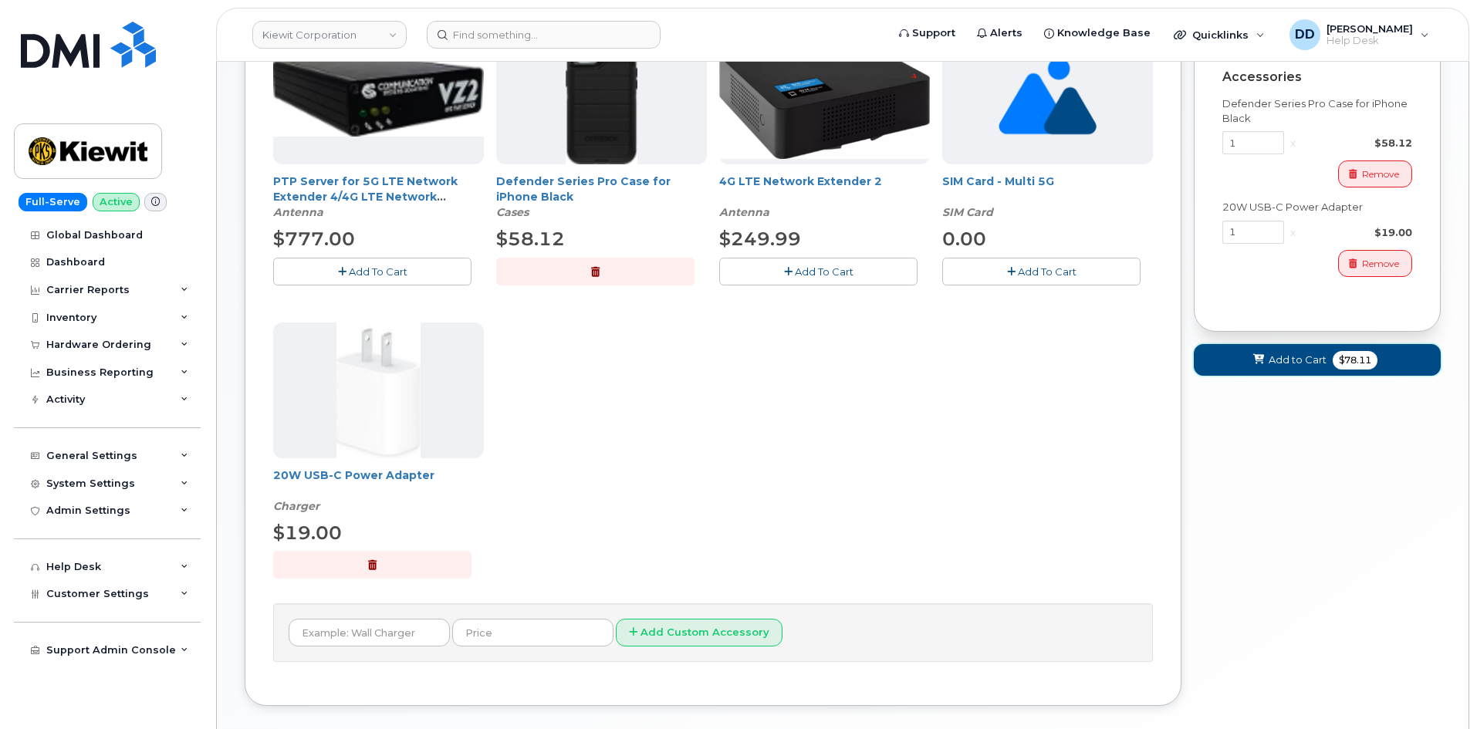
click at [1273, 360] on span "Add to Cart" at bounding box center [1298, 360] width 58 height 15
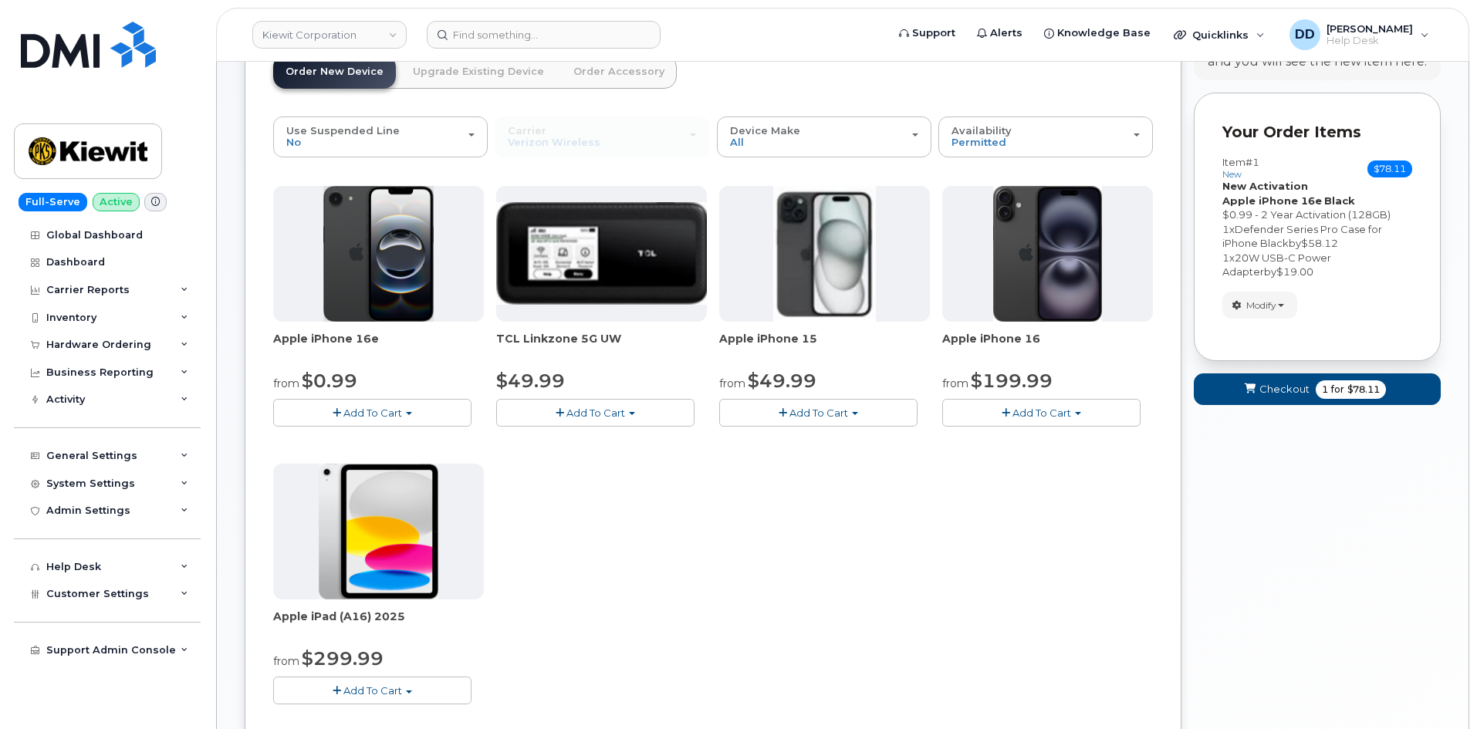
scroll to position [0, 0]
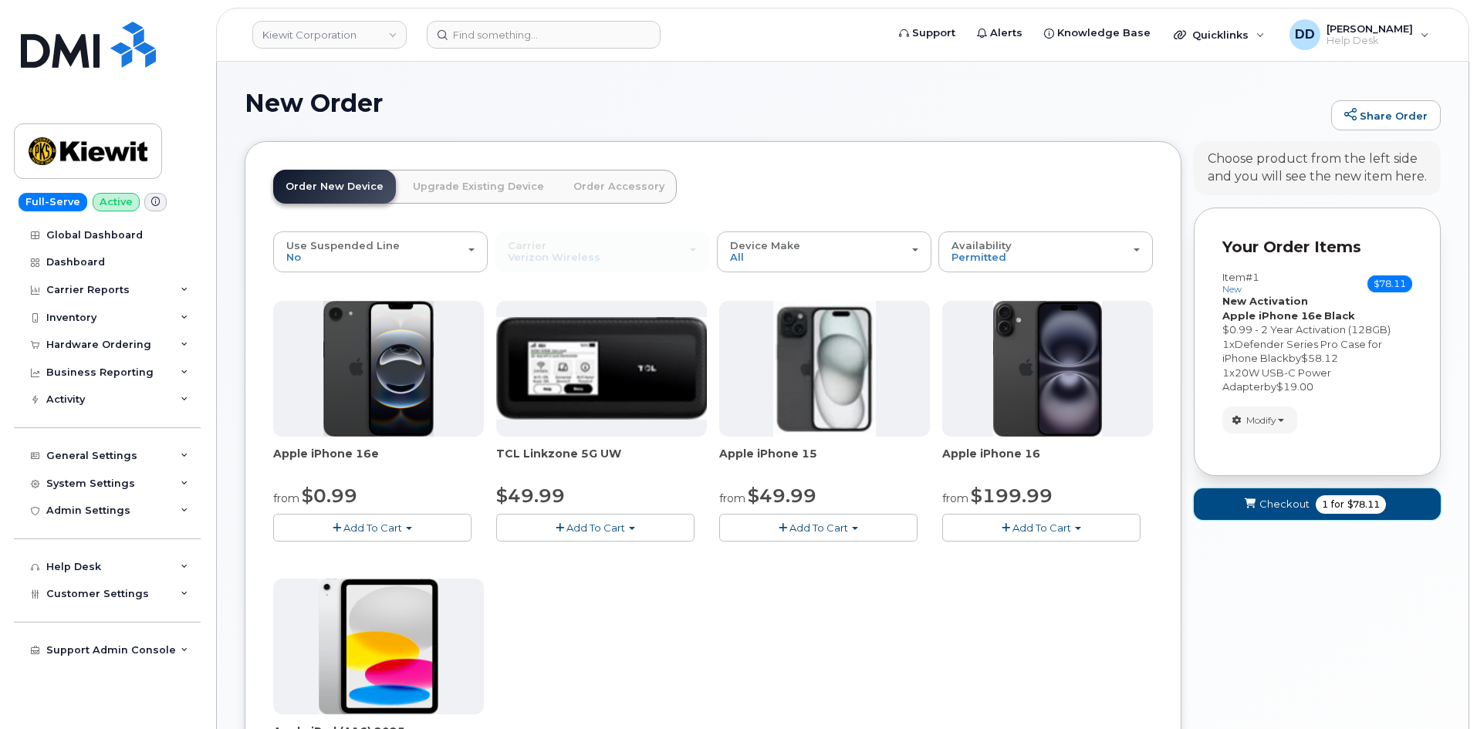
click at [1271, 508] on span "Checkout" at bounding box center [1285, 504] width 50 height 15
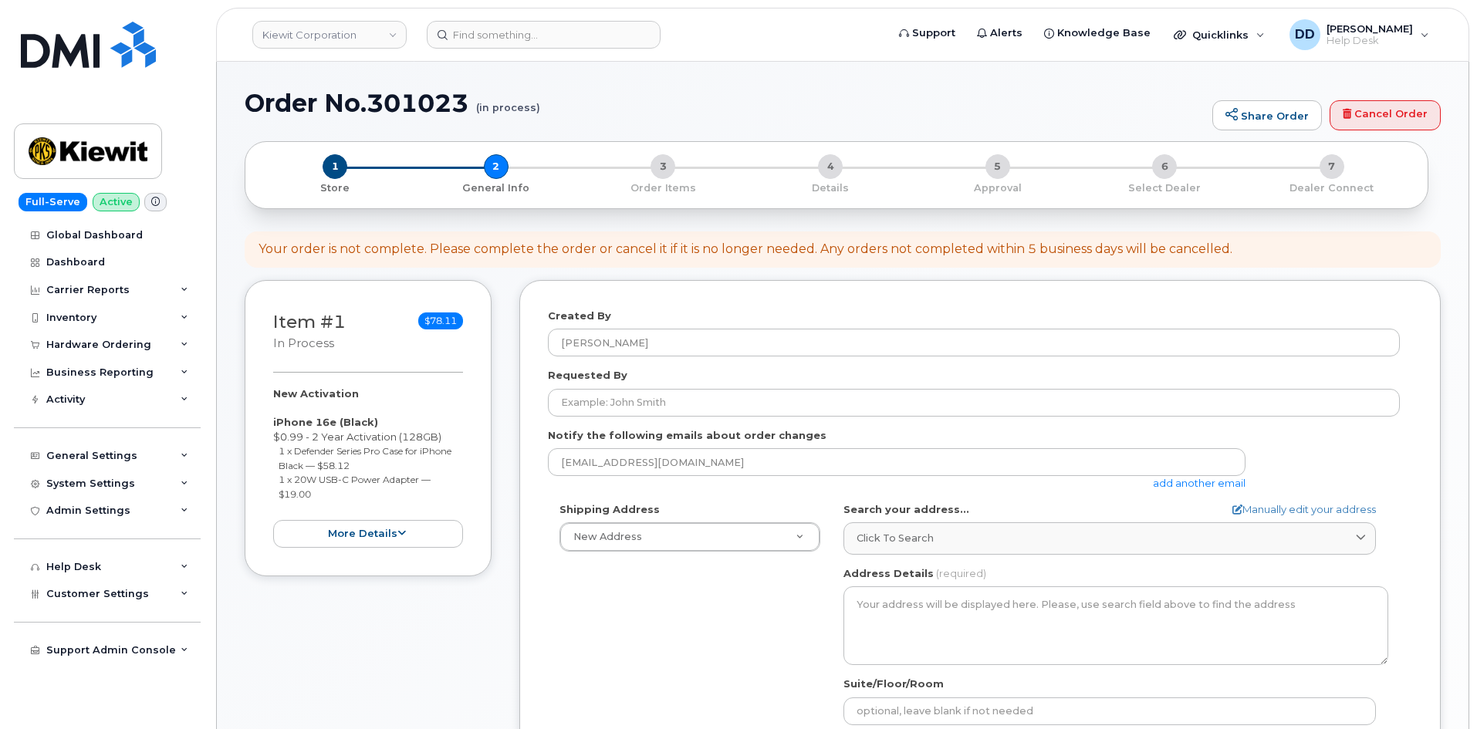
select select
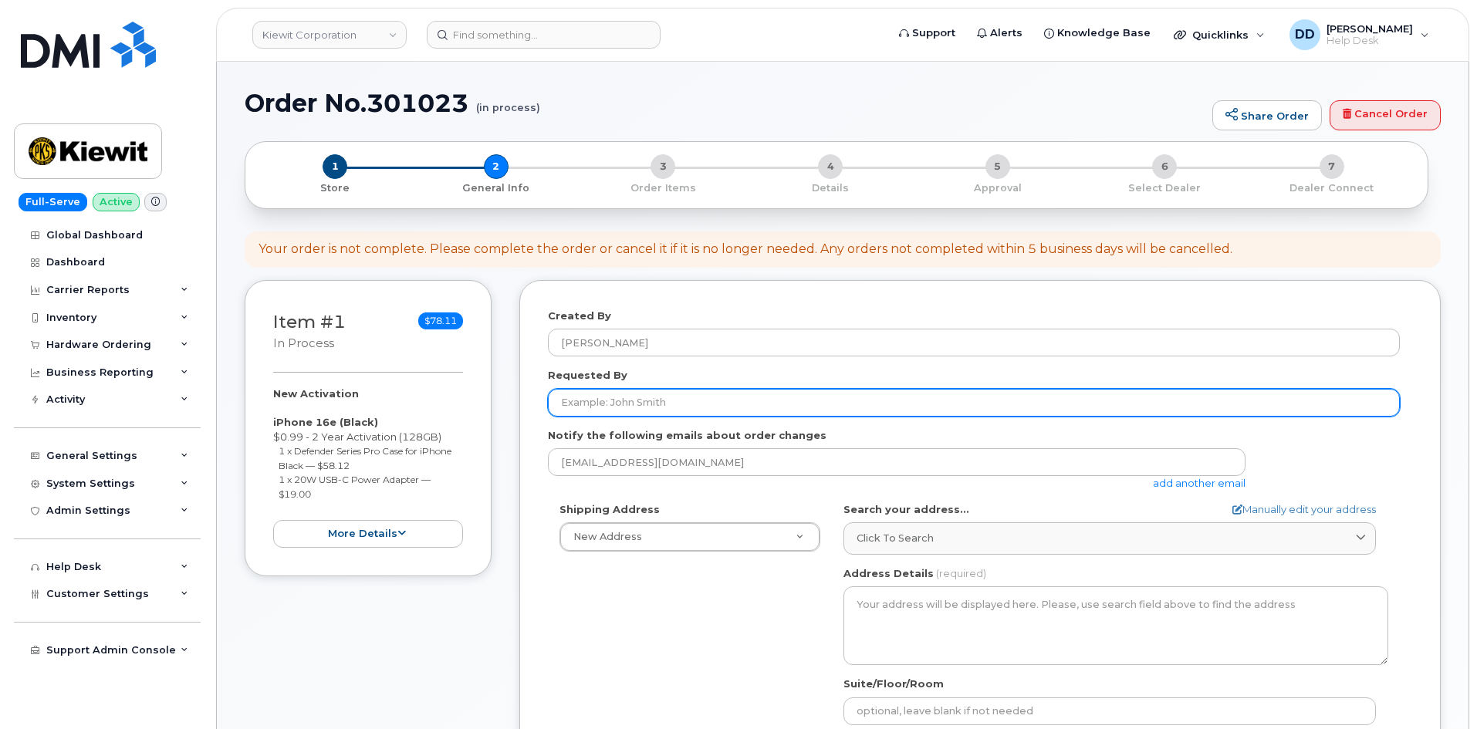
click at [602, 404] on input "Requested By" at bounding box center [974, 403] width 852 height 28
paste input "[PERSON_NAME]"
type input "[PERSON_NAME]"
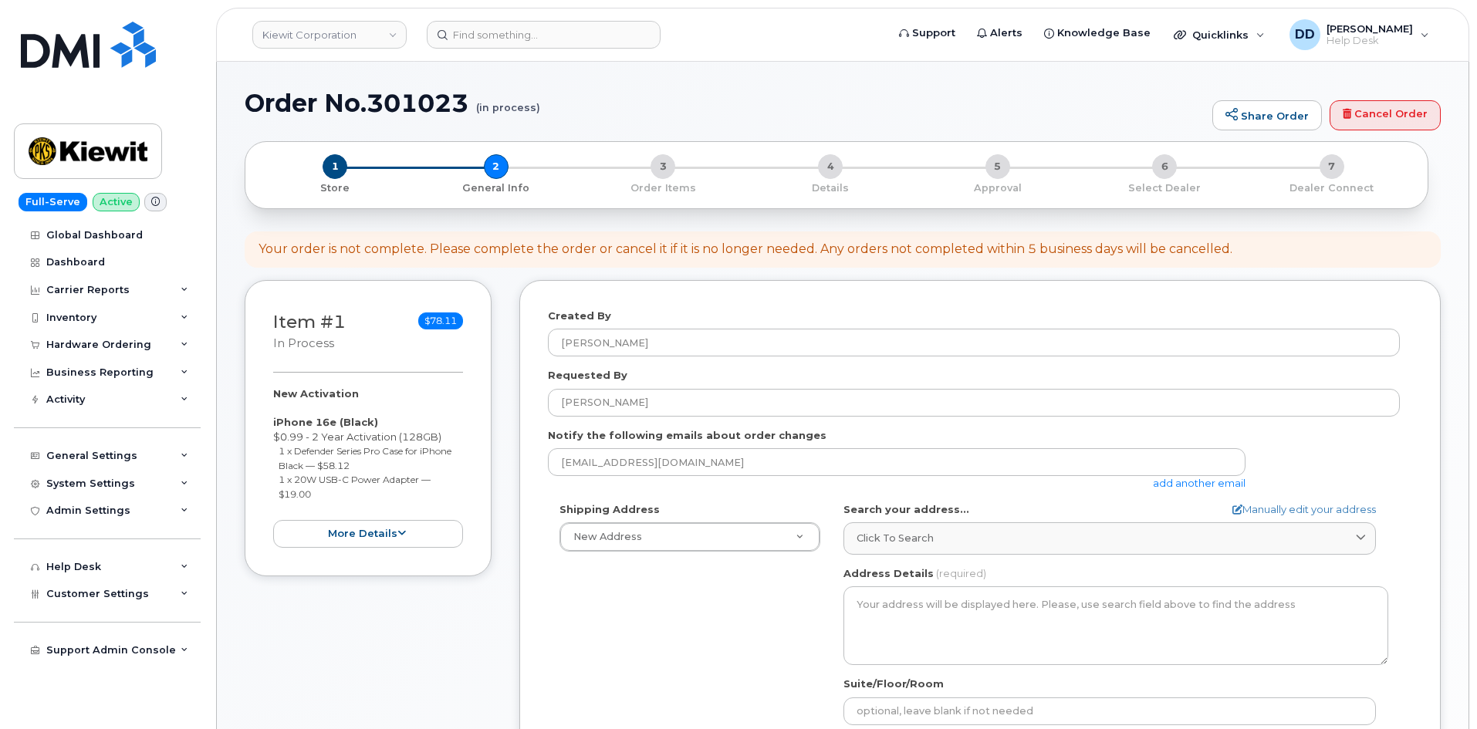
click at [729, 638] on div "Shipping Address New Address New Address 2008 W. Ho Mills Hwy AB Search your ad…" at bounding box center [974, 679] width 852 height 354
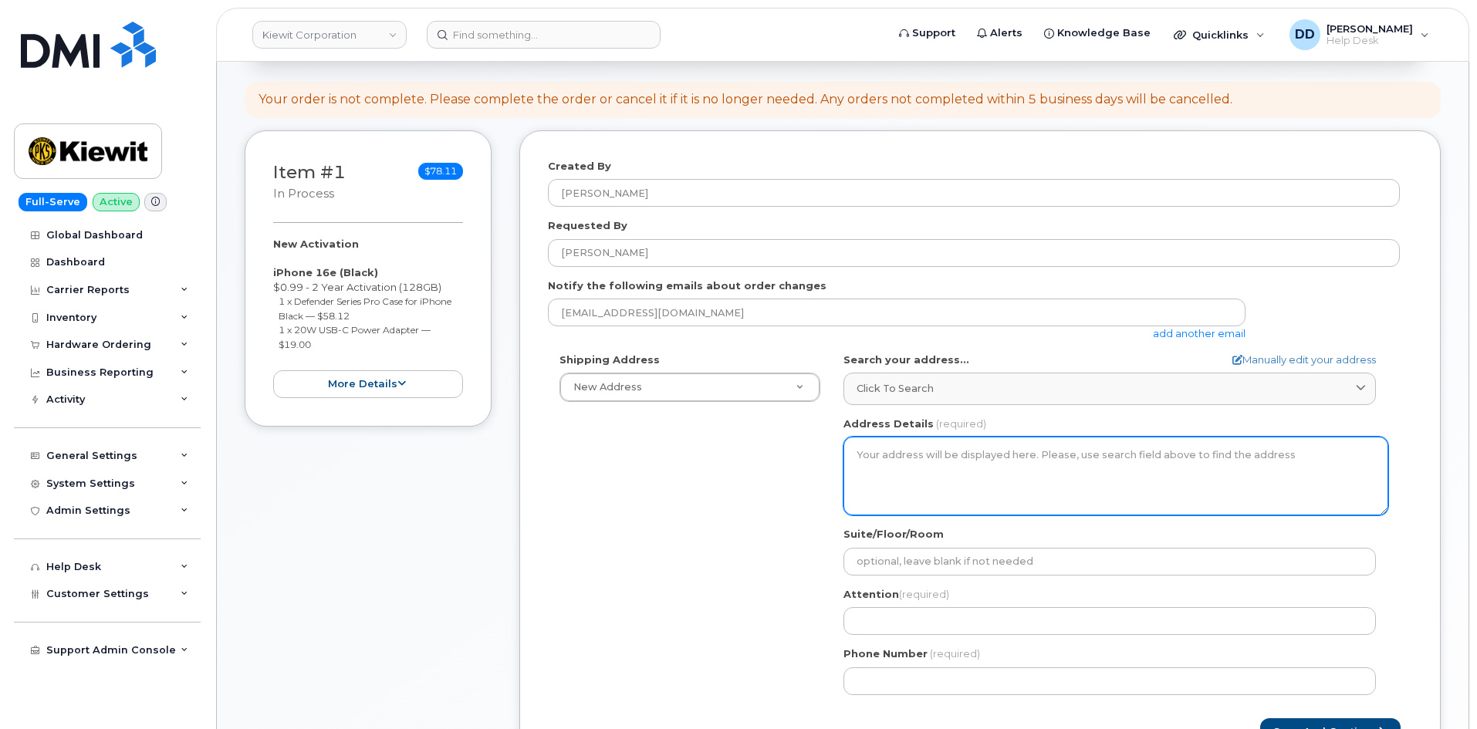
scroll to position [154, 0]
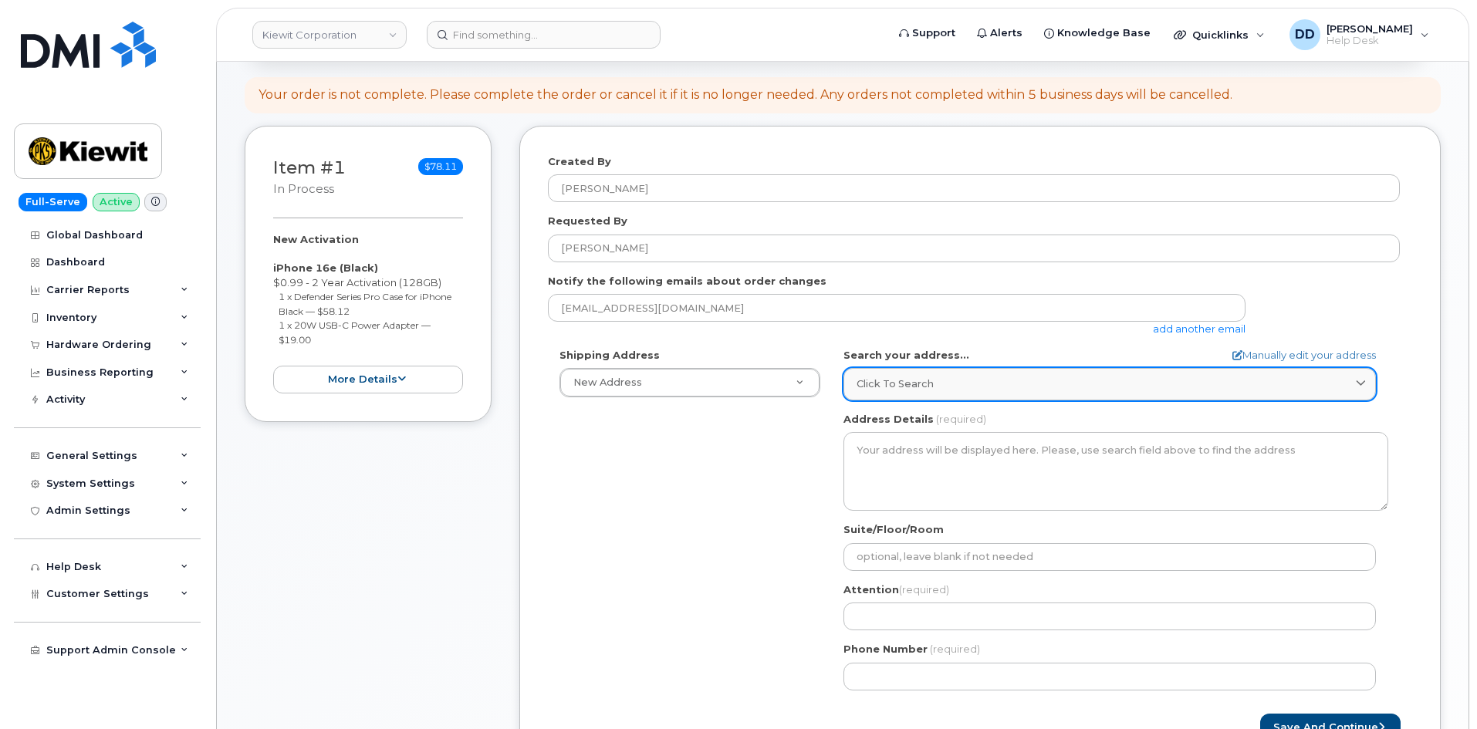
click at [901, 382] on span "Click to search" at bounding box center [895, 384] width 77 height 15
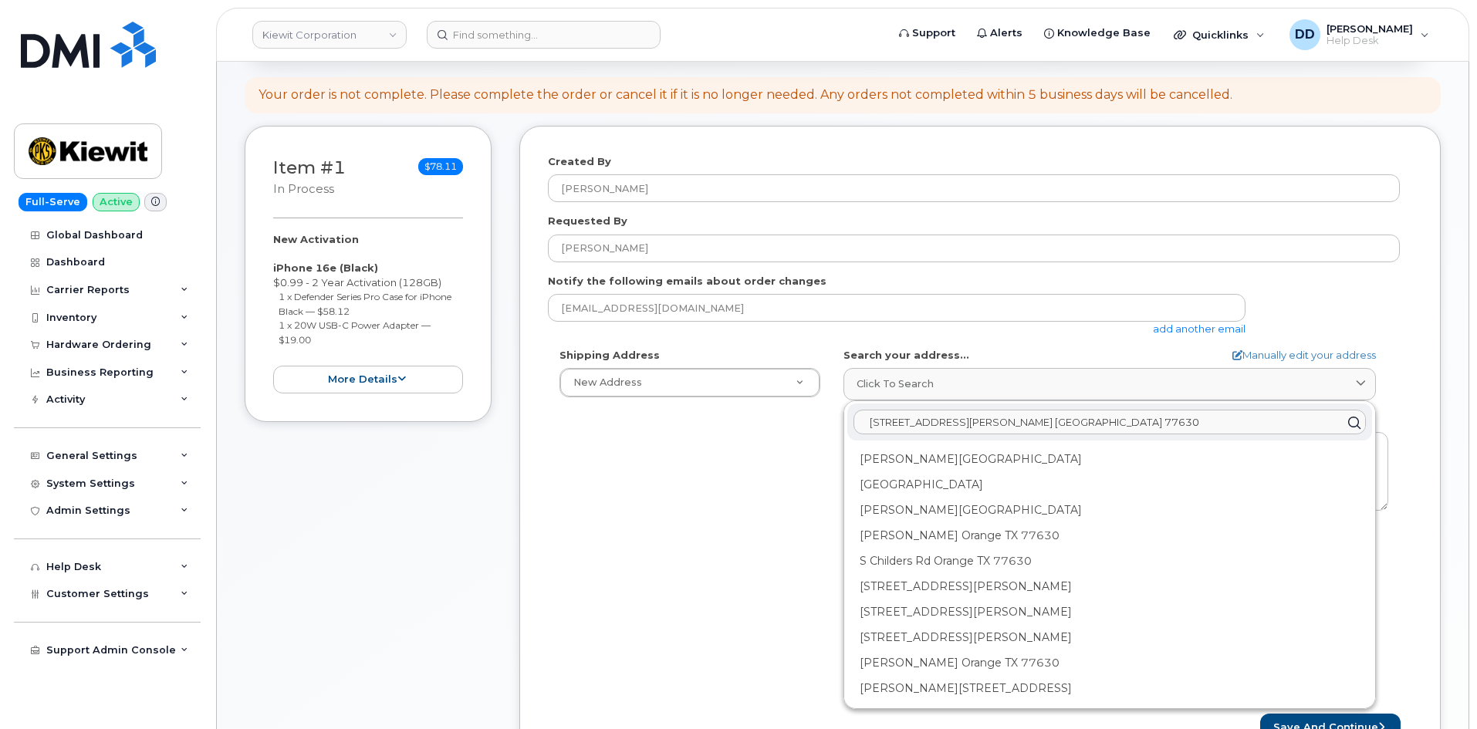
drag, startPoint x: 1061, startPoint y: 421, endPoint x: 865, endPoint y: 416, distance: 196.1
click at [865, 416] on input "2306 Foreman Rd. Orange TX 77630" at bounding box center [1110, 423] width 512 height 25
type input "2306 Foreman Rd. Orange TX 77630"
click at [1310, 355] on link "Manually edit your address" at bounding box center [1305, 355] width 144 height 15
select select
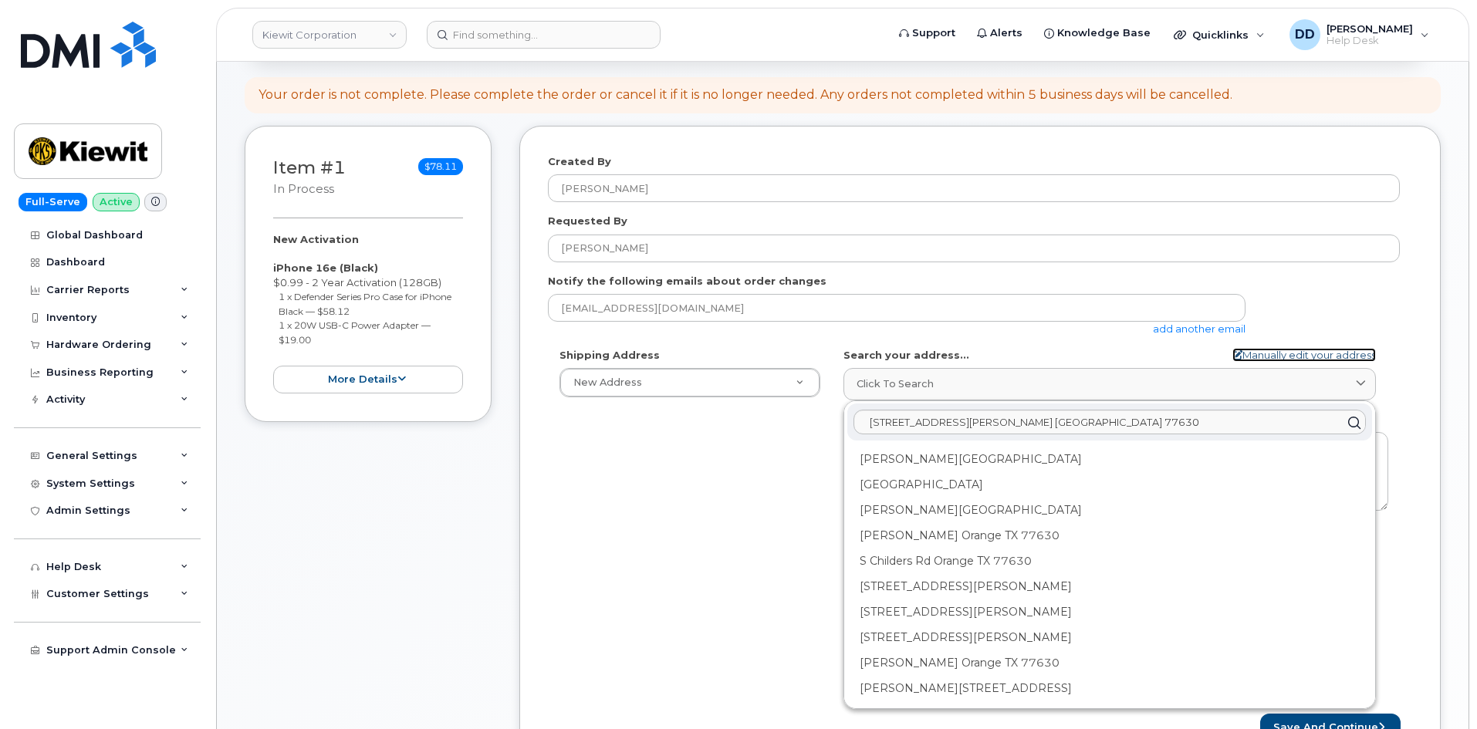
select select
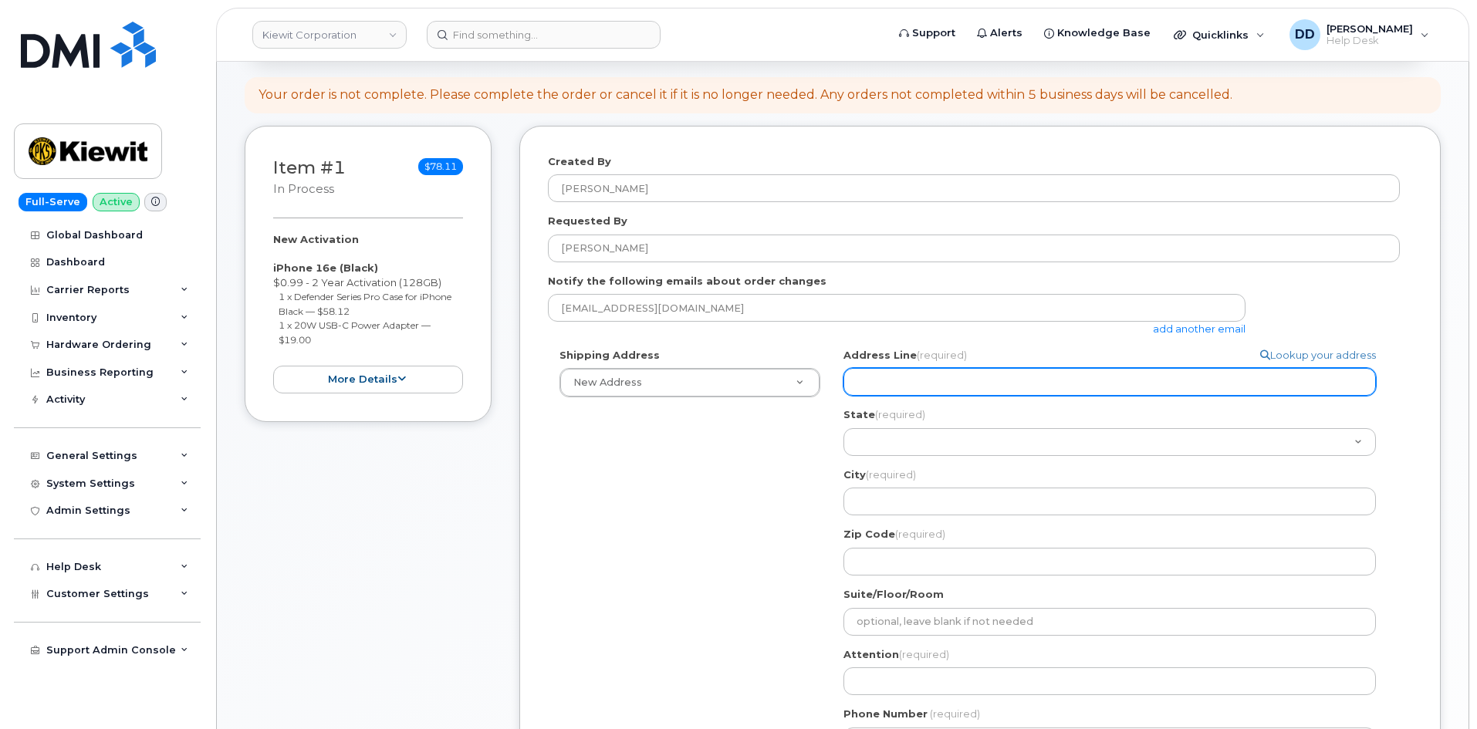
click at [890, 386] on input "Address Line (required)" at bounding box center [1110, 382] width 533 height 28
paste input "2306 Foreman Rd."
select select
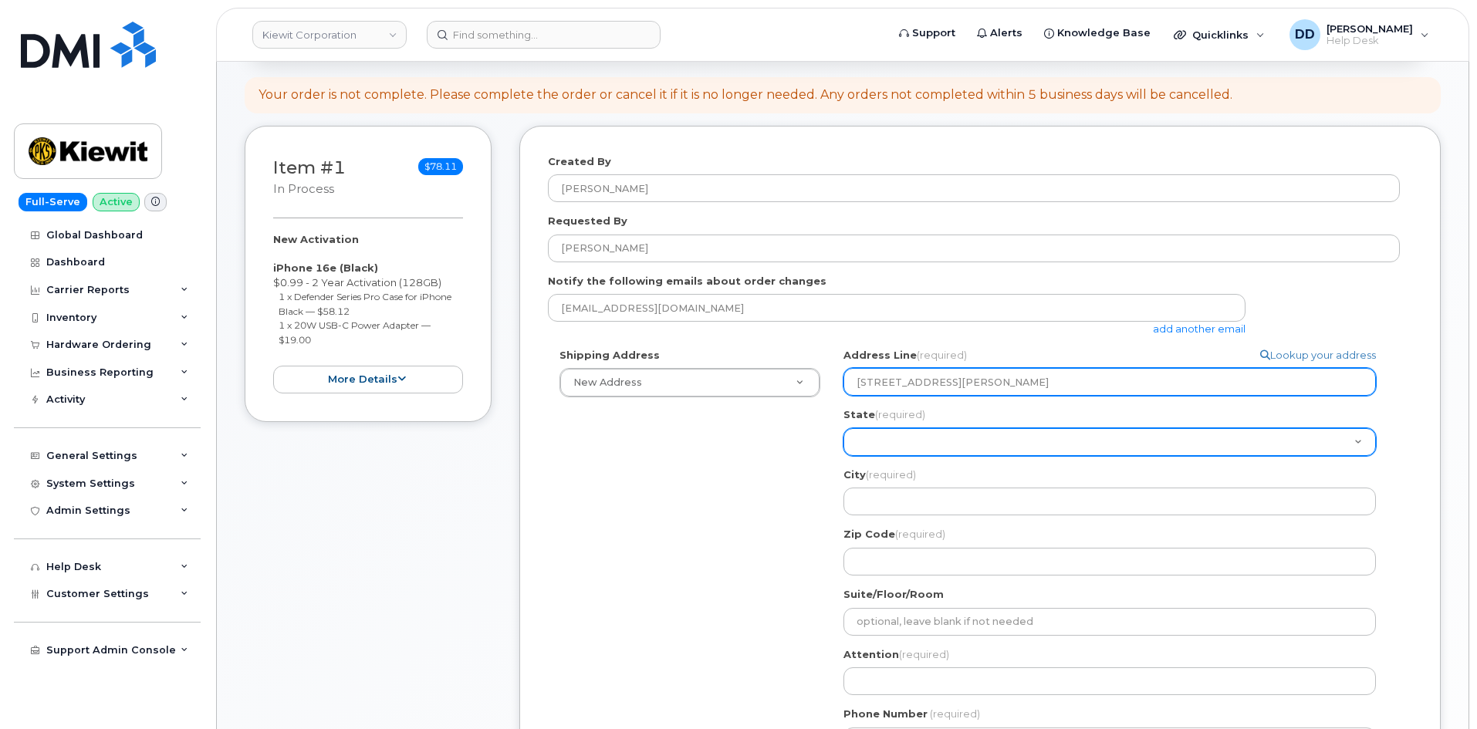
type input "2306 Foreman Rd."
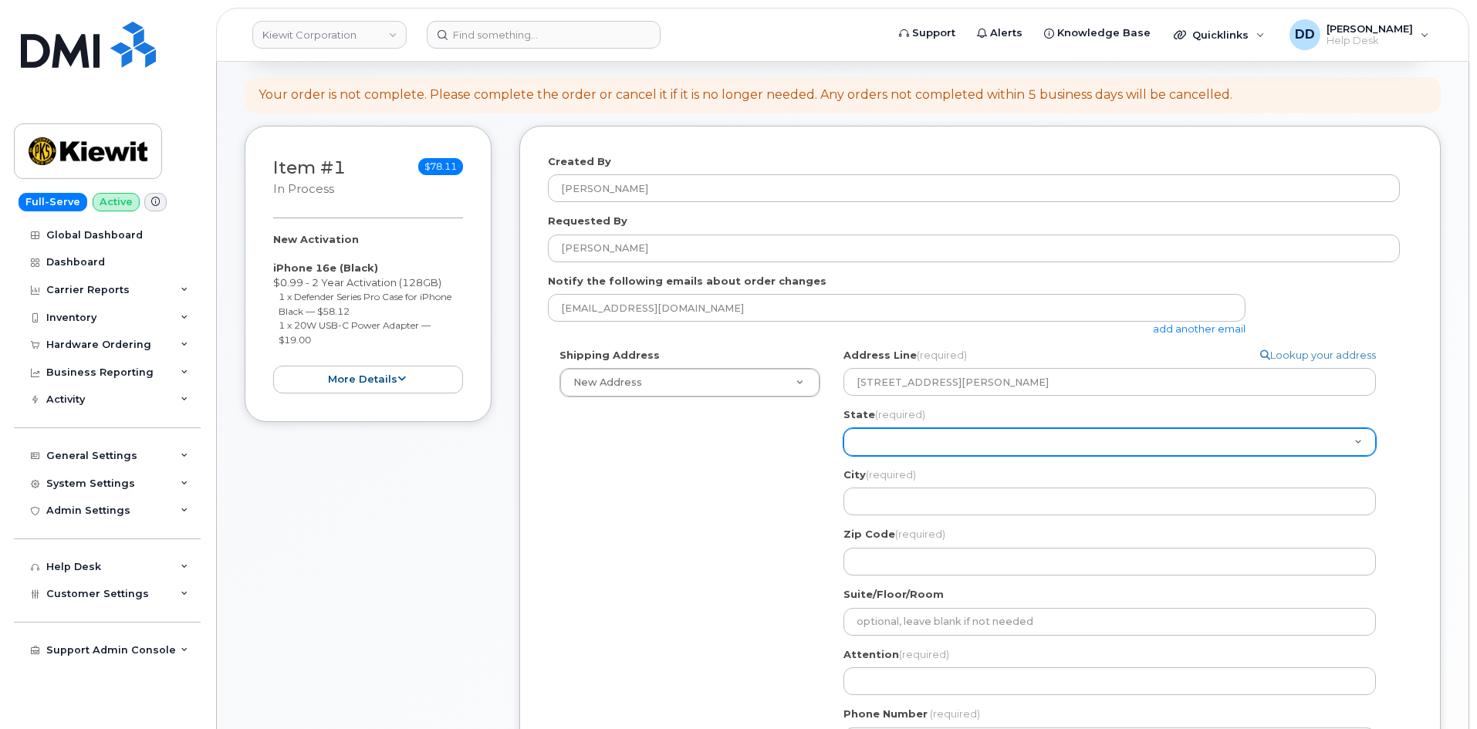
click at [876, 441] on select "Alabama Alaska American Samoa Arizona Arkansas California Colorado Connecticut …" at bounding box center [1110, 442] width 533 height 28
select select "TX"
click at [844, 428] on select "Alabama Alaska American Samoa Arizona Arkansas California Colorado Connecticut …" at bounding box center [1110, 442] width 533 height 28
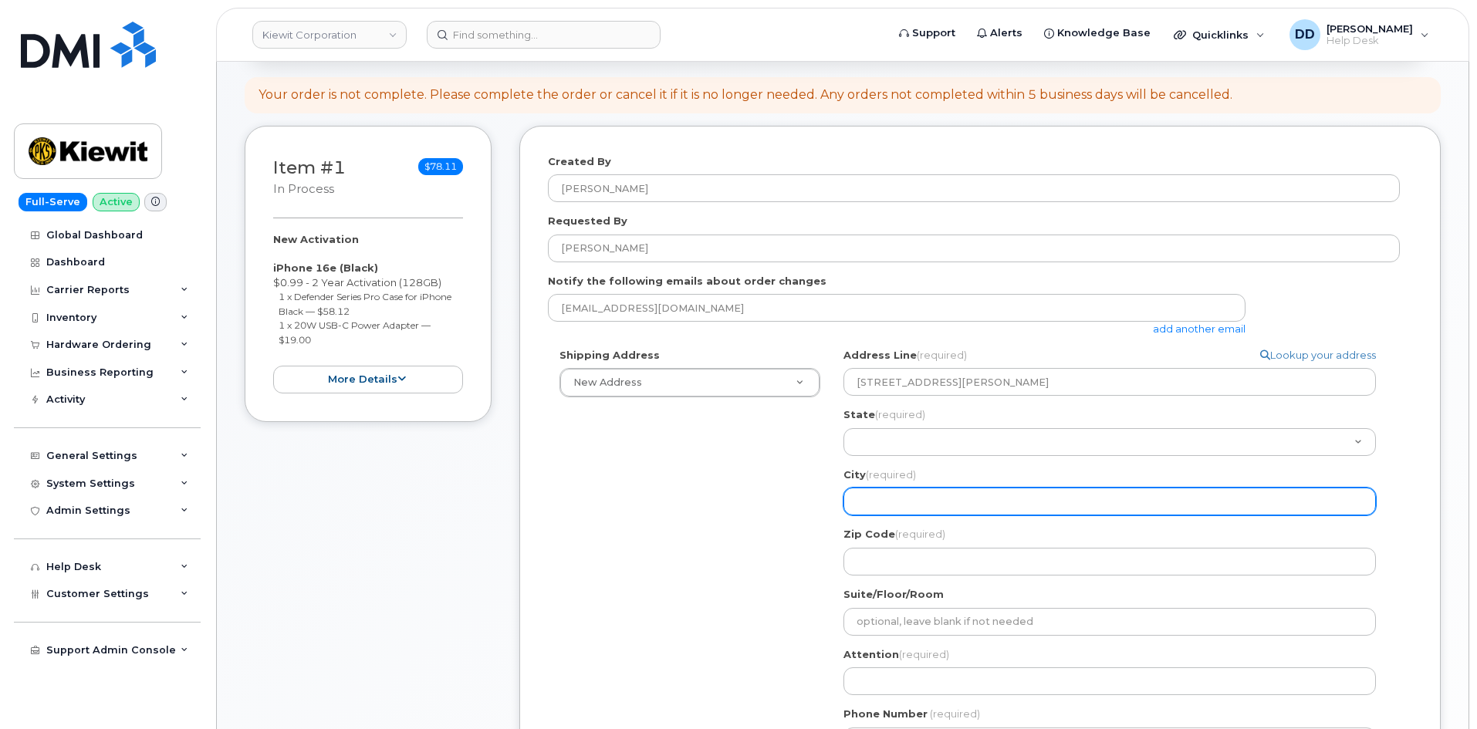
click at [907, 510] on input "City (required)" at bounding box center [1110, 502] width 533 height 28
select select
type input "O"
select select
type input "Or"
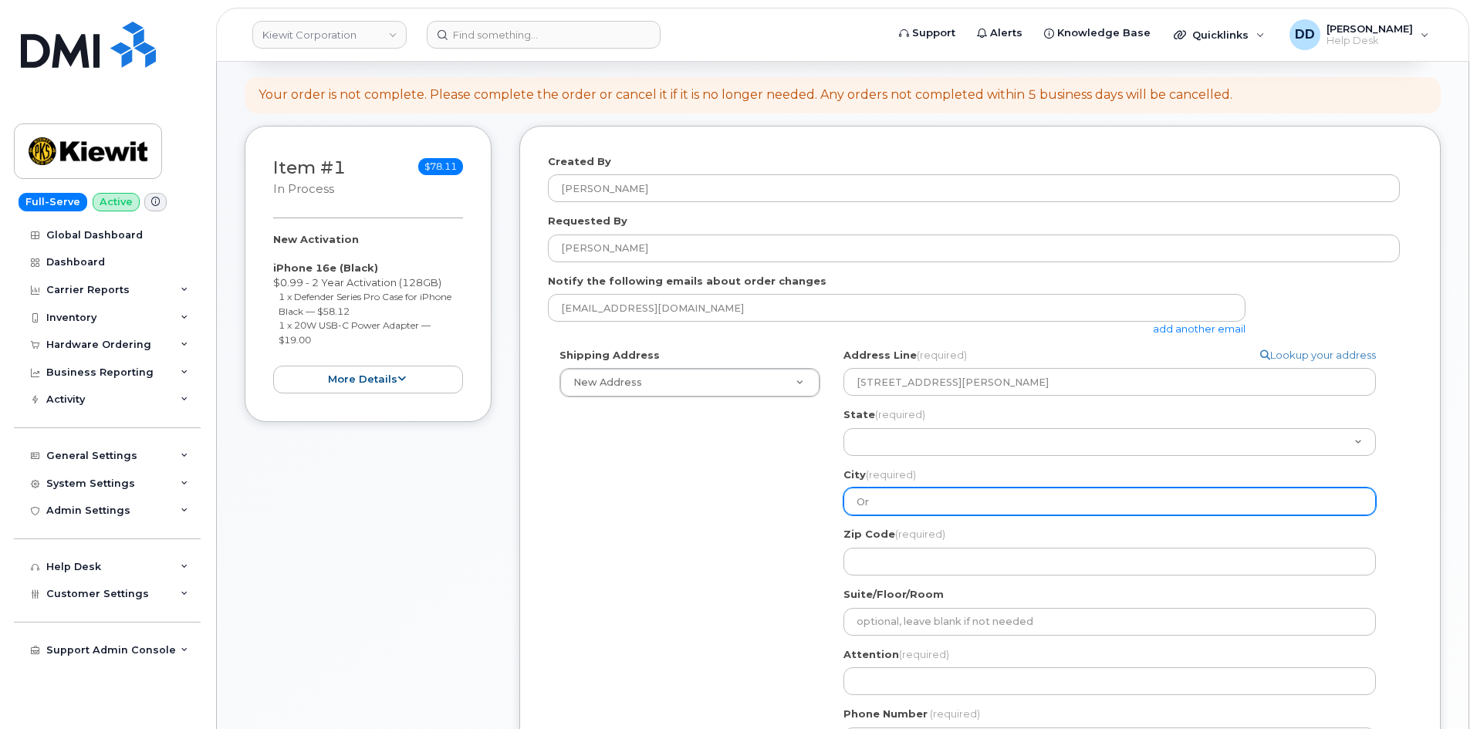
select select
type input "Ora"
select select
type input "Oran"
select select
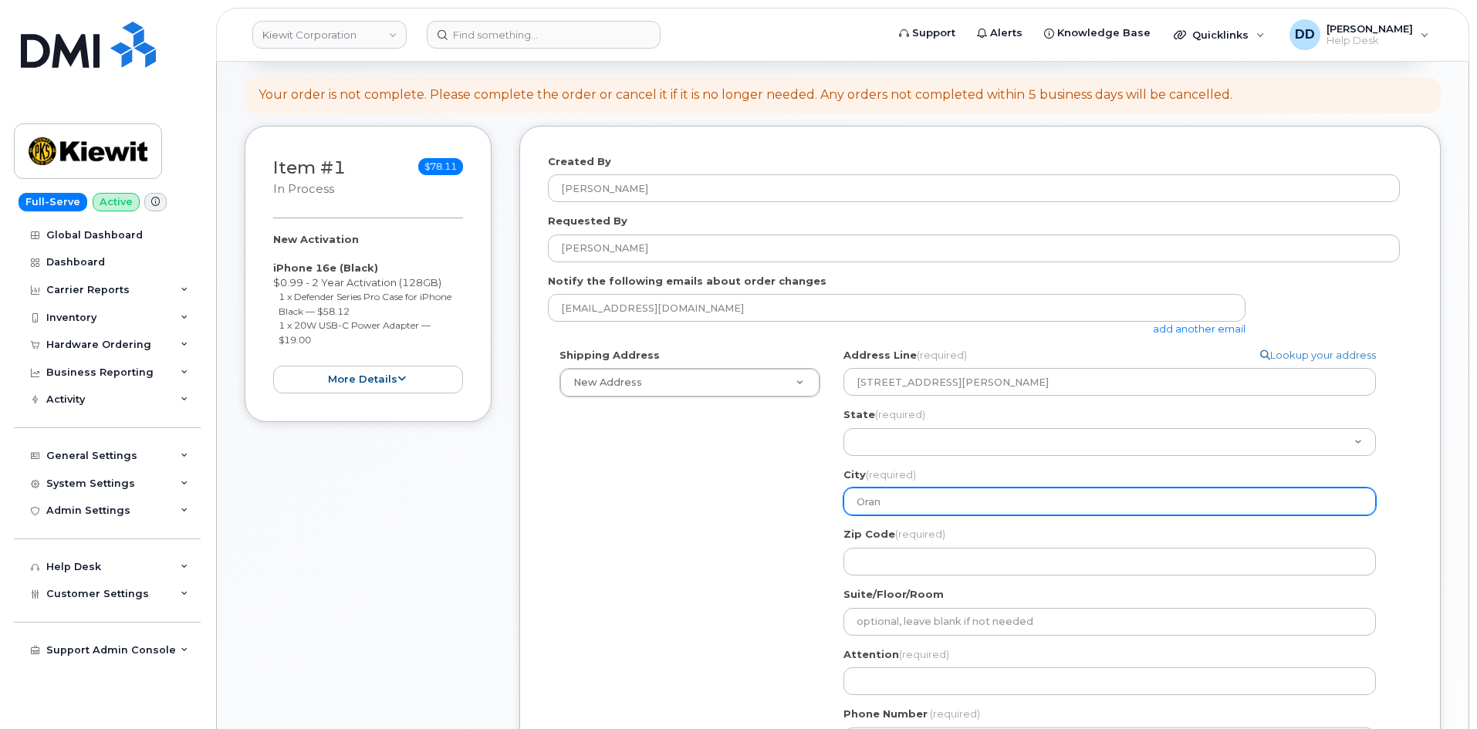
type input "Orang"
select select
type input "Orange"
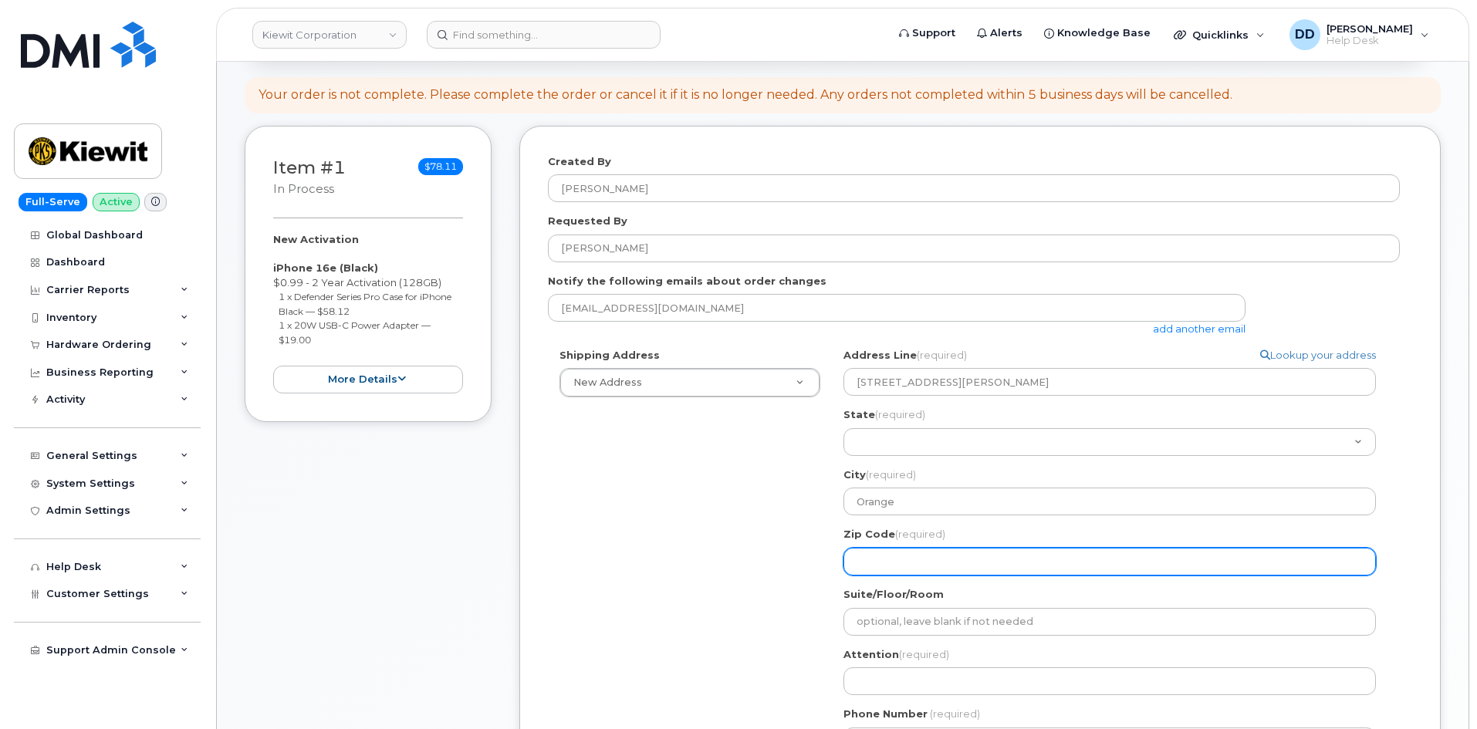
click at [927, 556] on input "Zip Code (required)" at bounding box center [1110, 562] width 533 height 28
paste input "77630"
select select
type input "77630"
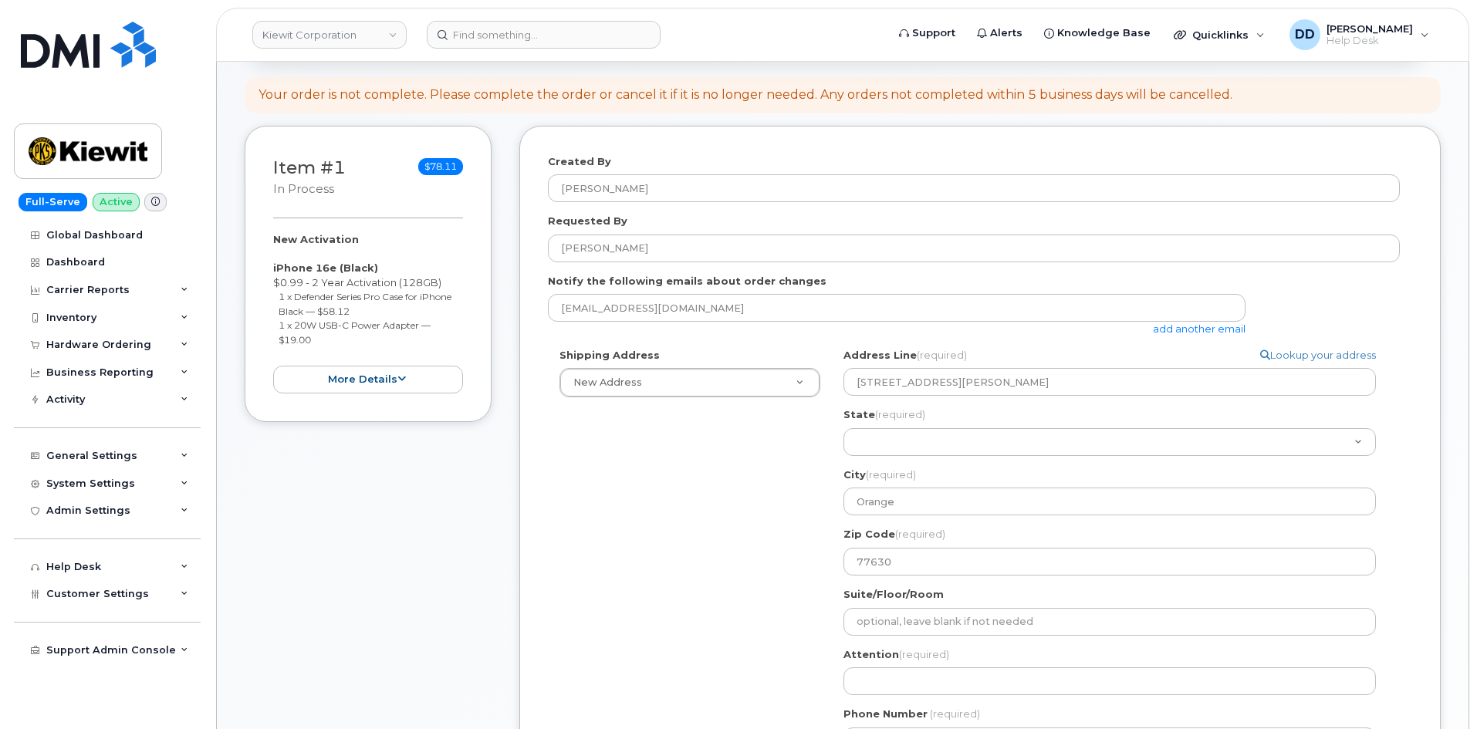
click at [646, 544] on div "Shipping Address New Address New Address 2008 W. Ho Mills Hwy TX Orange Search …" at bounding box center [974, 557] width 852 height 419
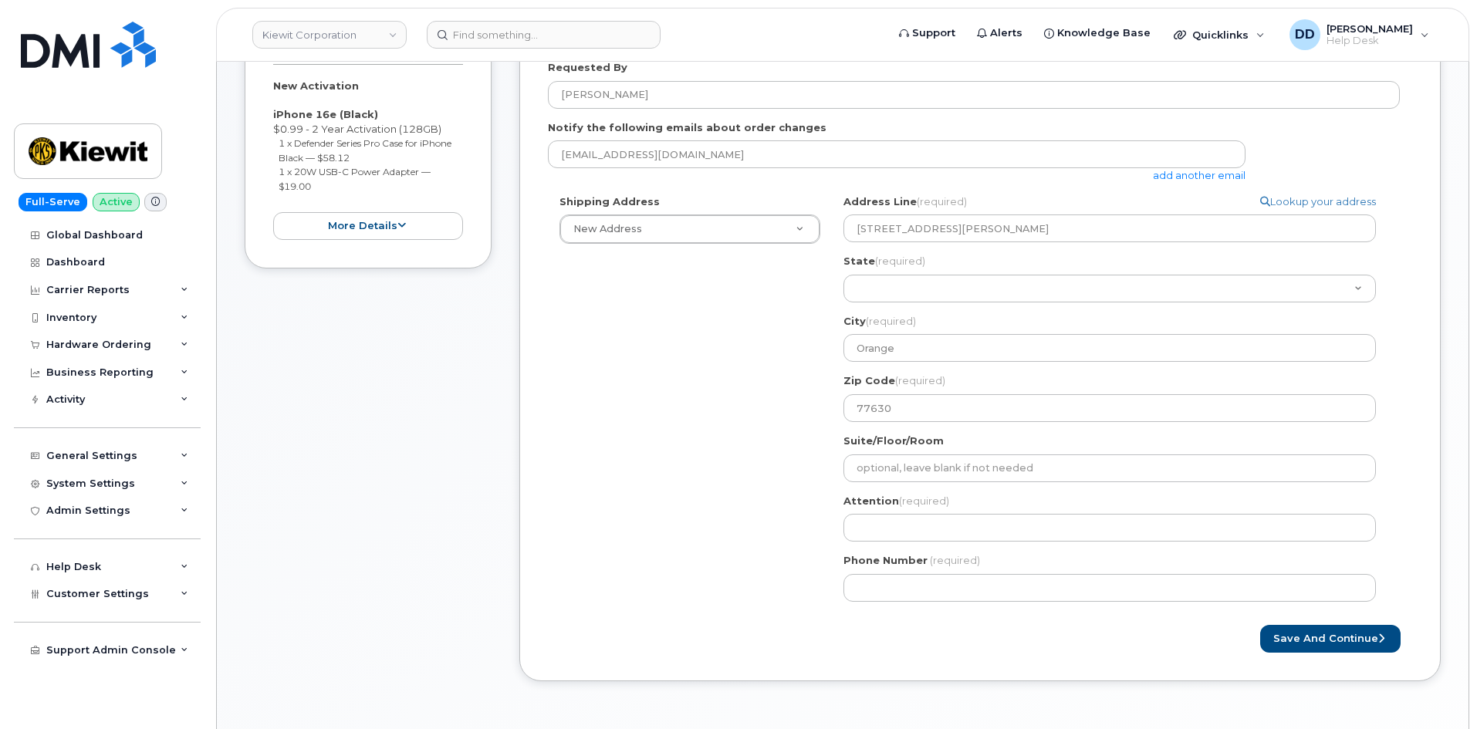
scroll to position [309, 0]
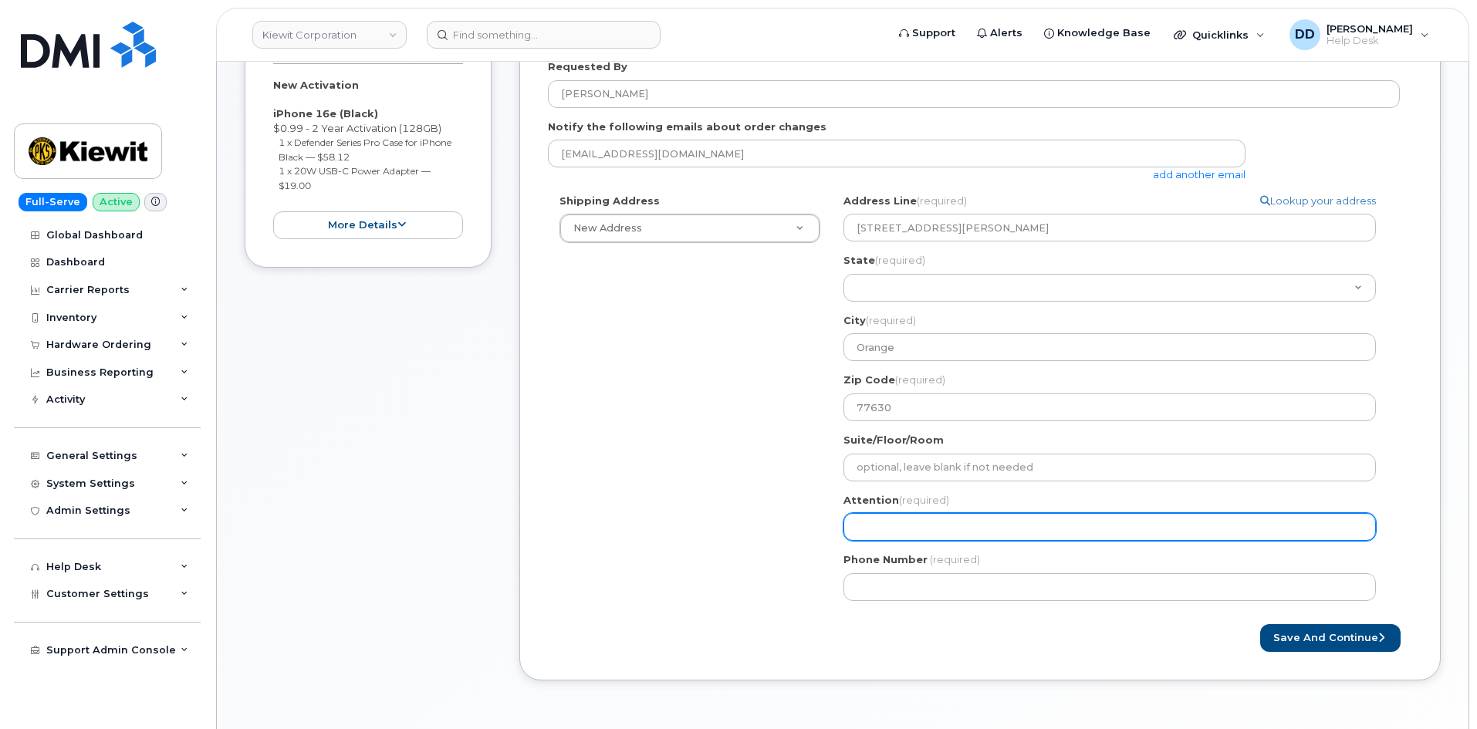
click at [907, 528] on input "Attention (required)" at bounding box center [1110, 527] width 533 height 28
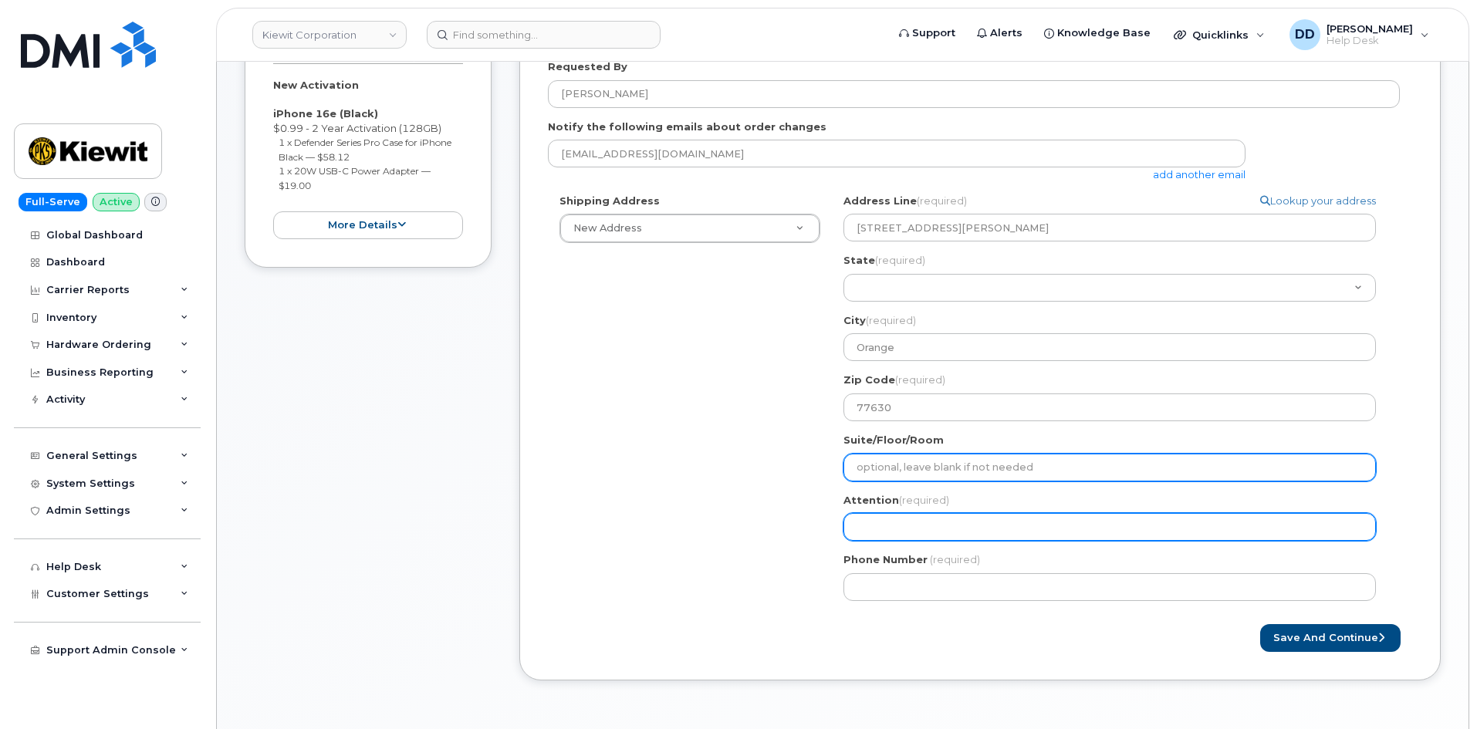
select select
type input "R"
select select
type input "Re"
select select
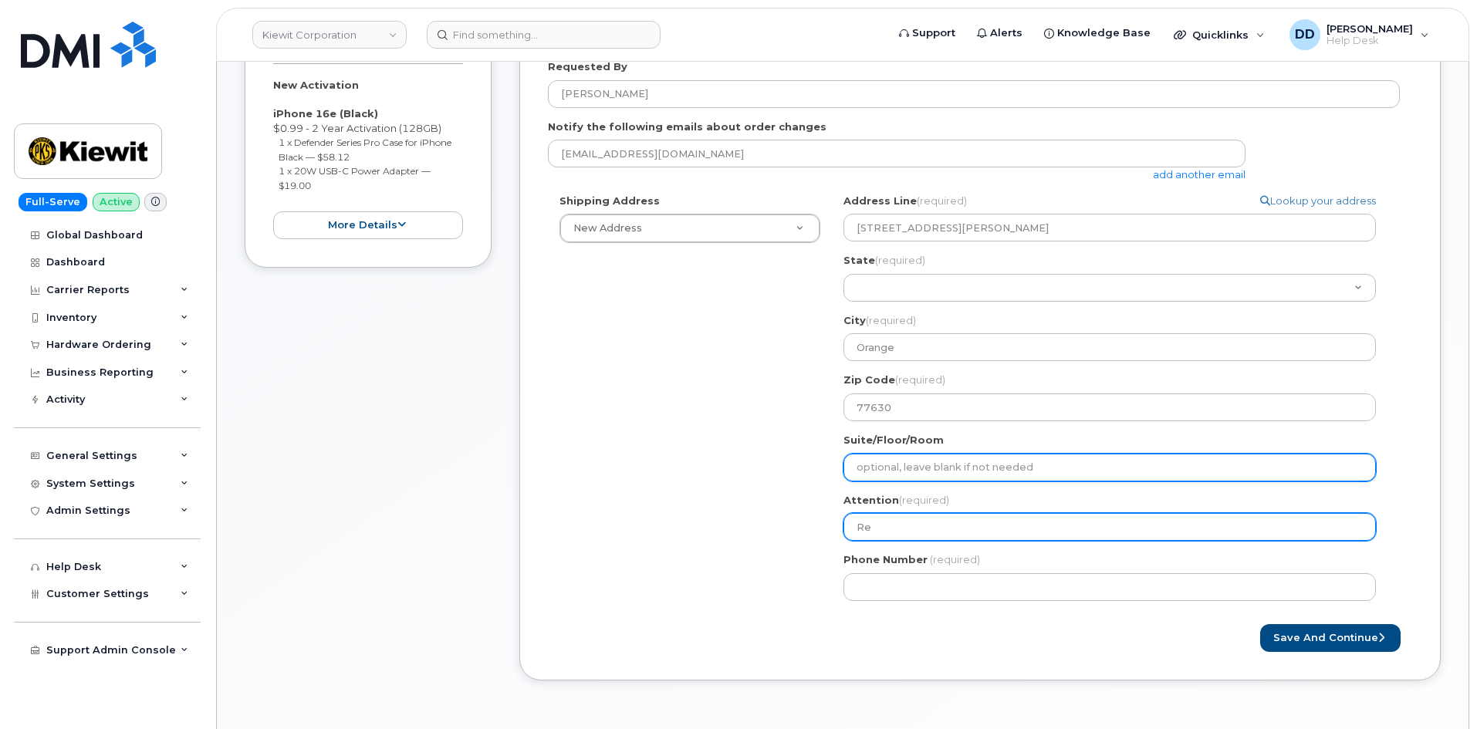
type input "Rei"
select select
type input "Reil"
select select
type input "Reile"
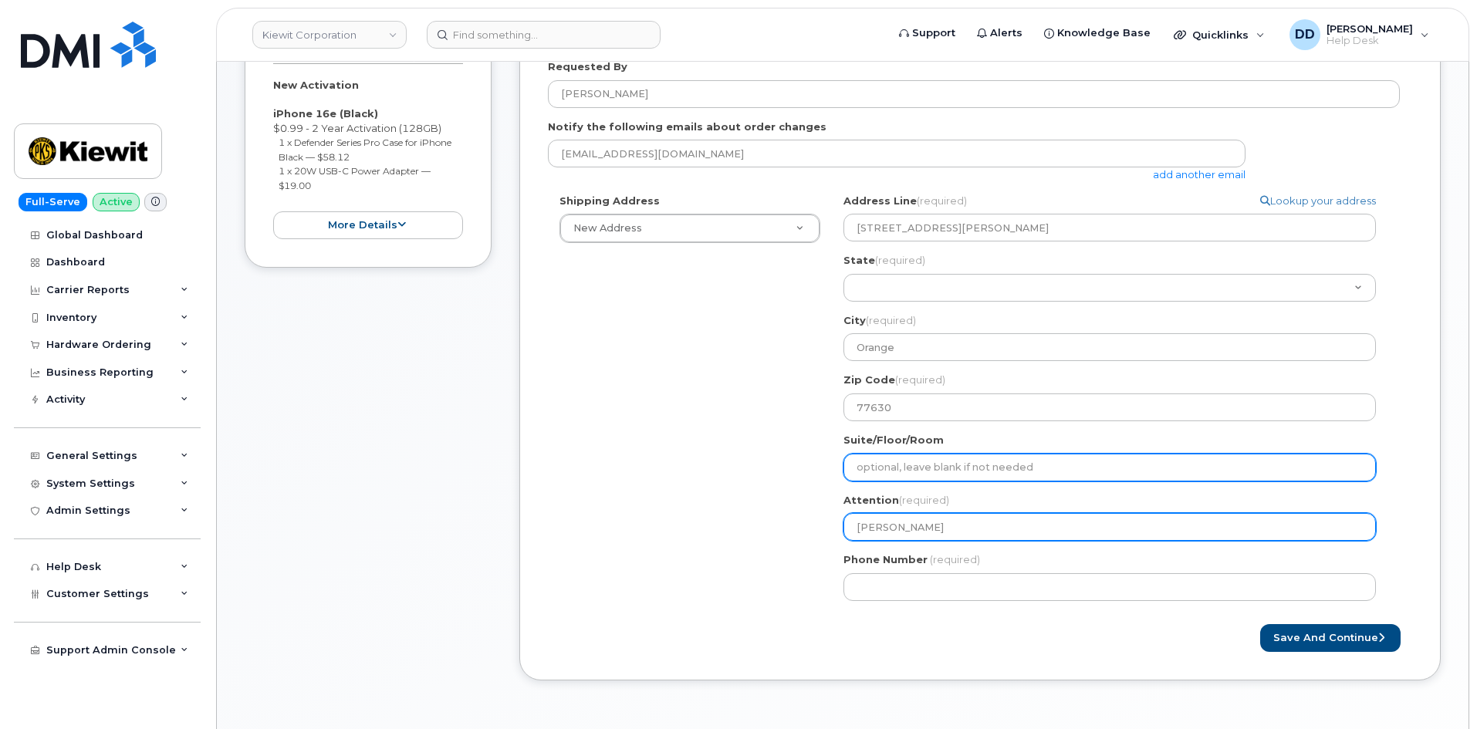
select select
type input "Reiley"
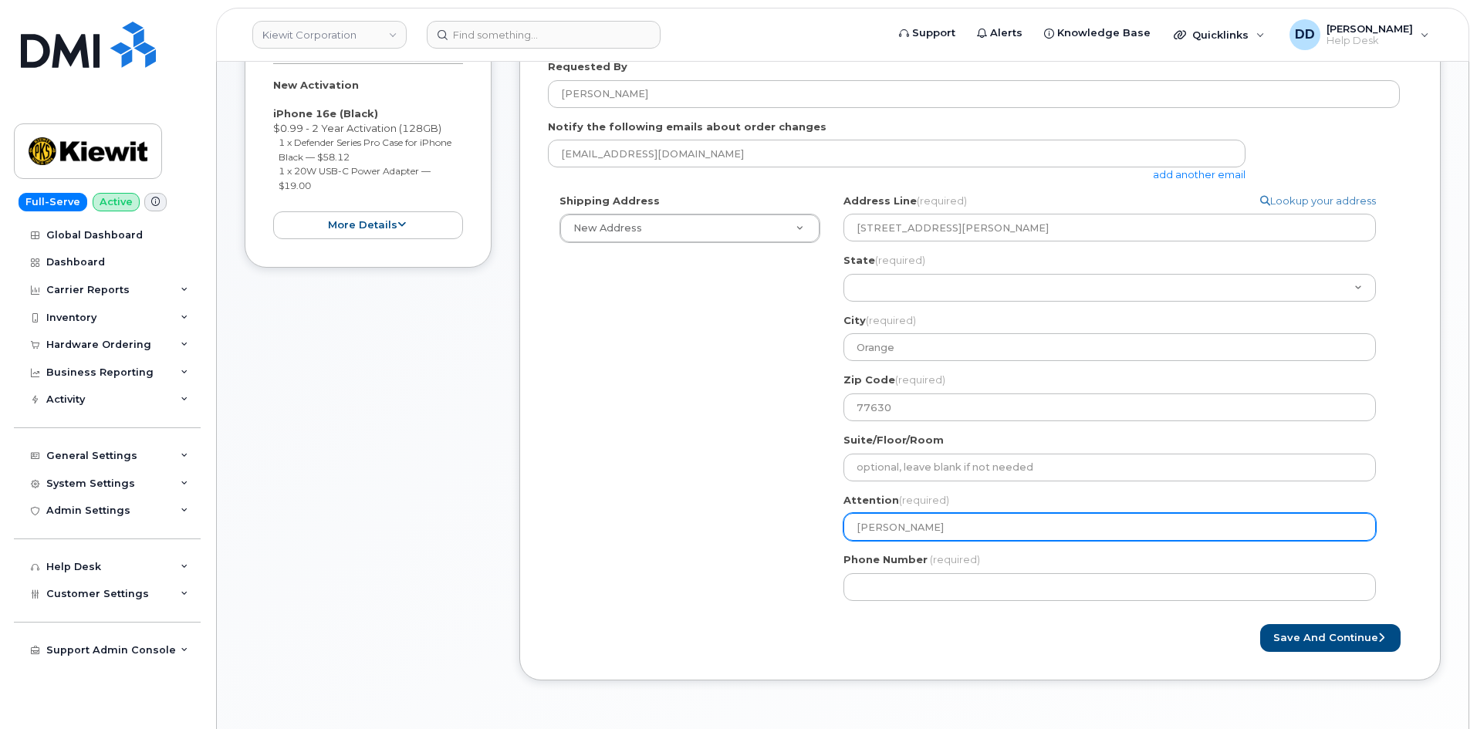
click at [888, 528] on input "Reiley" at bounding box center [1110, 527] width 533 height 28
click at [871, 528] on input "Reiley" at bounding box center [1110, 527] width 533 height 28
select select
type input "Reley"
select select
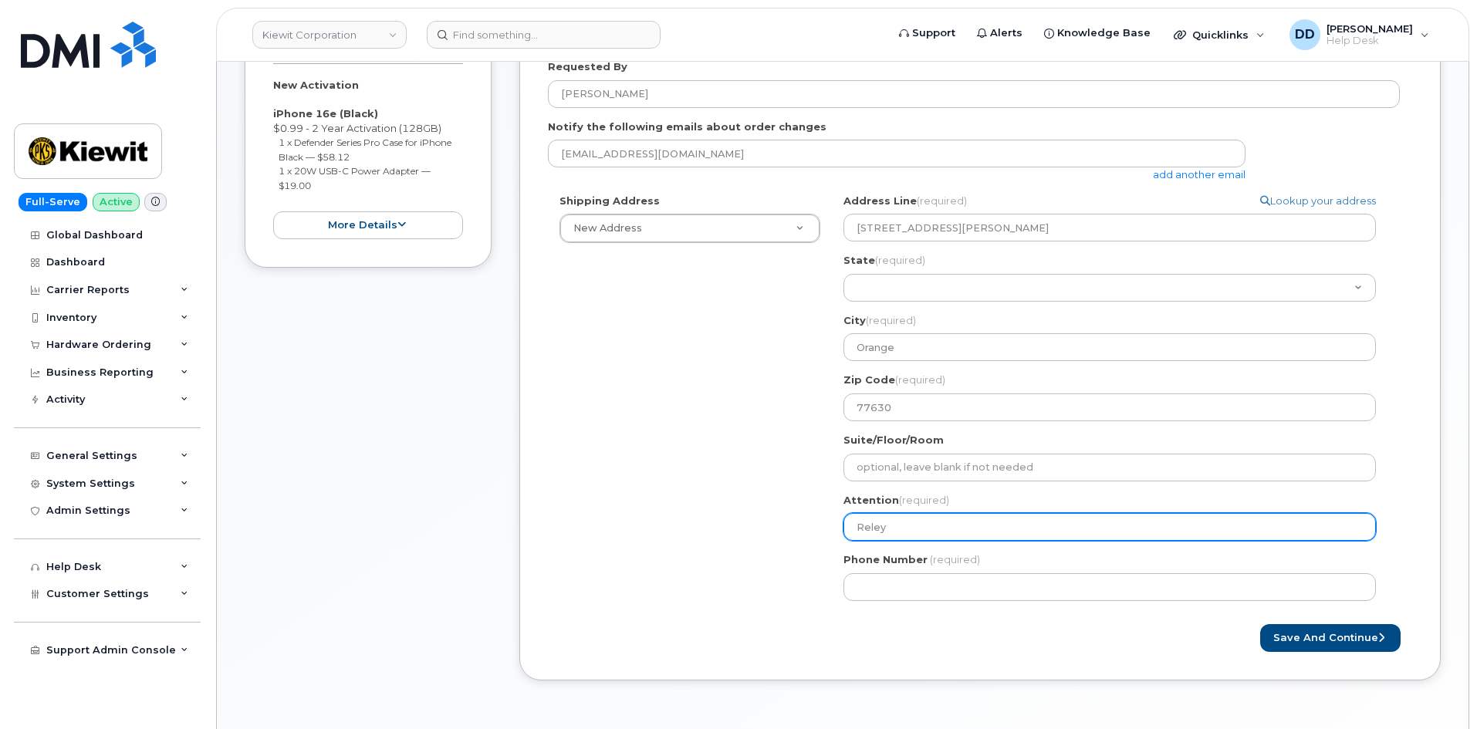
type input "Rley"
select select
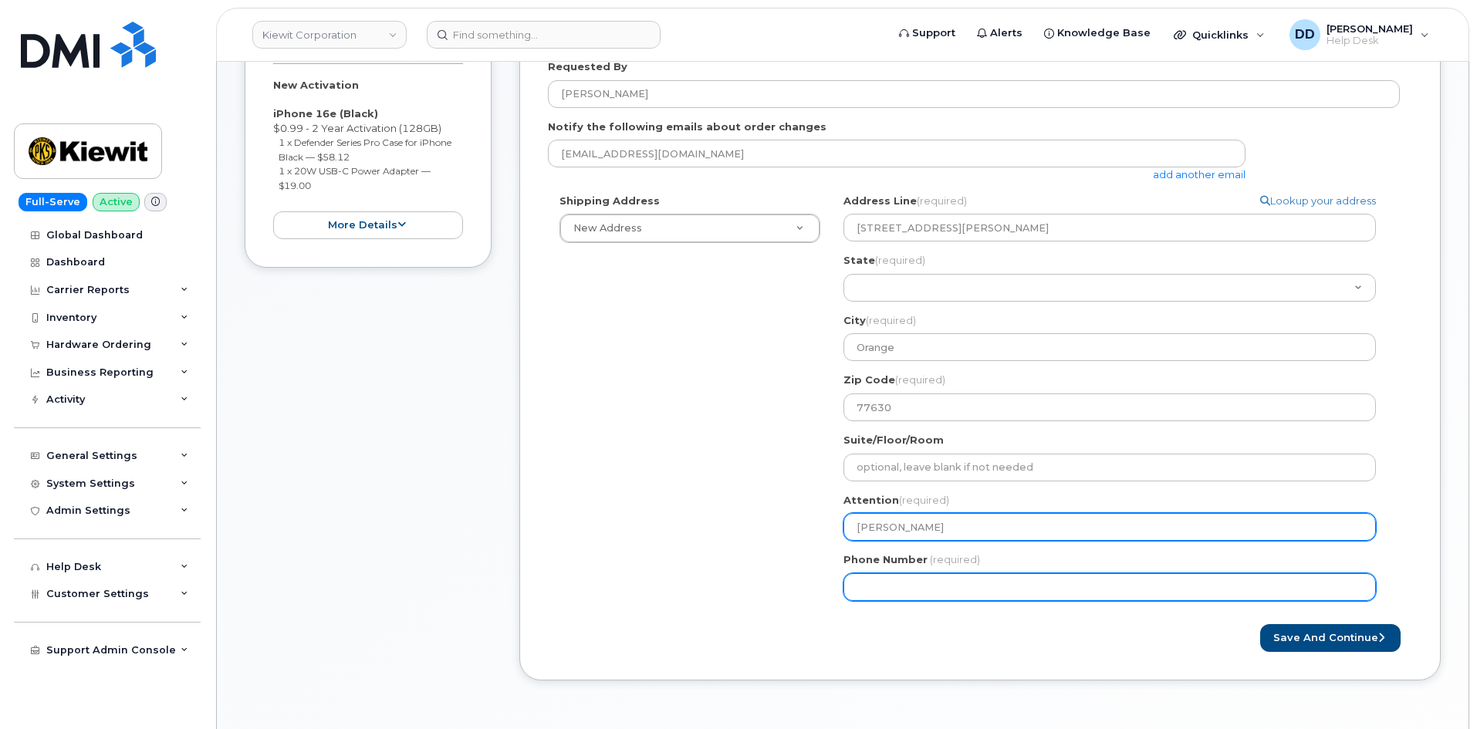
type input "Riley"
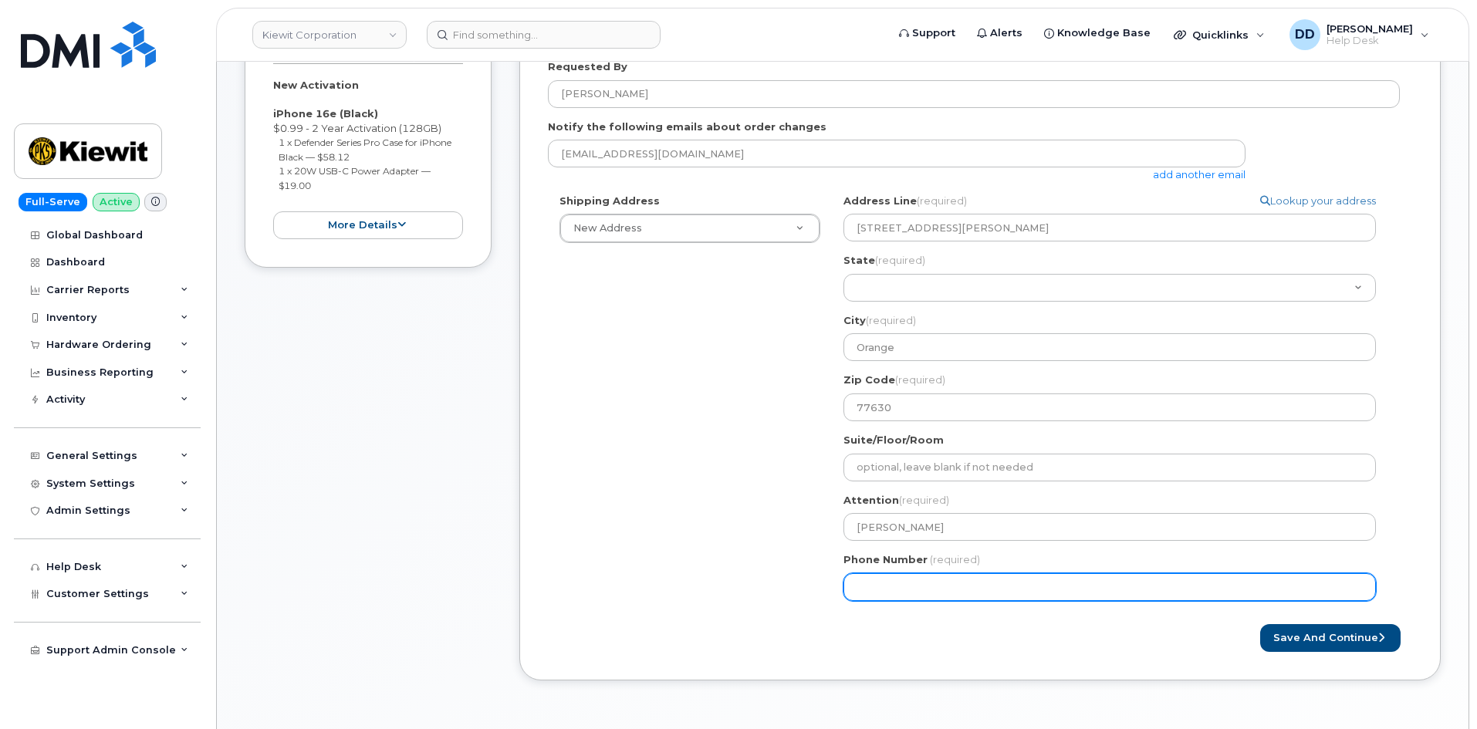
click at [900, 590] on input "Phone Number" at bounding box center [1110, 587] width 533 height 28
type input "785747793"
select select
type input "7857477935"
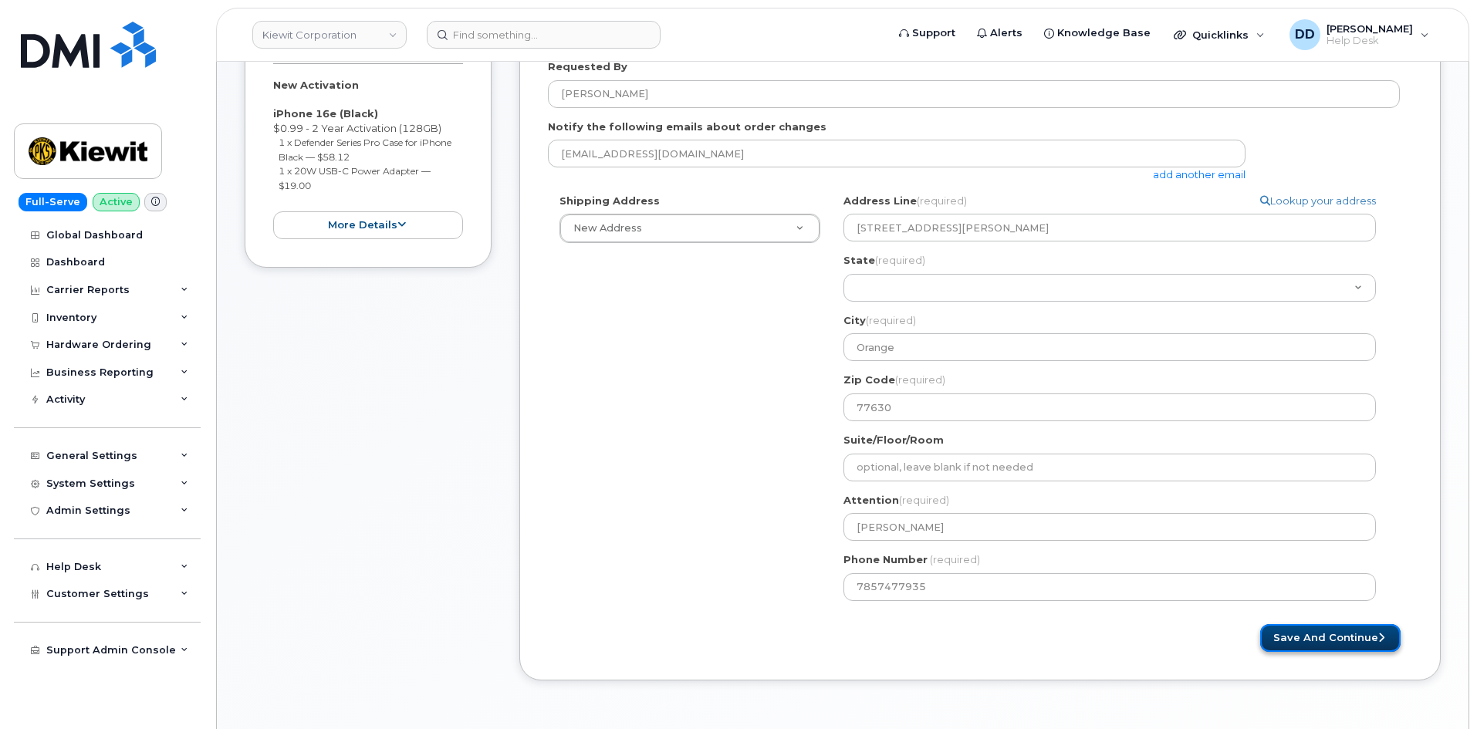
click at [1300, 644] on button "Save and Continue" at bounding box center [1330, 638] width 140 height 29
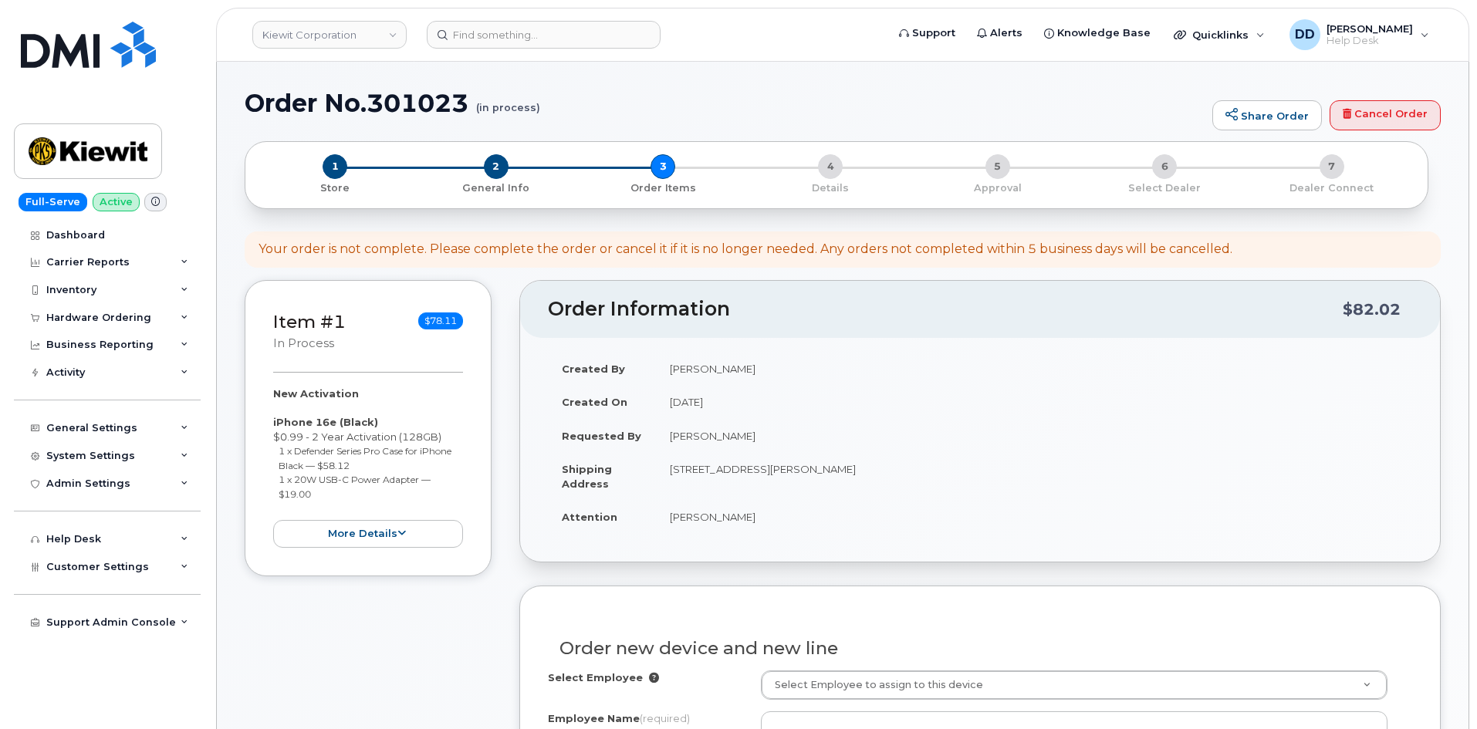
select select
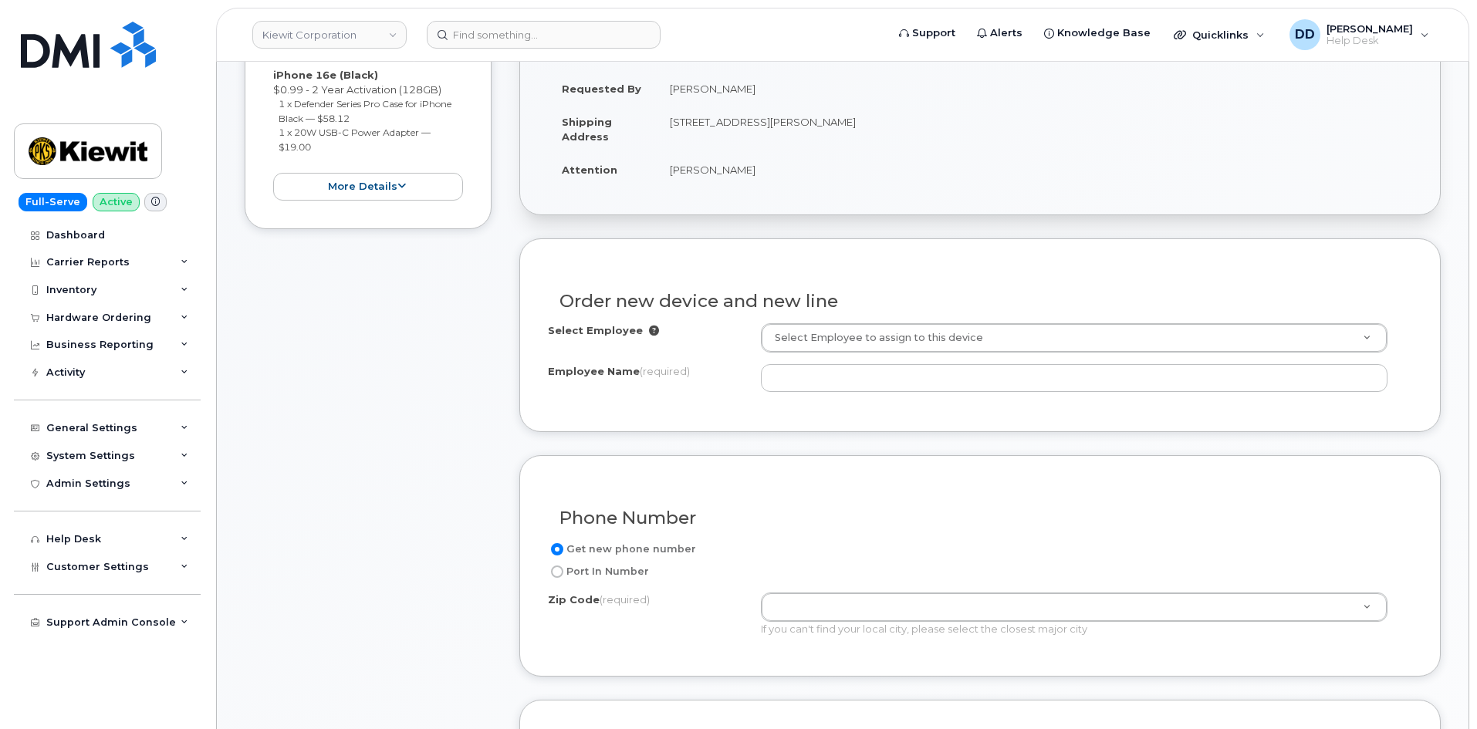
scroll to position [354, 0]
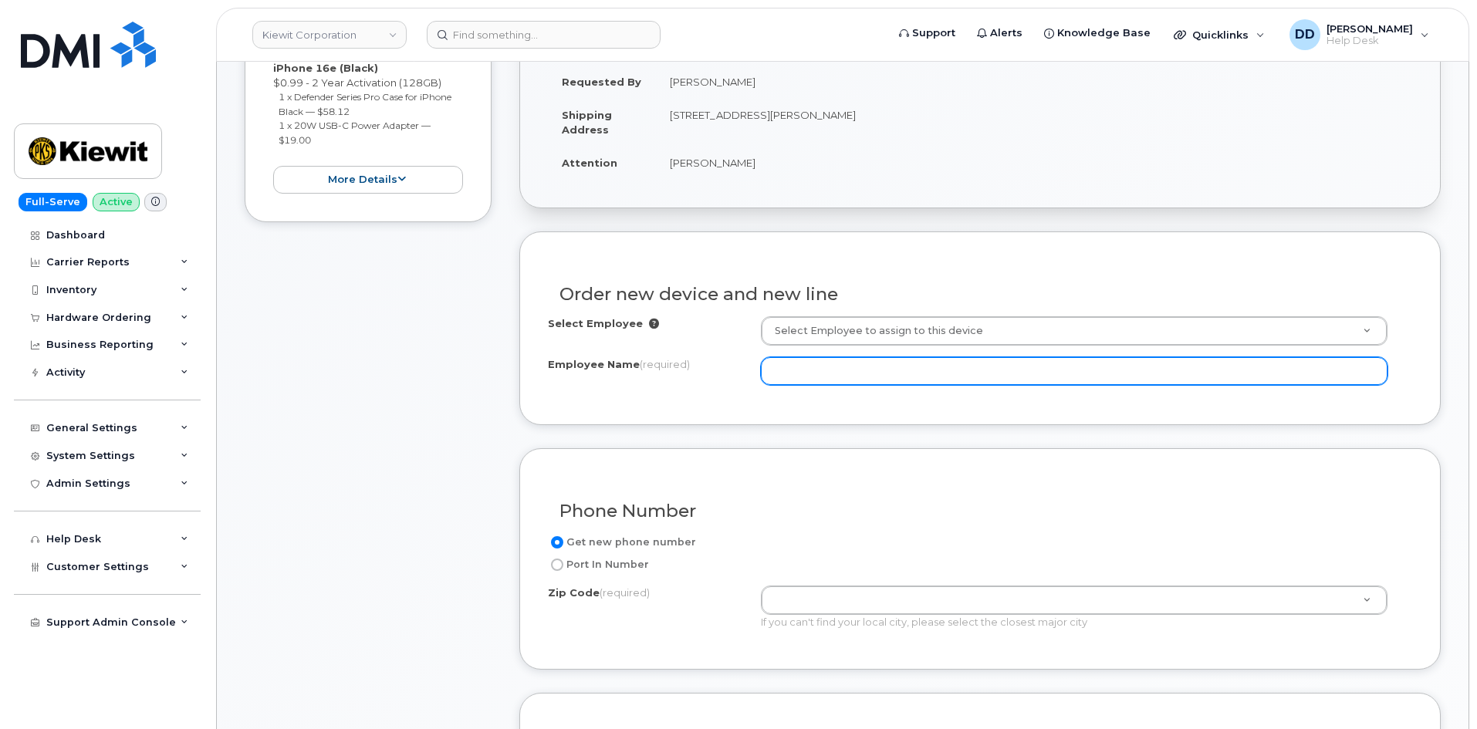
click at [814, 371] on input "Employee Name (required)" at bounding box center [1074, 371] width 627 height 28
paste input "[PERSON_NAME]"
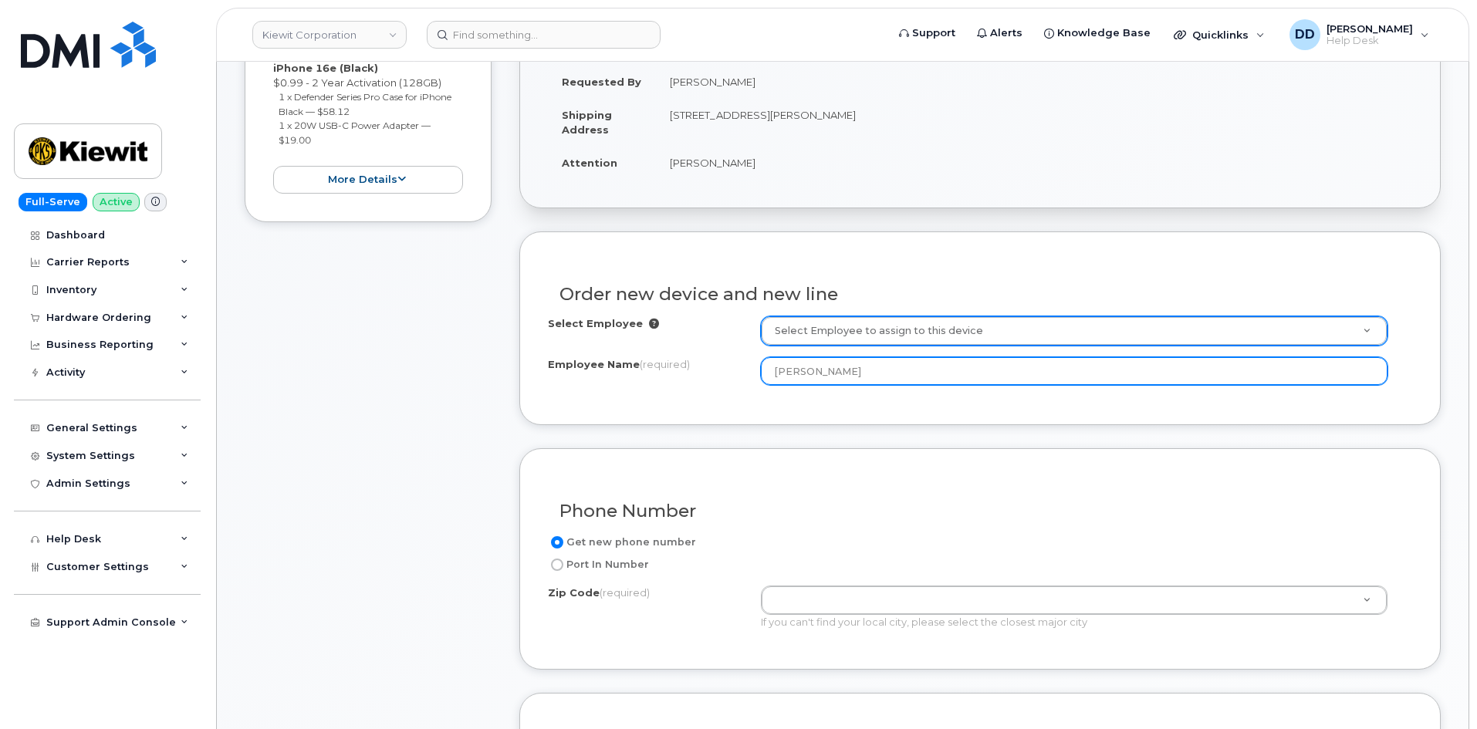
type input "[PERSON_NAME]"
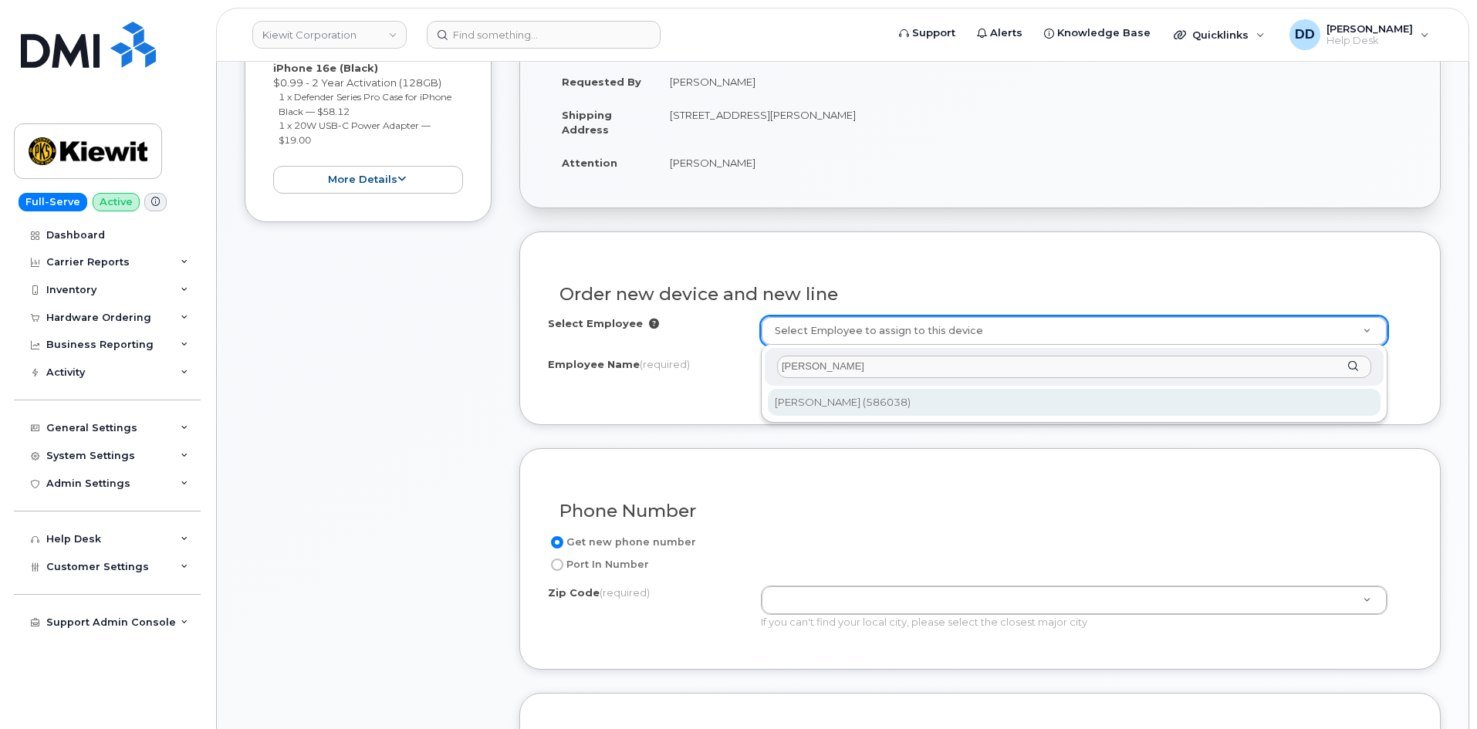
type input "[PERSON_NAME]"
type input "3006481"
type input "[STREET_ADDRESS][PERSON_NAME]"
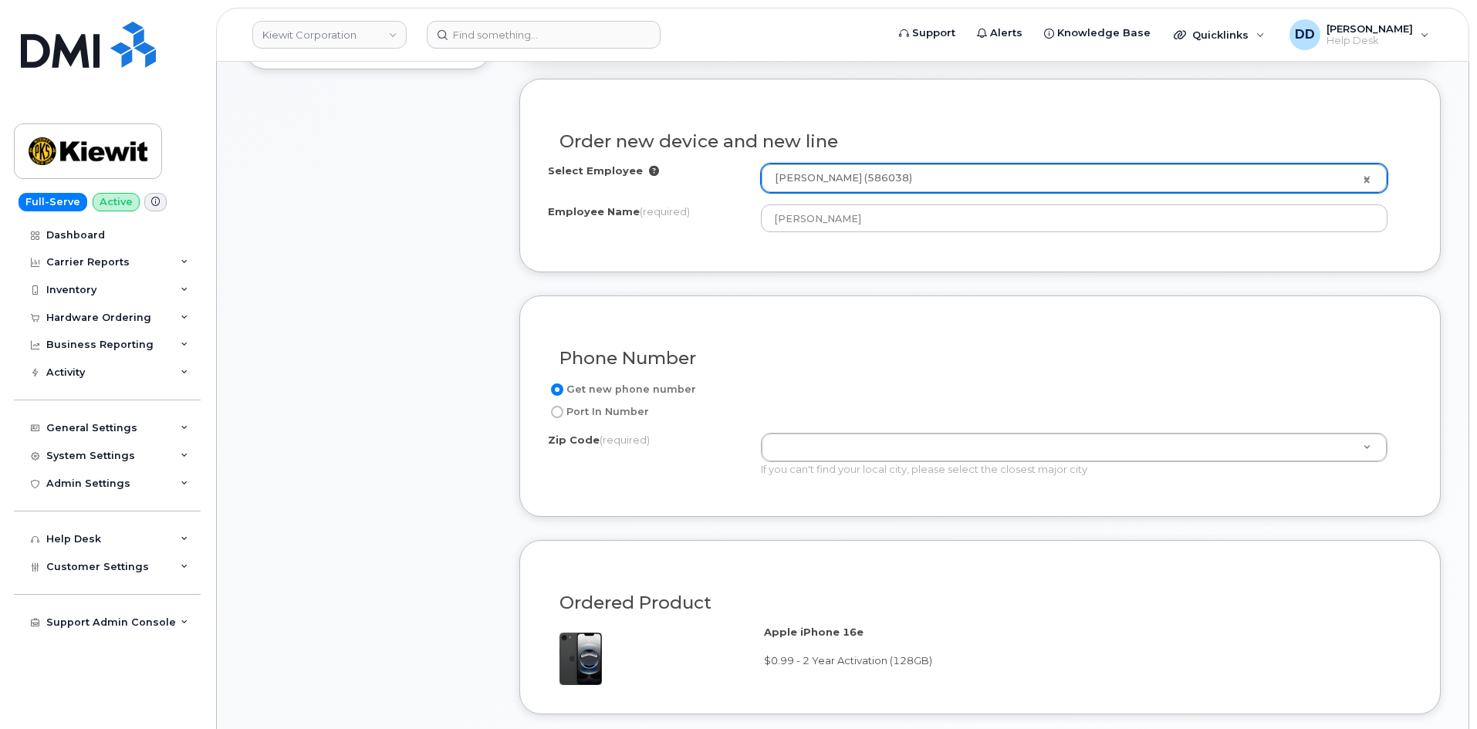
scroll to position [509, 0]
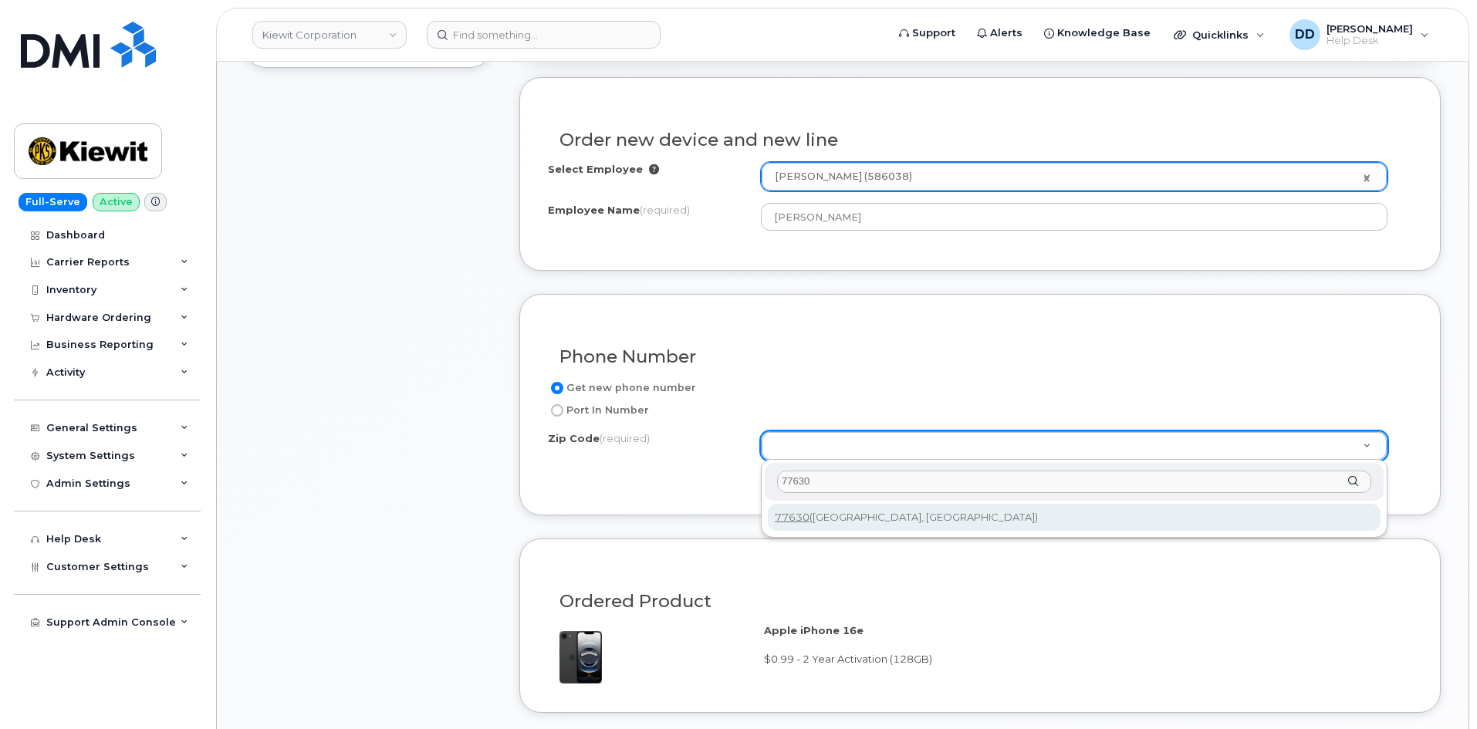
type input "77630"
type input "77630 ([GEOGRAPHIC_DATA], [GEOGRAPHIC_DATA])"
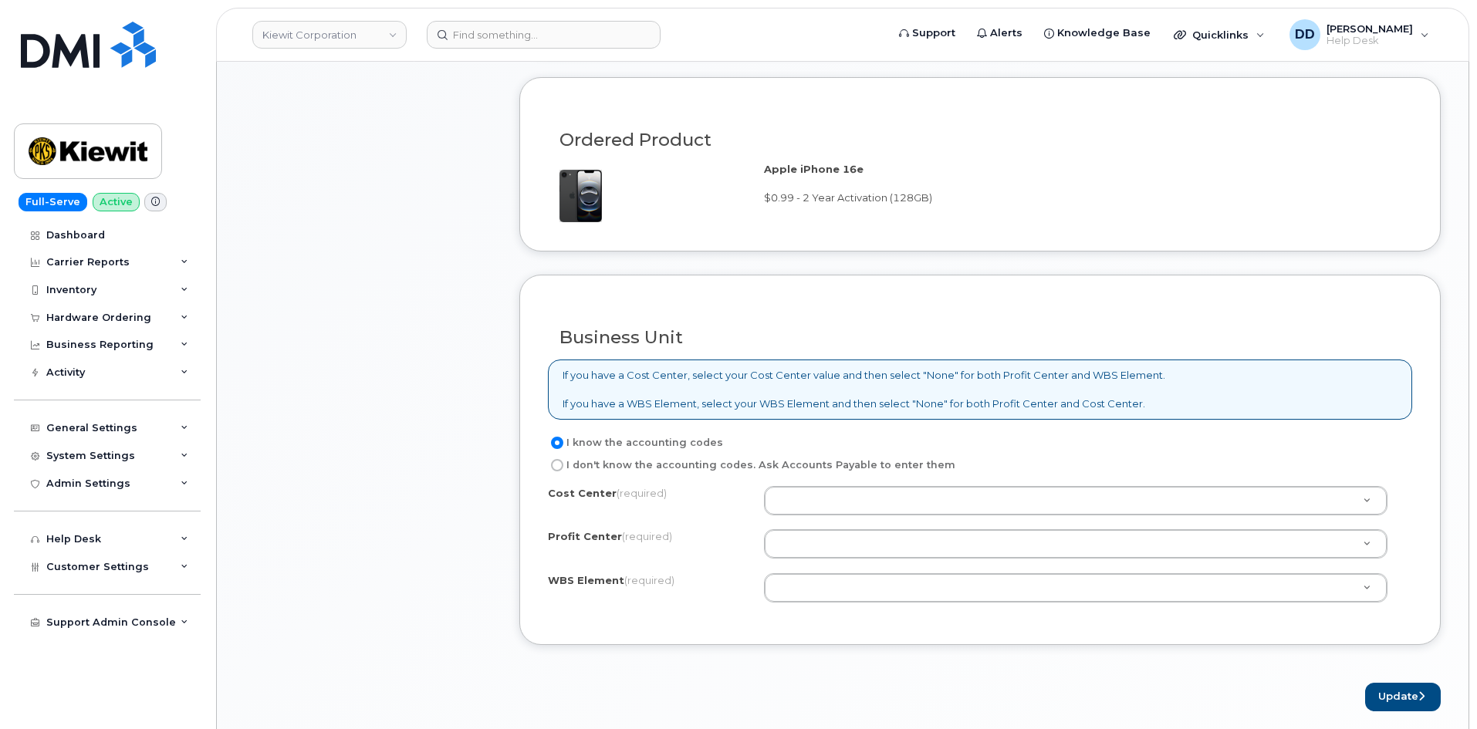
scroll to position [972, 0]
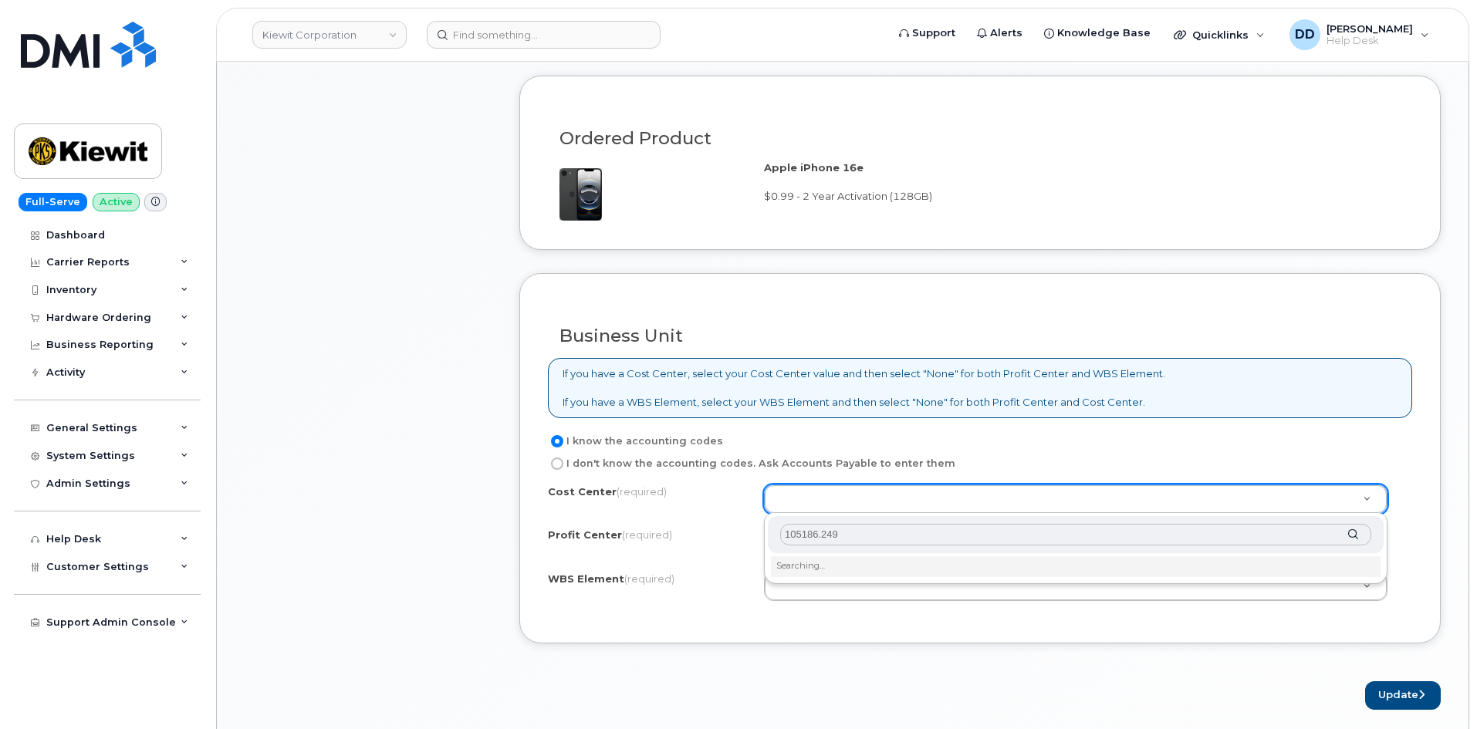
type input "105186.2491"
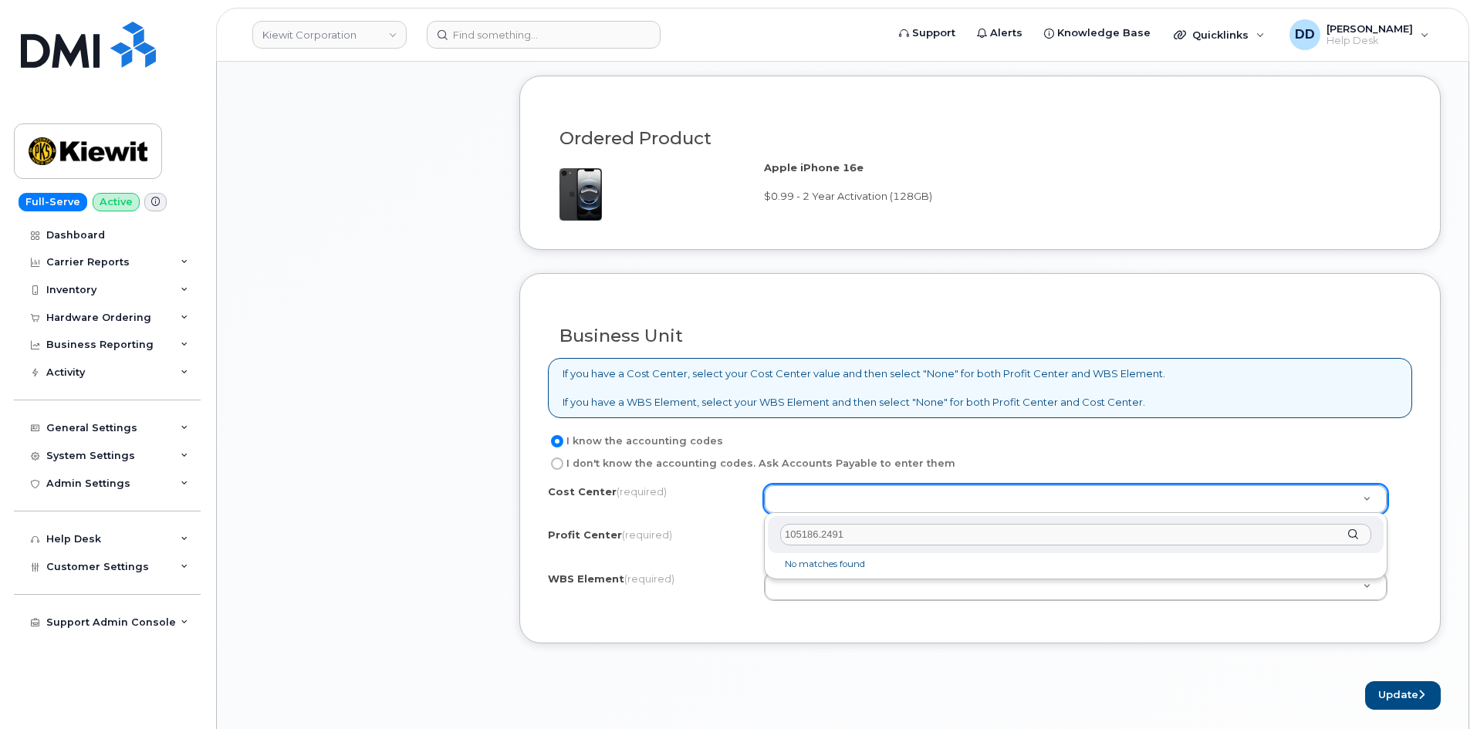
drag, startPoint x: 850, startPoint y: 533, endPoint x: 776, endPoint y: 536, distance: 74.2
click at [776, 536] on div "105186.2491" at bounding box center [1076, 535] width 616 height 38
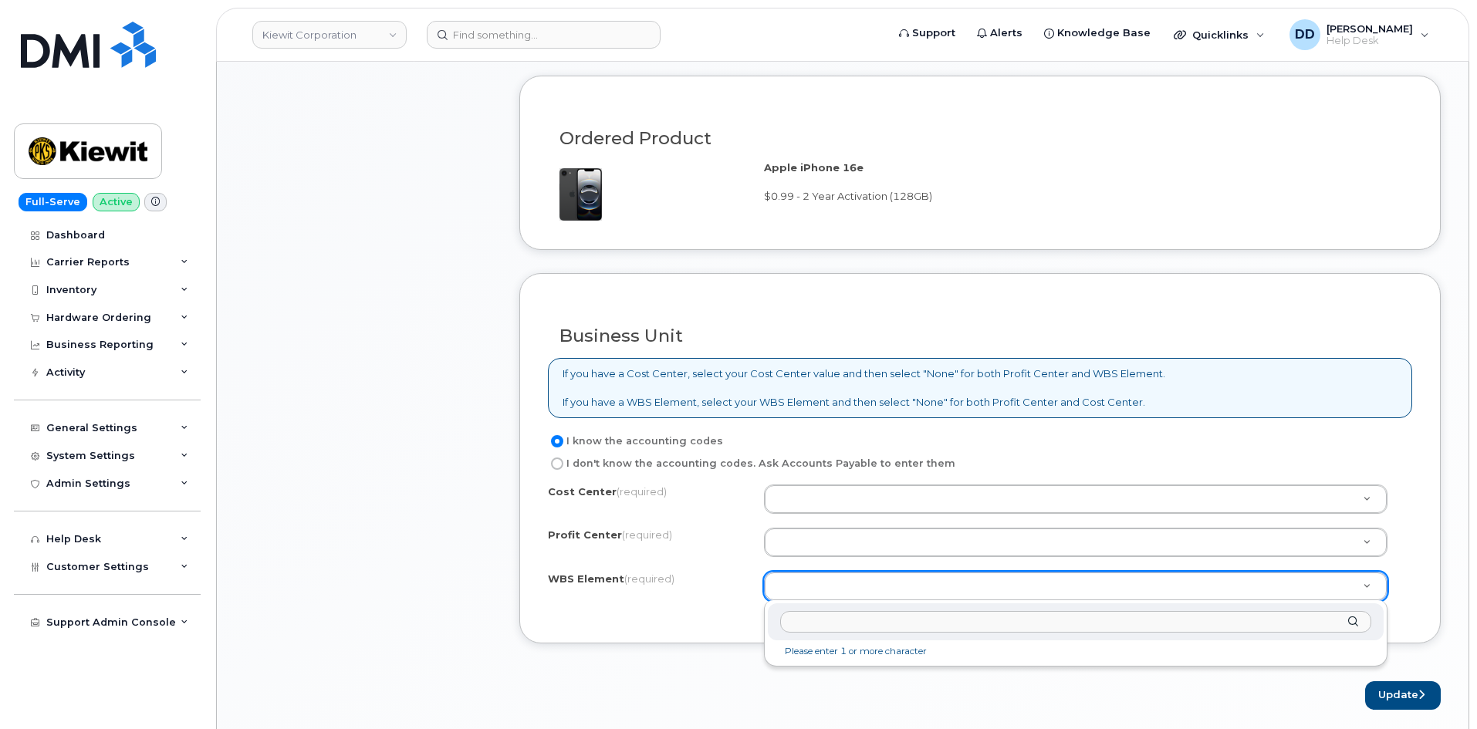
click at [821, 624] on input "text" at bounding box center [1075, 622] width 591 height 22
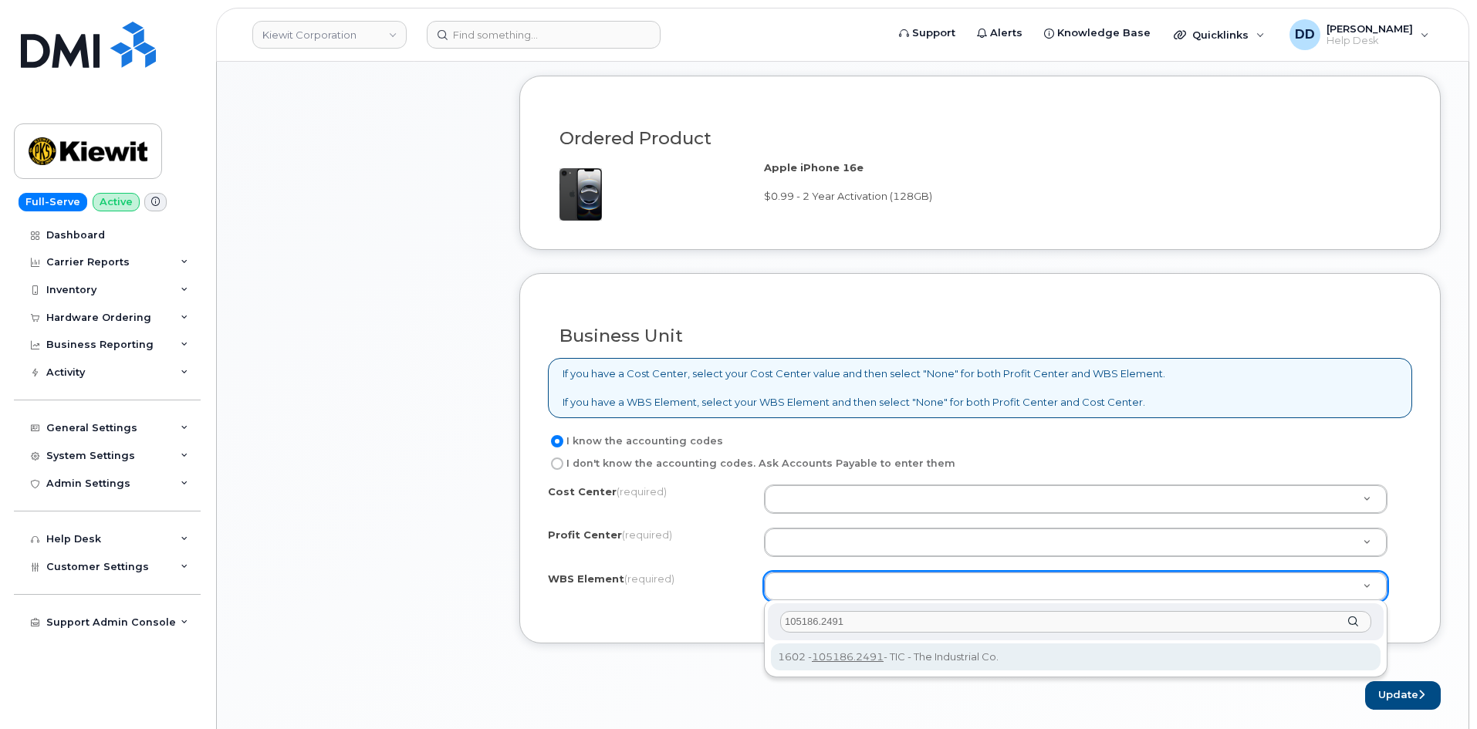
type input "105186.2491"
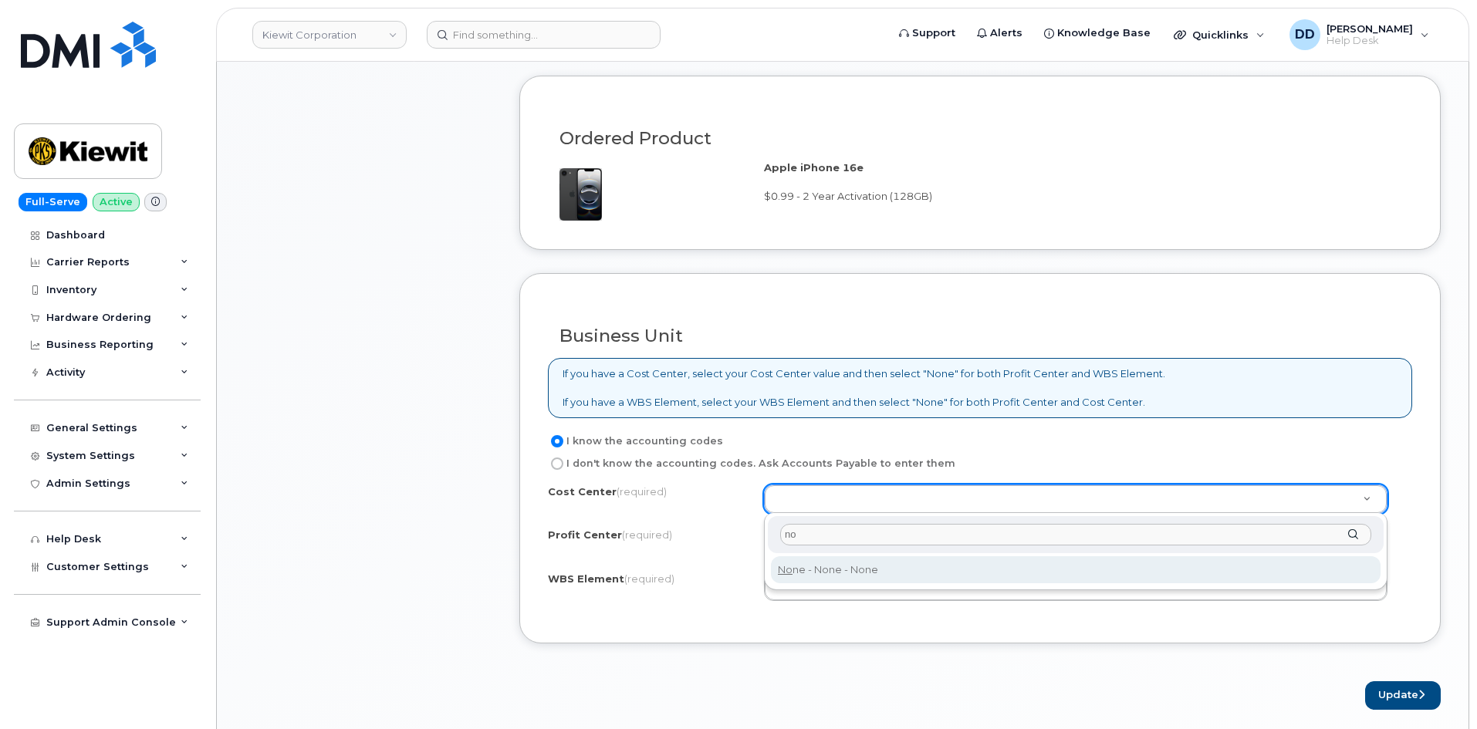
type input "no"
type input "None"
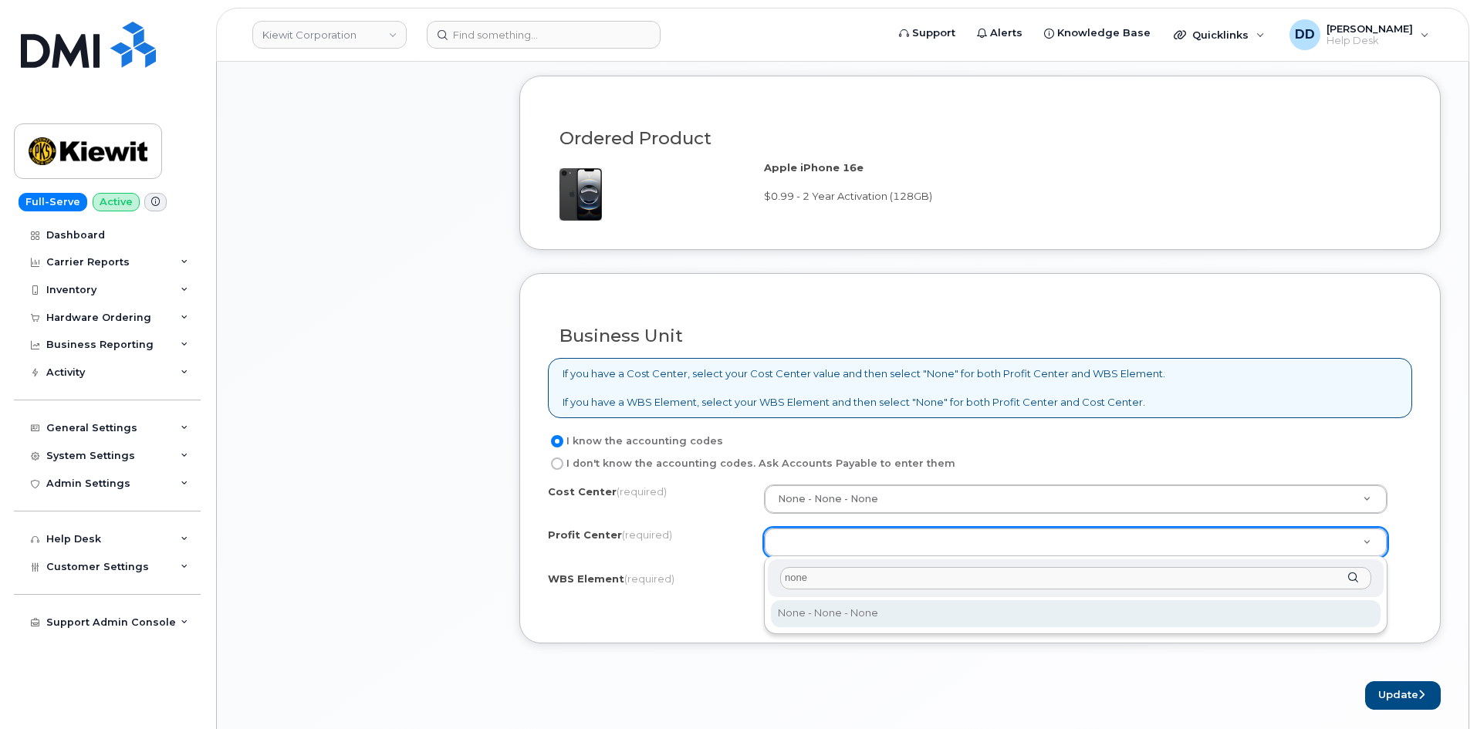
type input "none"
select select "None"
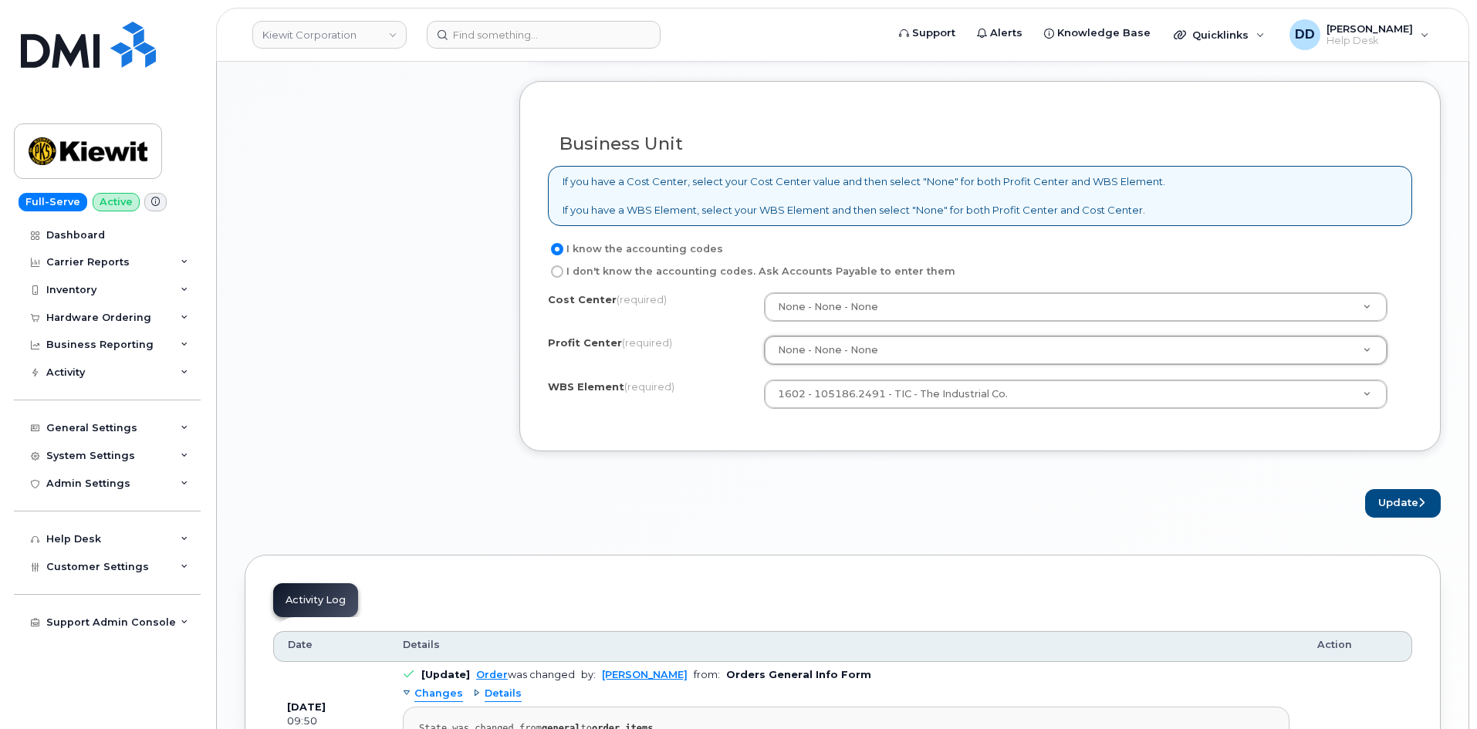
scroll to position [1169, 0]
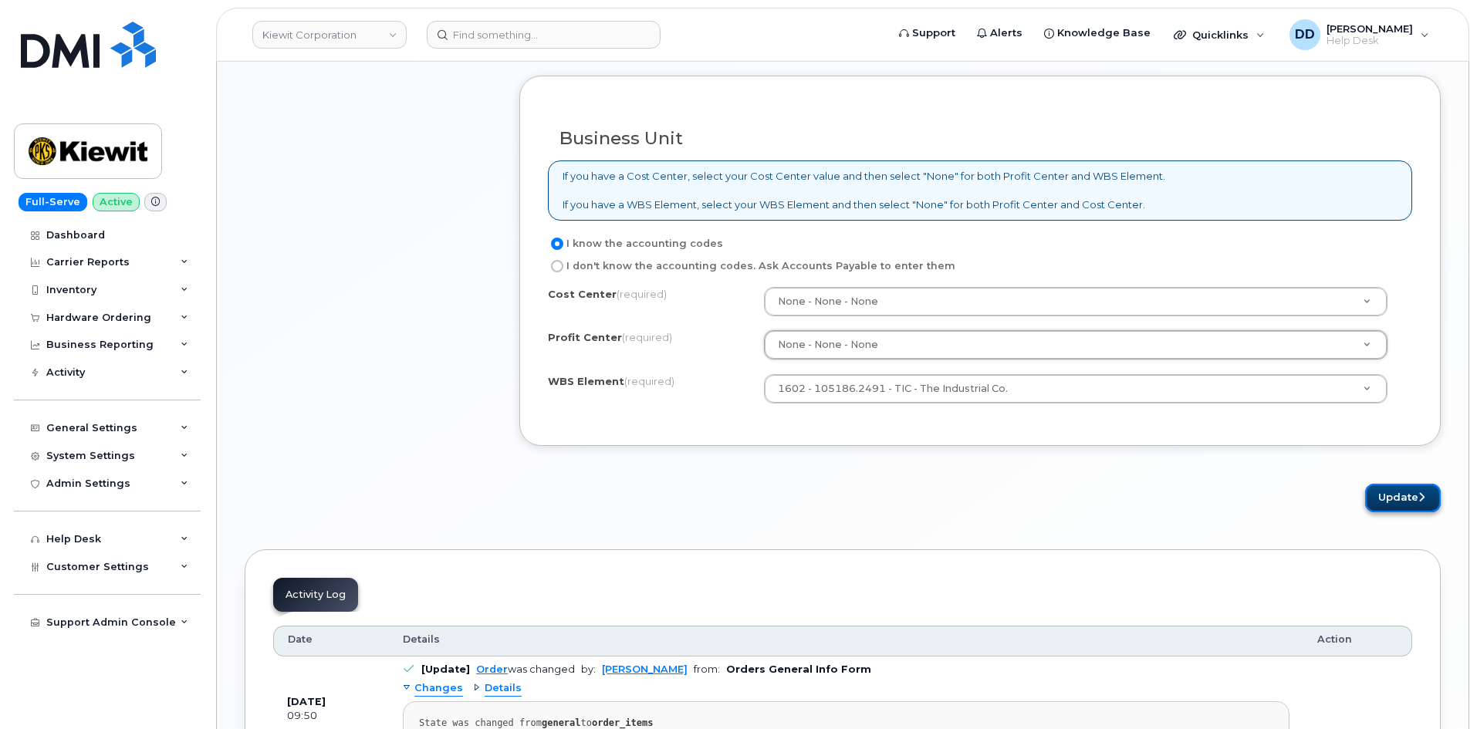
click at [1399, 500] on button "Update" at bounding box center [1403, 498] width 76 height 29
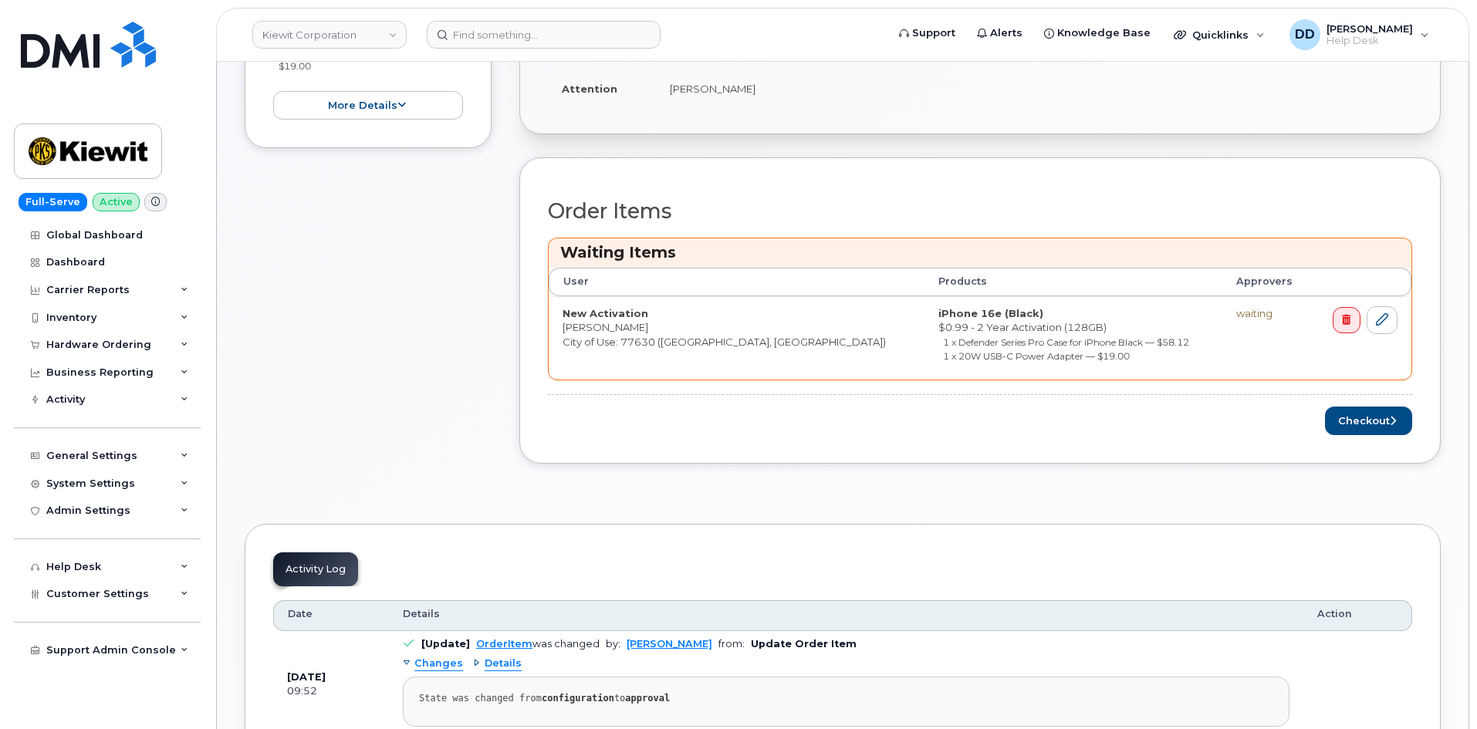
scroll to position [503, 0]
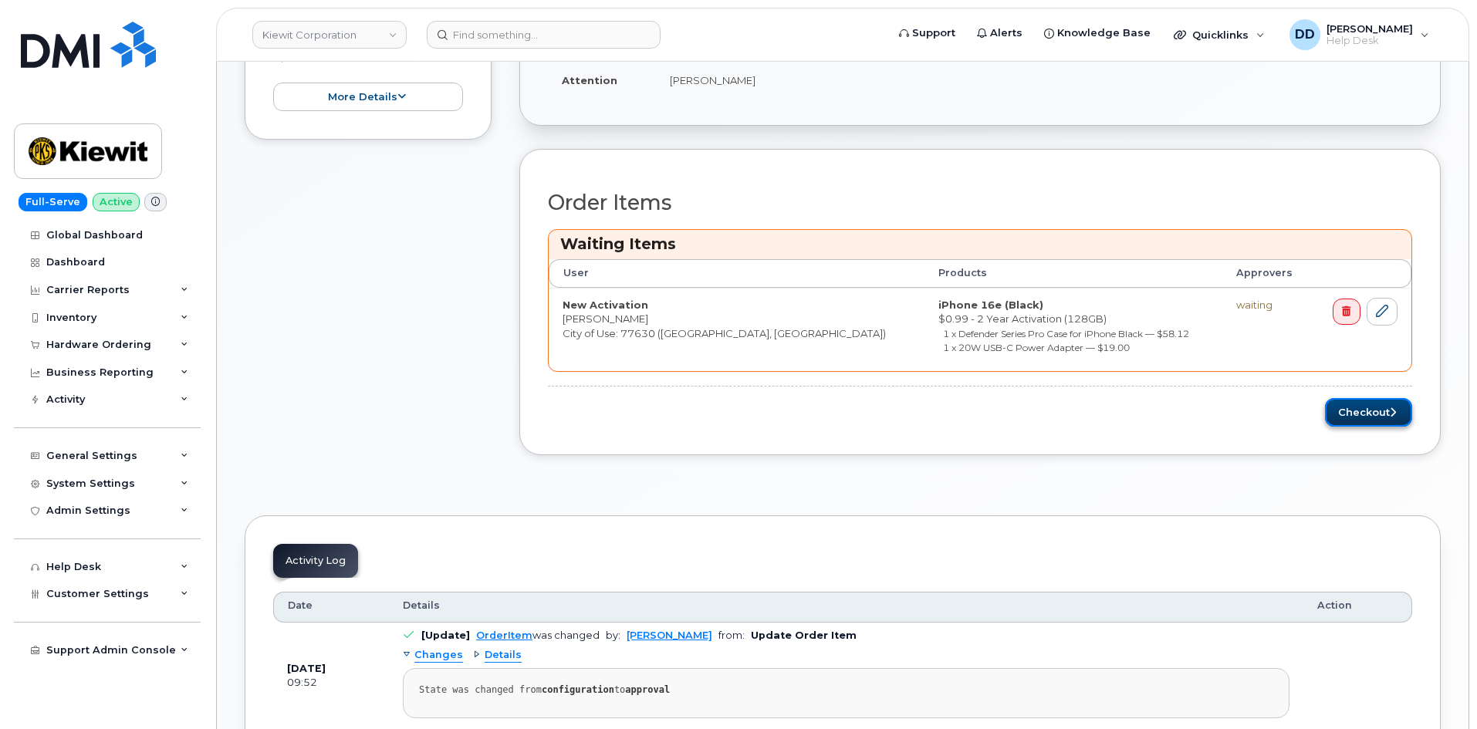
click at [1361, 416] on button "Checkout" at bounding box center [1368, 412] width 87 height 29
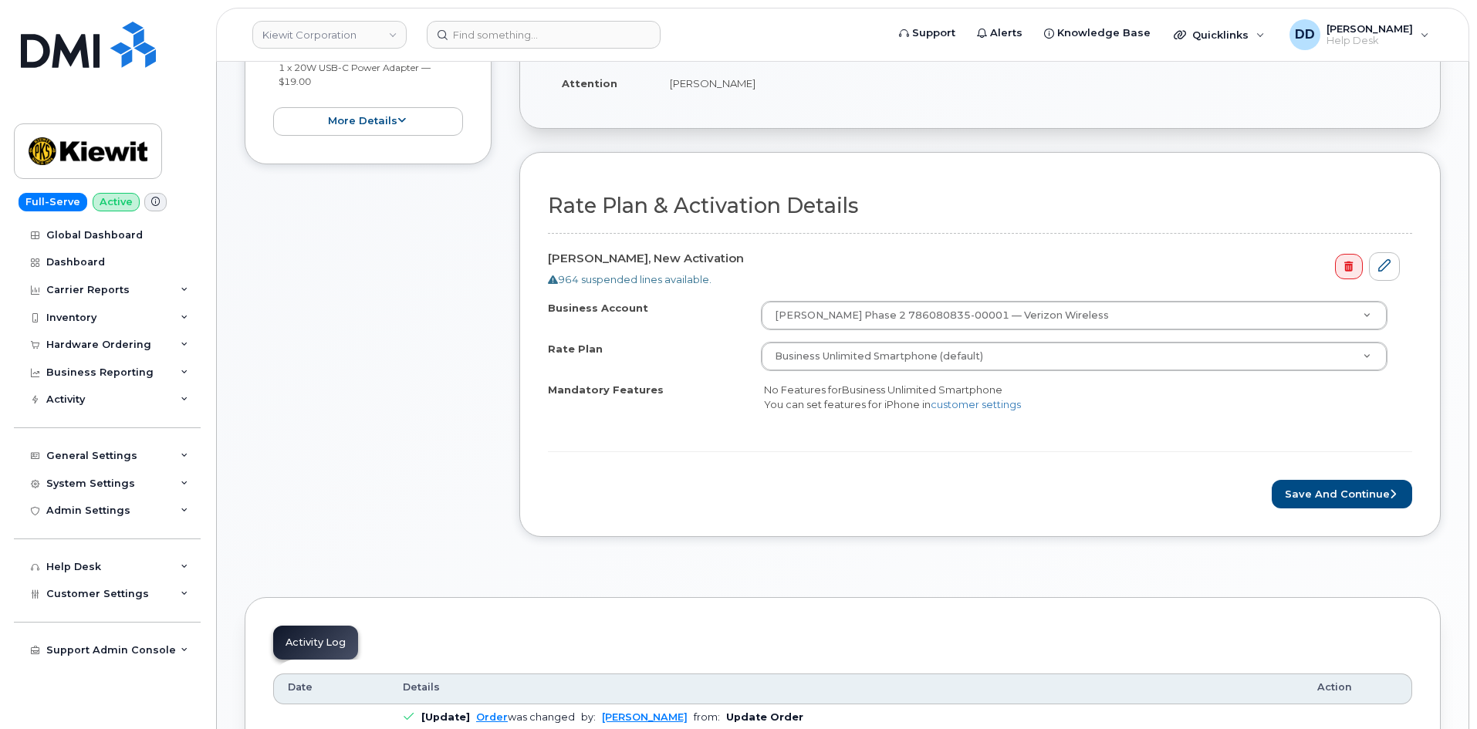
scroll to position [386, 0]
click at [1367, 489] on button "Save and Continue" at bounding box center [1342, 493] width 140 height 29
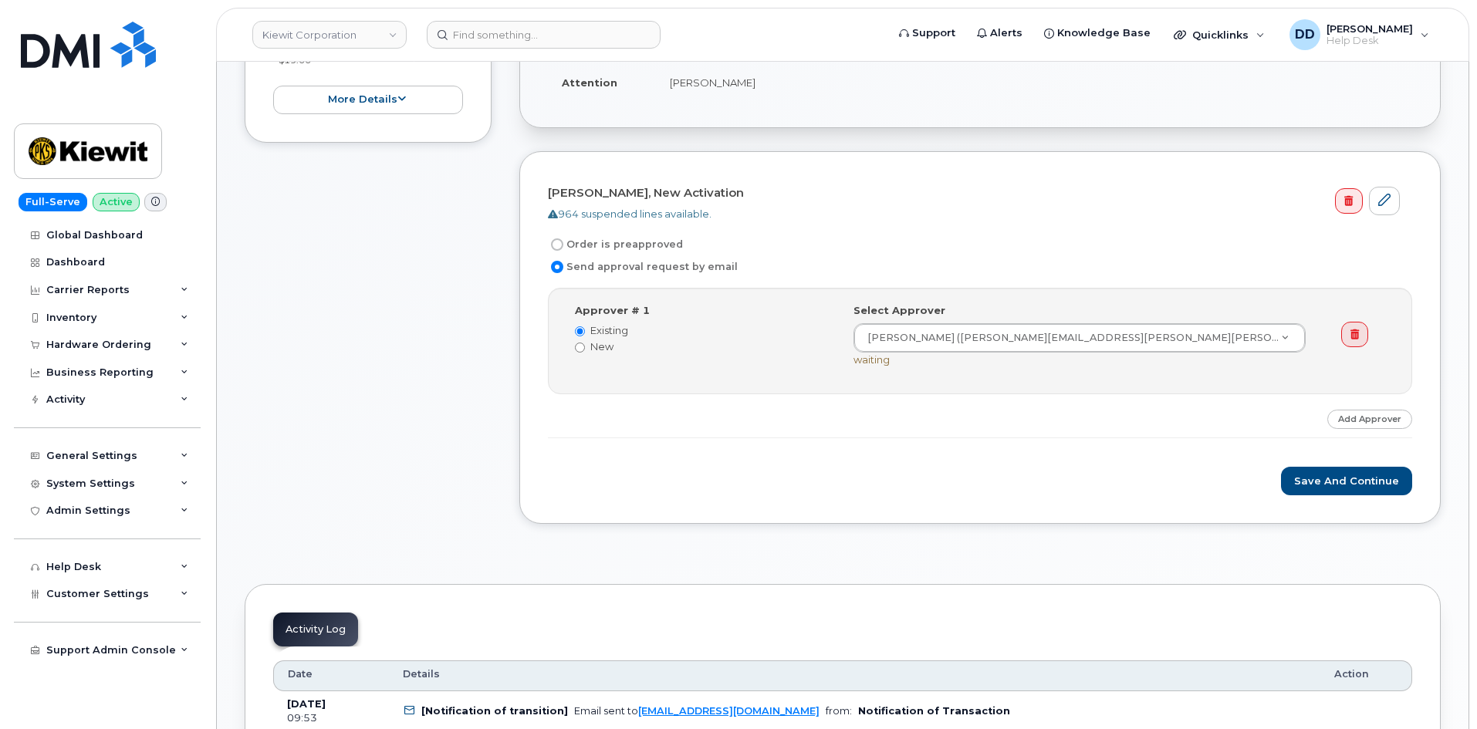
scroll to position [390, 0]
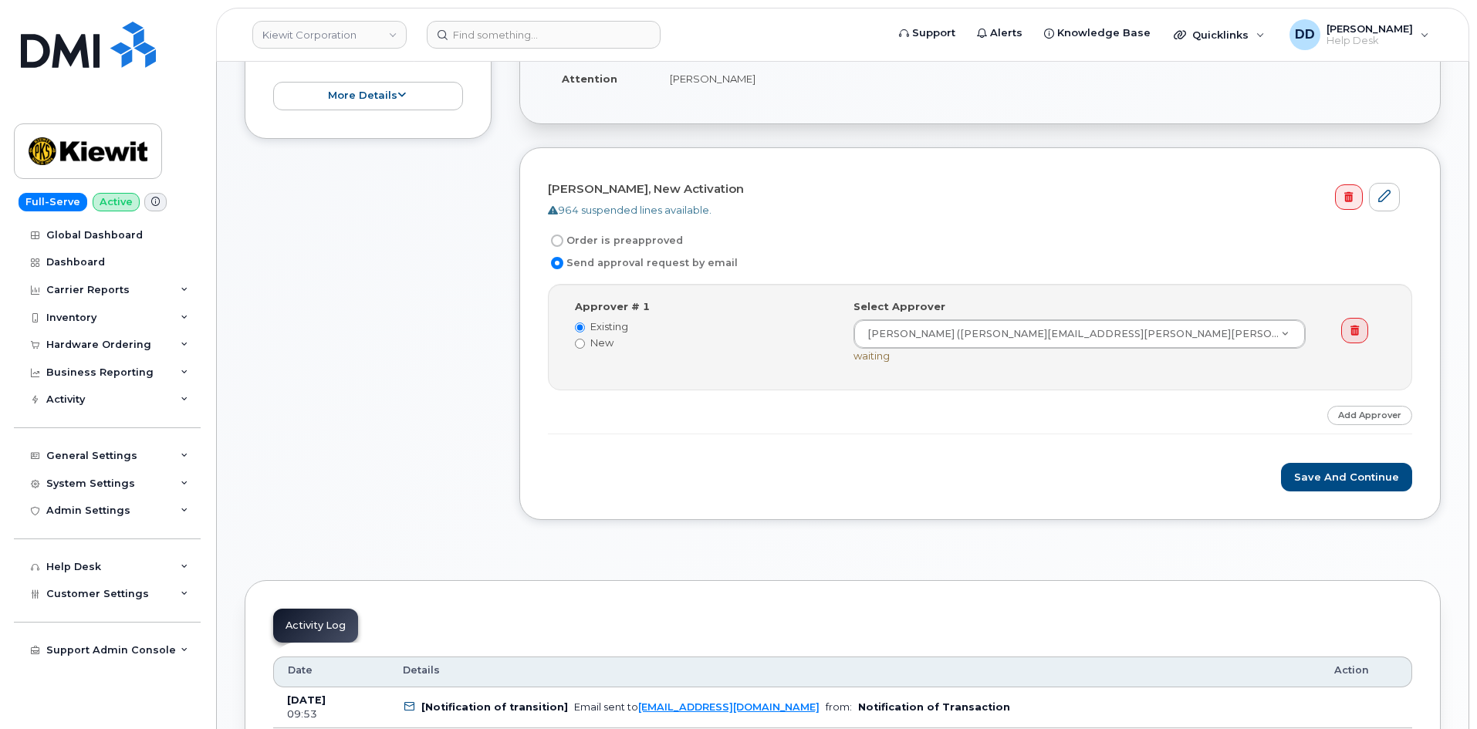
click at [555, 237] on input "Order is preapproved" at bounding box center [557, 241] width 12 height 12
radio input "true"
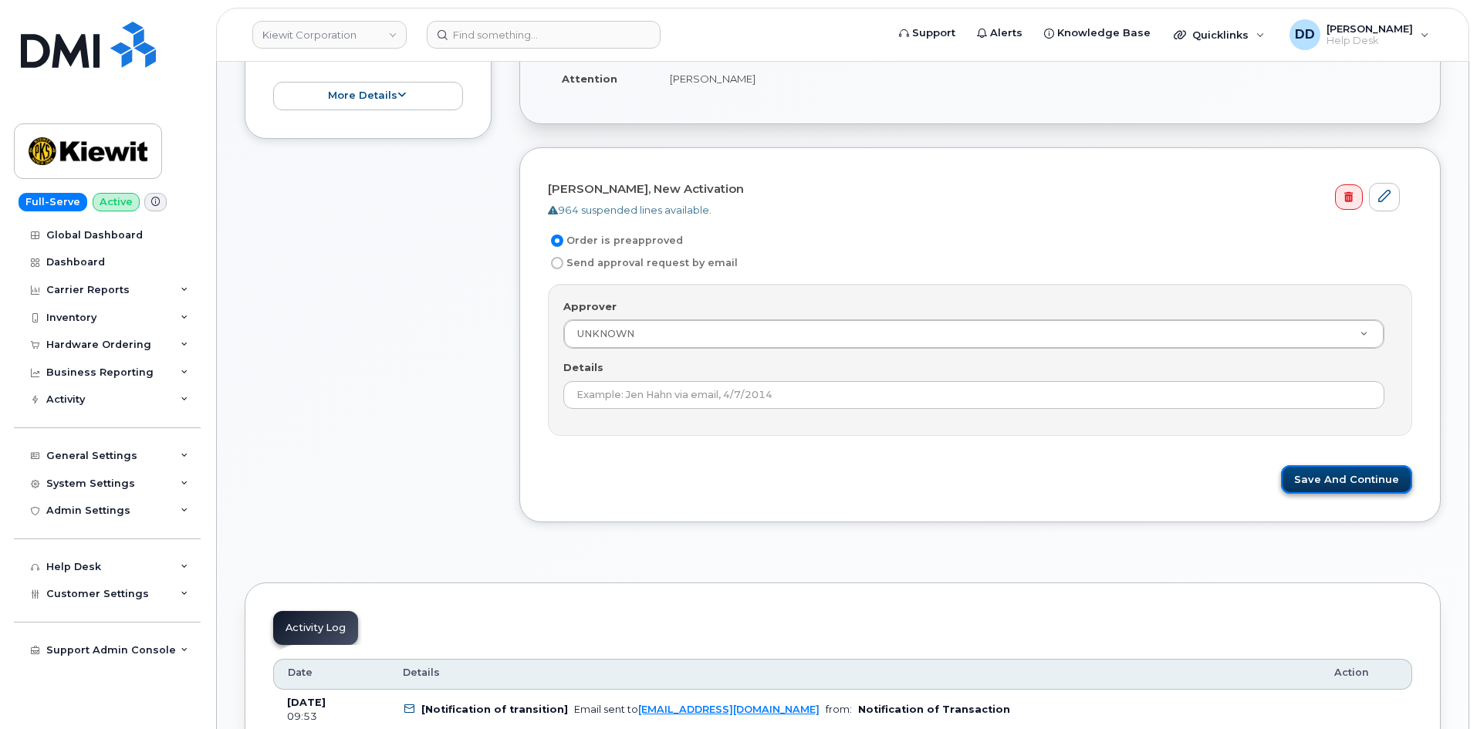
click at [1331, 474] on button "Save and Continue" at bounding box center [1346, 479] width 131 height 29
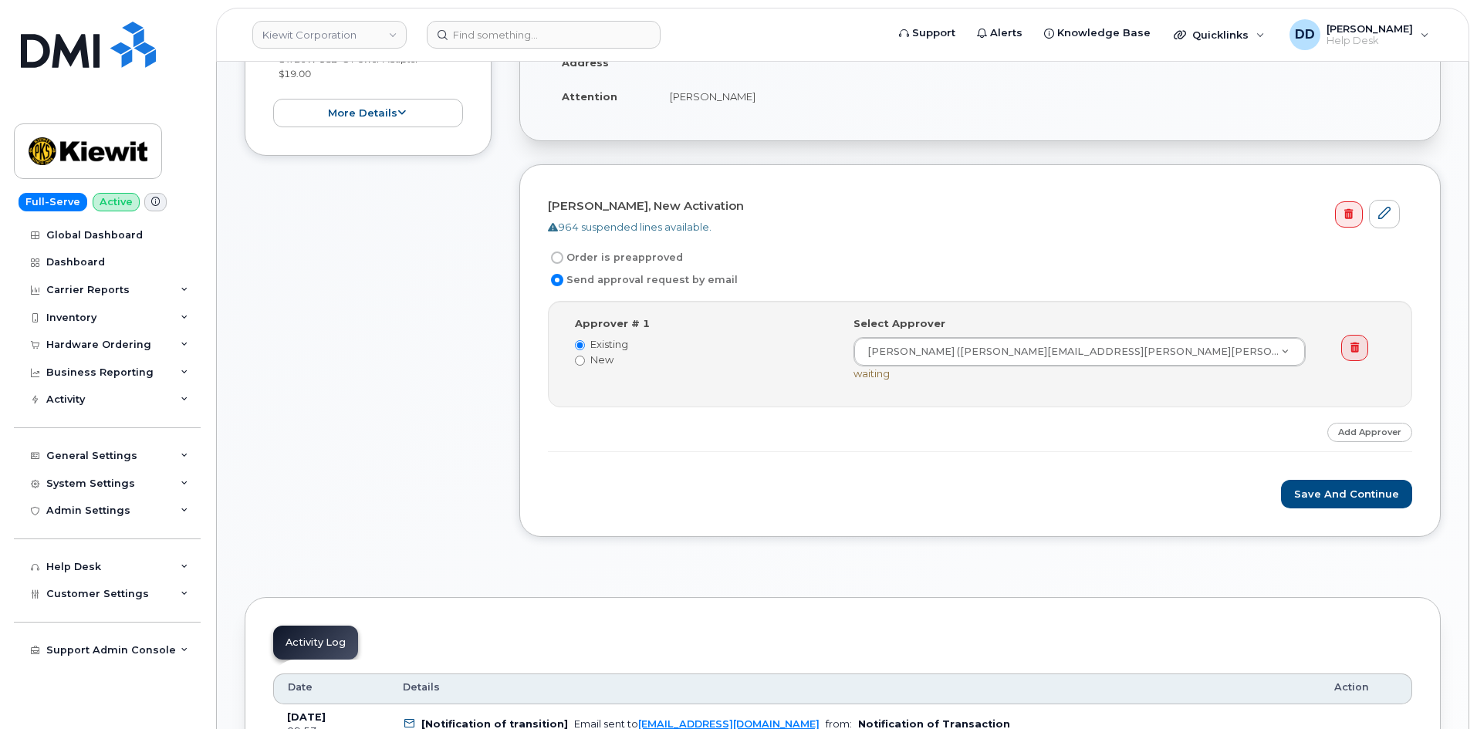
scroll to position [489, 0]
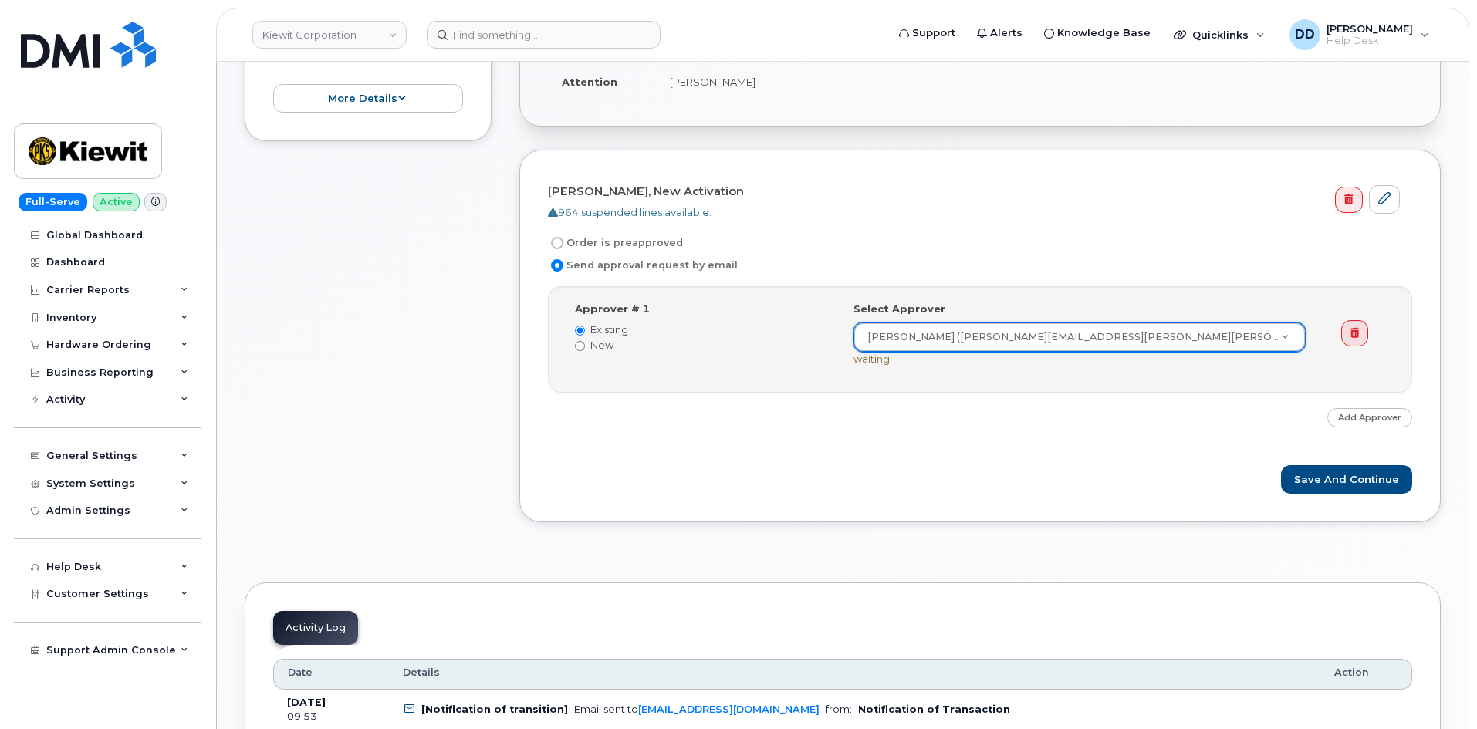
click at [556, 241] on input "Order is preapproved" at bounding box center [557, 243] width 12 height 12
radio input "true"
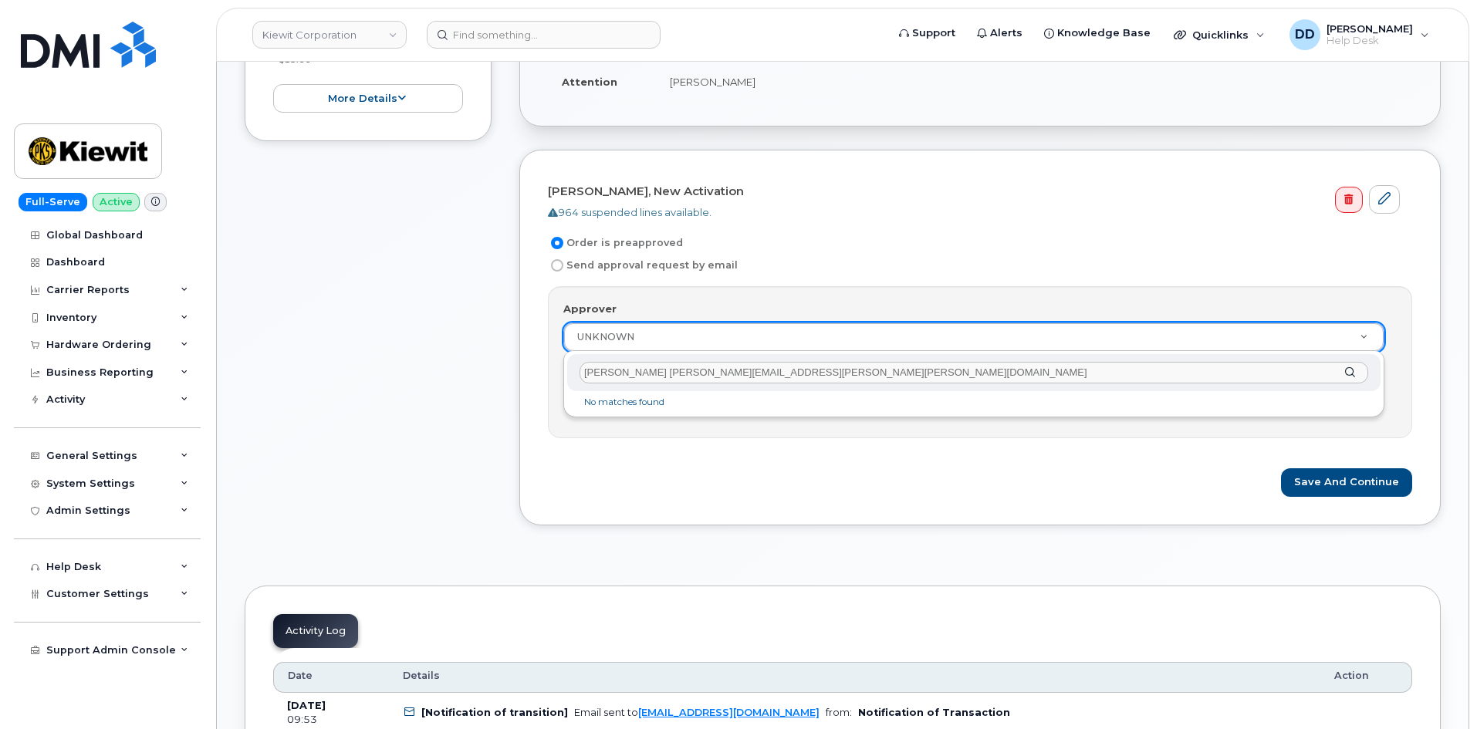
drag, startPoint x: 808, startPoint y: 370, endPoint x: 654, endPoint y: 375, distance: 154.5
click at [654, 375] on input "Richard Vogler RICHAR.VOGLER@KIEWIT.COM" at bounding box center [974, 373] width 789 height 22
type input "Richard Vogler"
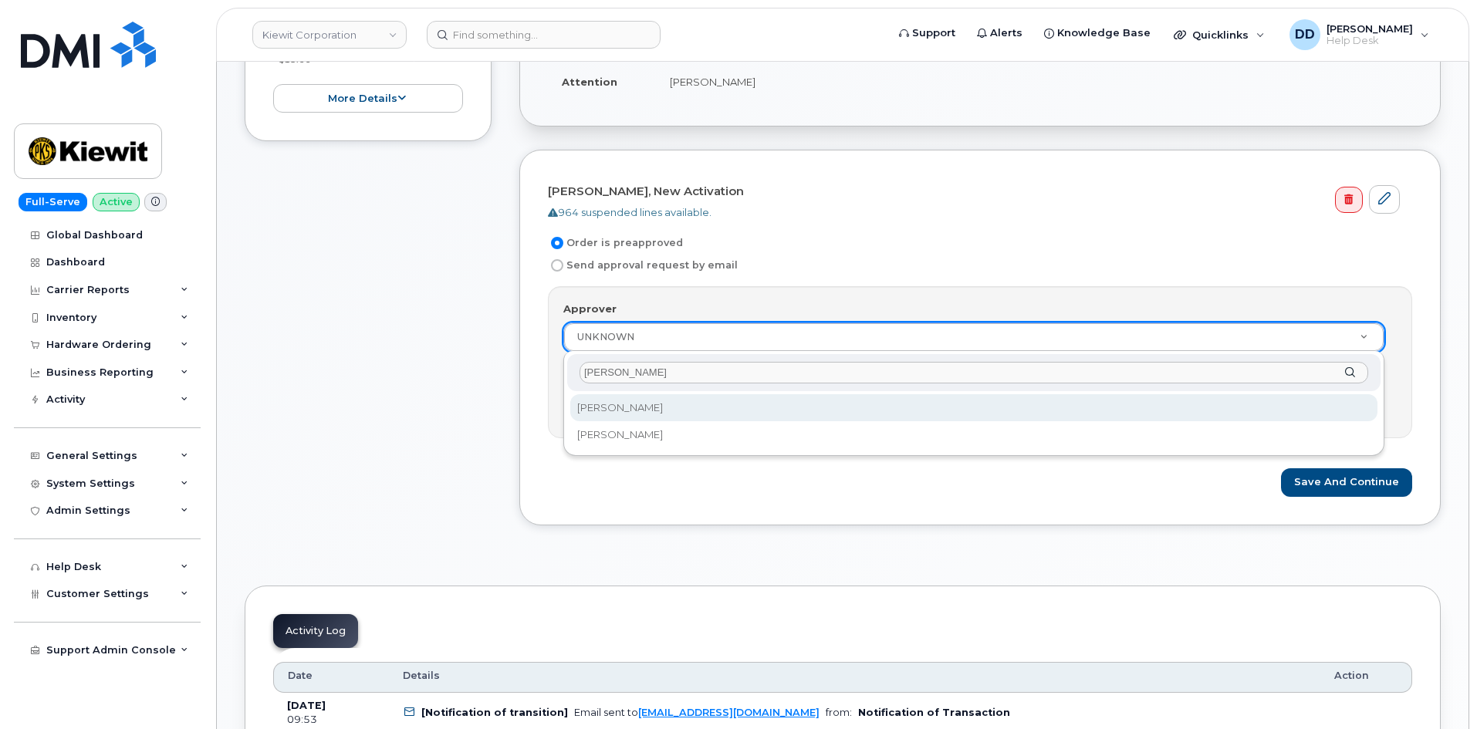
click at [645, 373] on input "Richard" at bounding box center [974, 373] width 789 height 22
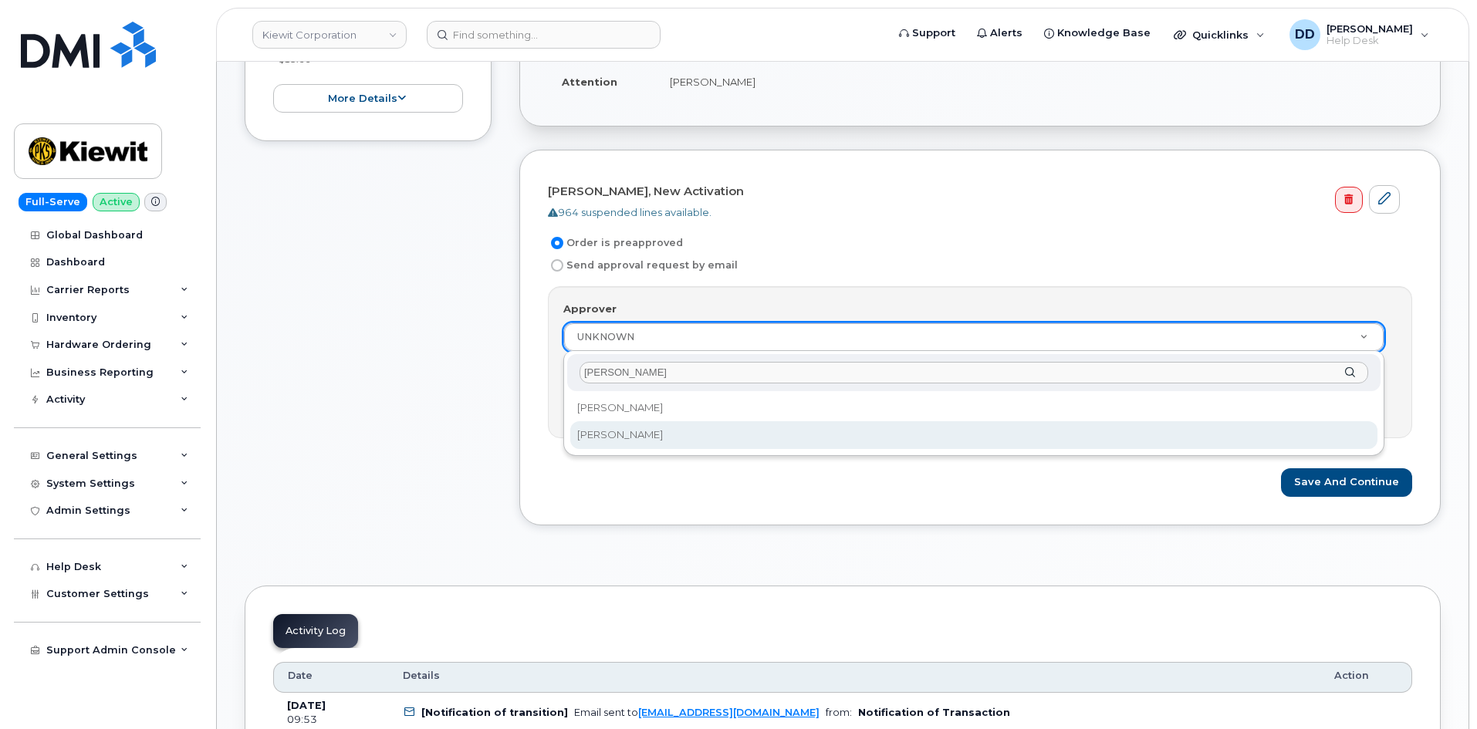
type input "Richard"
select select "2150573"
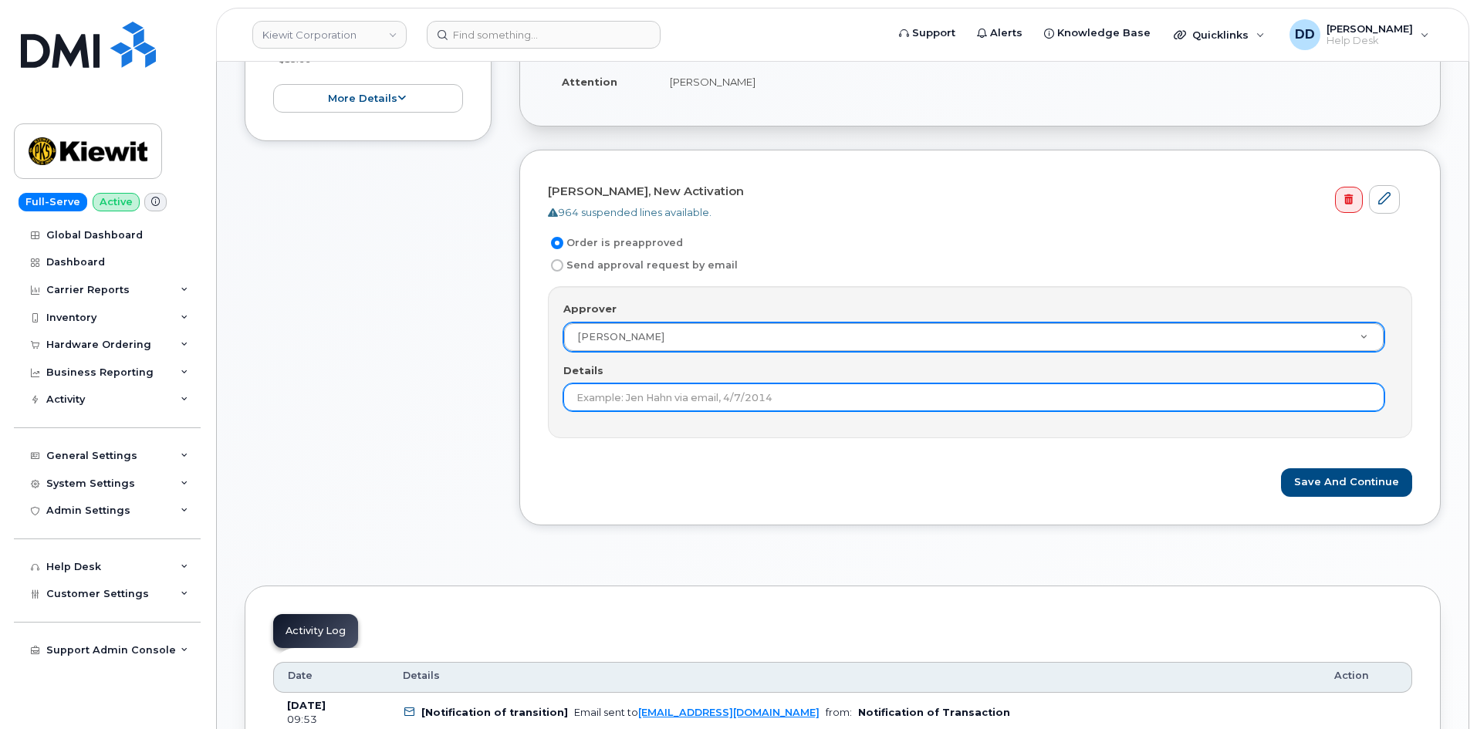
click at [641, 398] on input "Details" at bounding box center [973, 398] width 821 height 28
paste input "RICHARD.VOGLER@KIEWIT.COM"
type input "RICHARD.VOGLER@KIEWIT.COM"
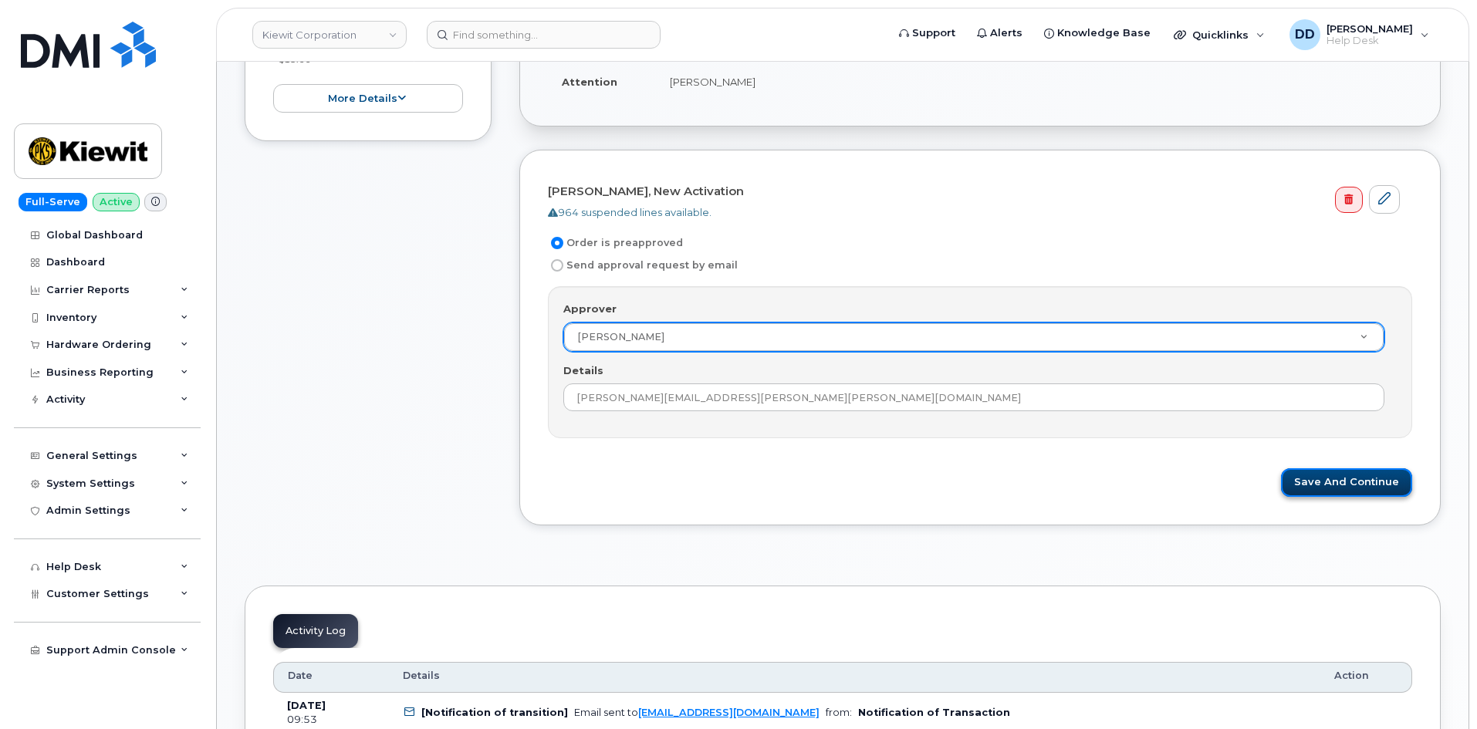
click at [1331, 482] on button "Save and Continue" at bounding box center [1346, 482] width 131 height 29
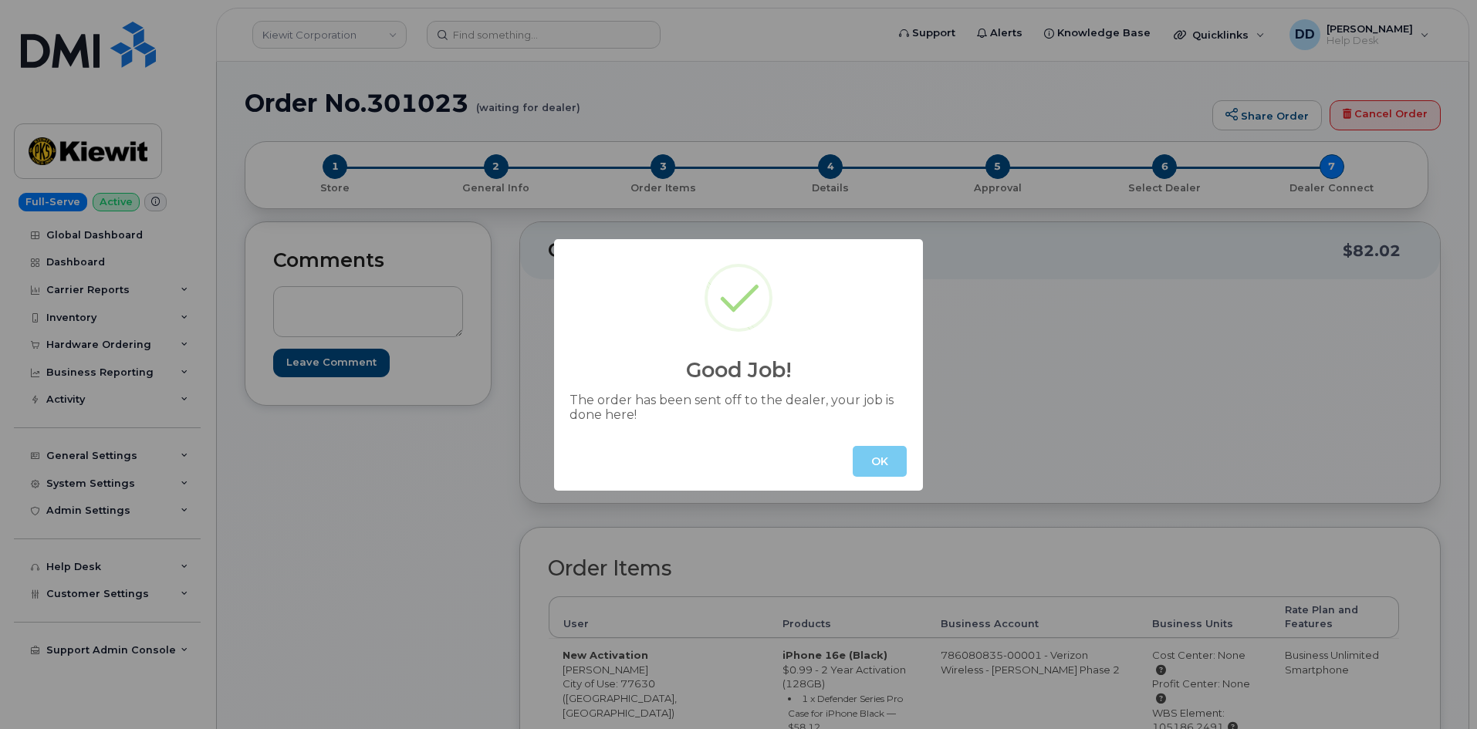
click at [878, 465] on button "OK" at bounding box center [880, 461] width 54 height 31
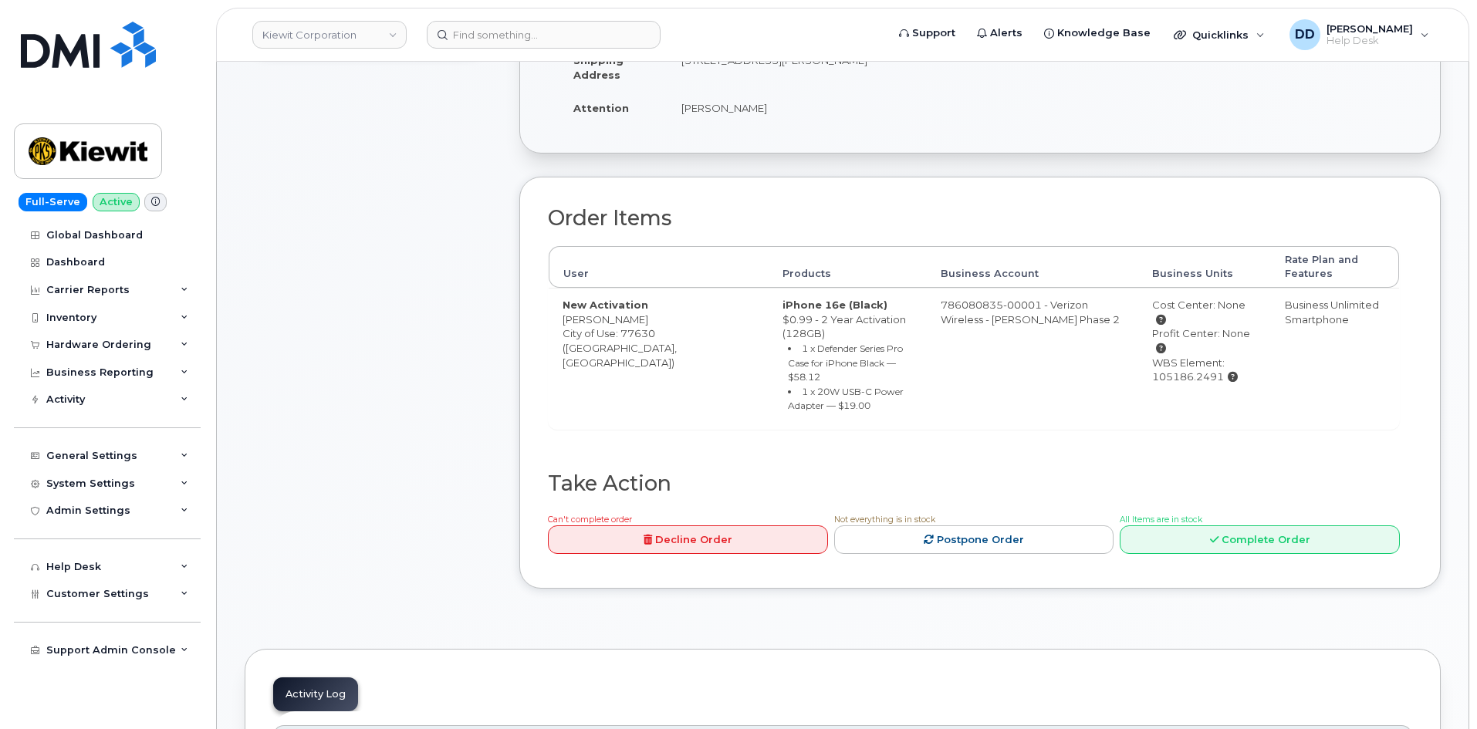
scroll to position [386, 0]
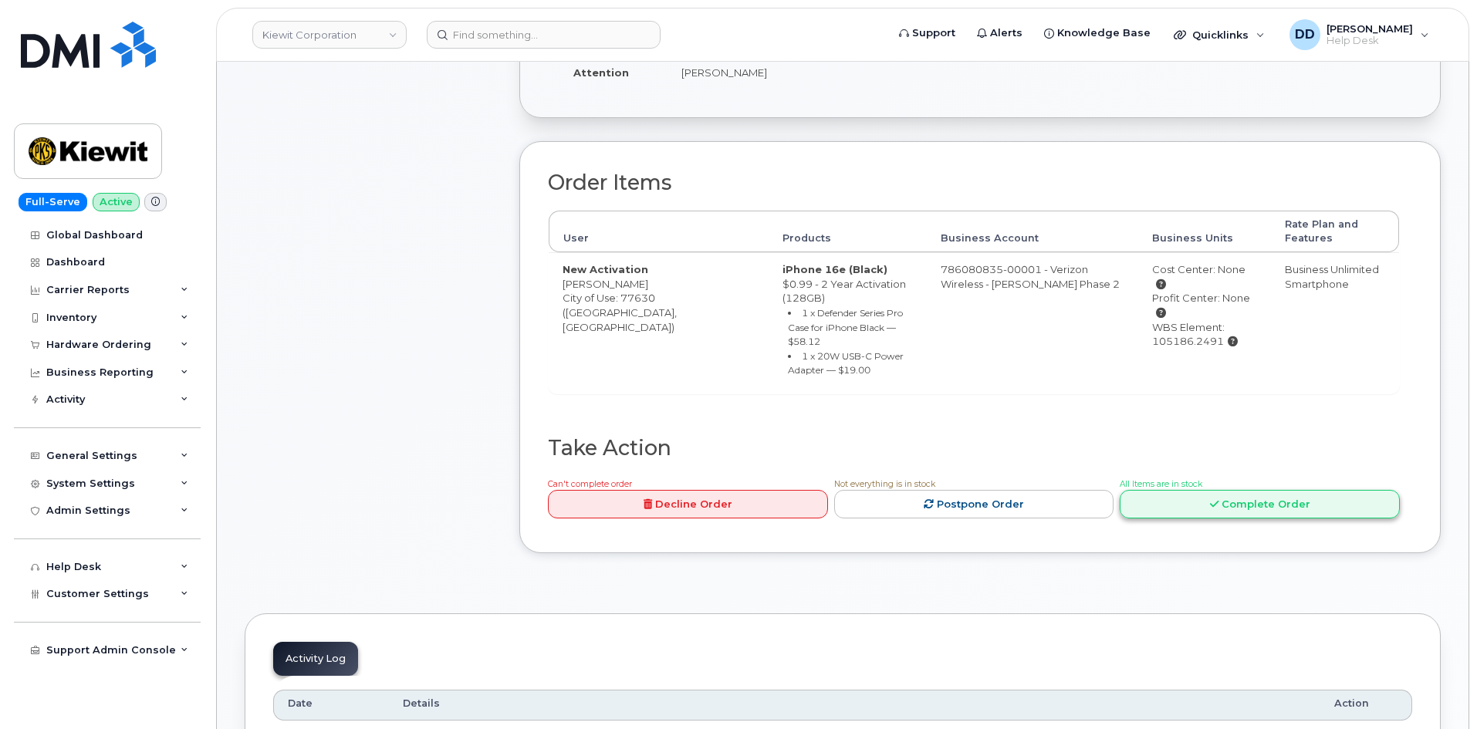
click at [1245, 490] on link "Complete Order" at bounding box center [1260, 504] width 280 height 29
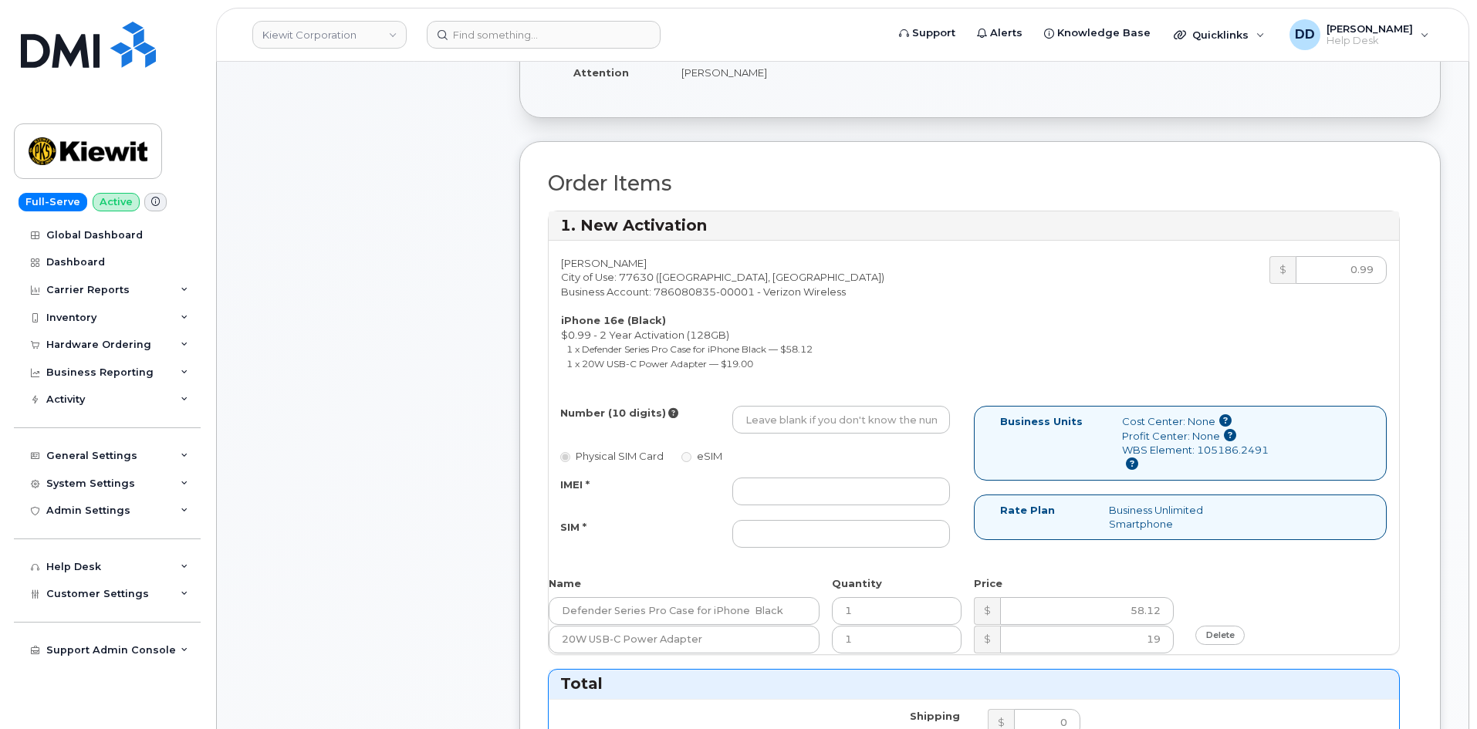
drag, startPoint x: 827, startPoint y: 458, endPoint x: 920, endPoint y: 446, distance: 94.1
click at [830, 458] on div "Physical SIM Card eSIM" at bounding box center [755, 455] width 390 height 15
click at [781, 489] on input "IMEI *" at bounding box center [841, 492] width 218 height 28
click at [675, 526] on div "SIM *" at bounding box center [635, 530] width 172 height 21
click at [668, 561] on div "Number (10 digits) Physical SIM Card eSIM IMEI * SIM *" at bounding box center [761, 484] width 425 height 156
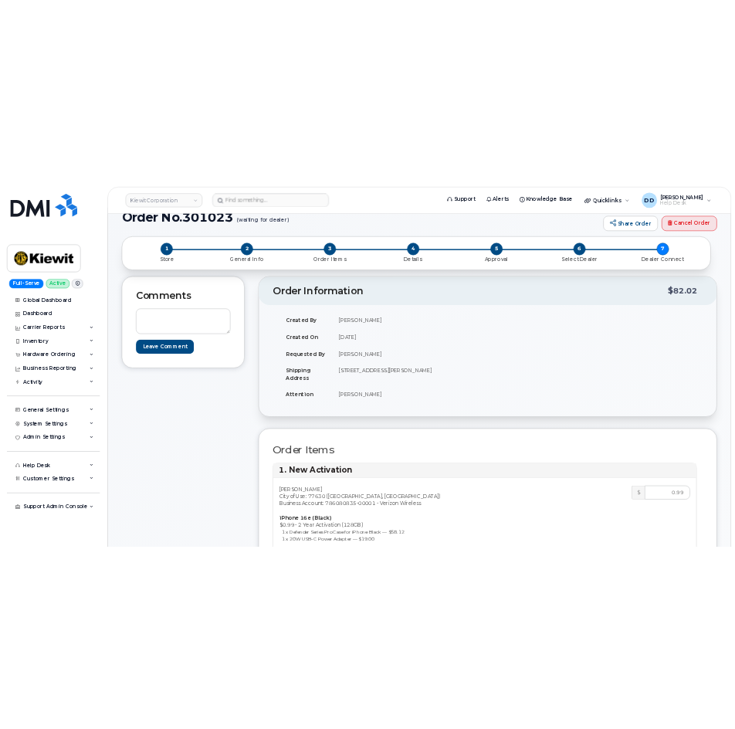
scroll to position [0, 0]
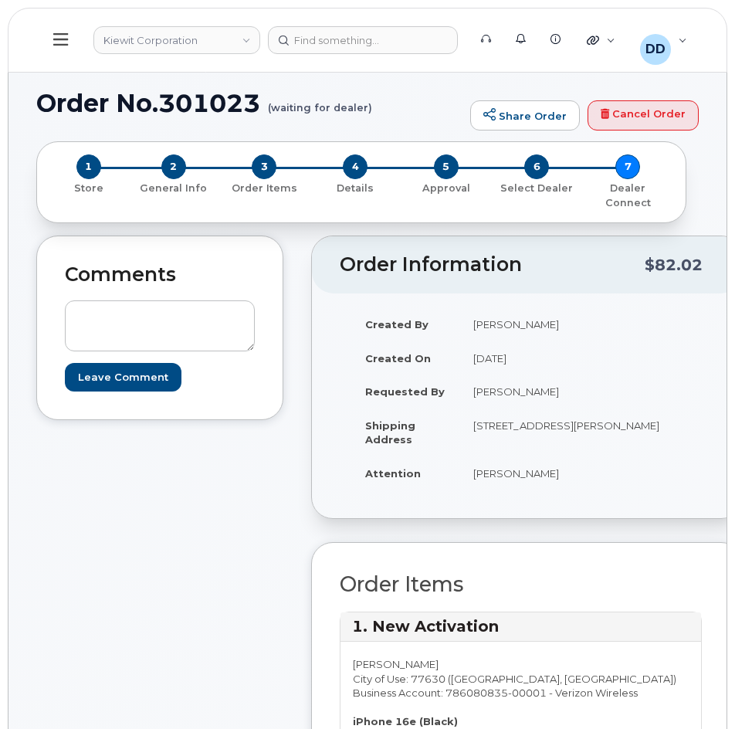
click at [56, 40] on icon at bounding box center [60, 39] width 15 height 12
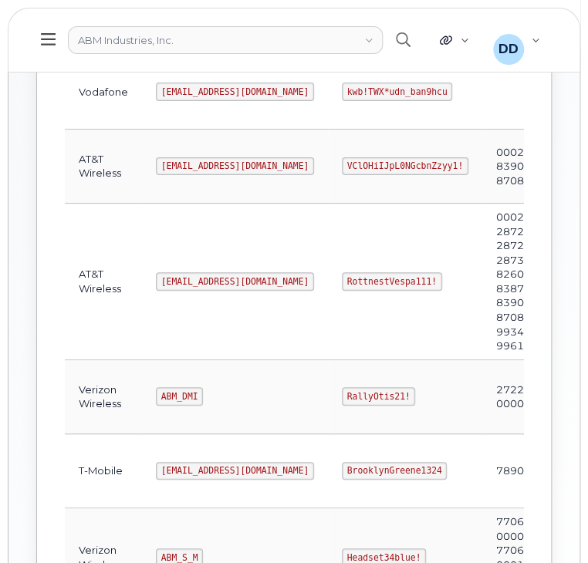
scroll to position [313, 0]
click at [191, 277] on code "[EMAIL_ADDRESS][DOMAIN_NAME]" at bounding box center [235, 281] width 158 height 19
click at [189, 277] on code "[EMAIL_ADDRESS][DOMAIN_NAME]" at bounding box center [235, 281] width 158 height 19
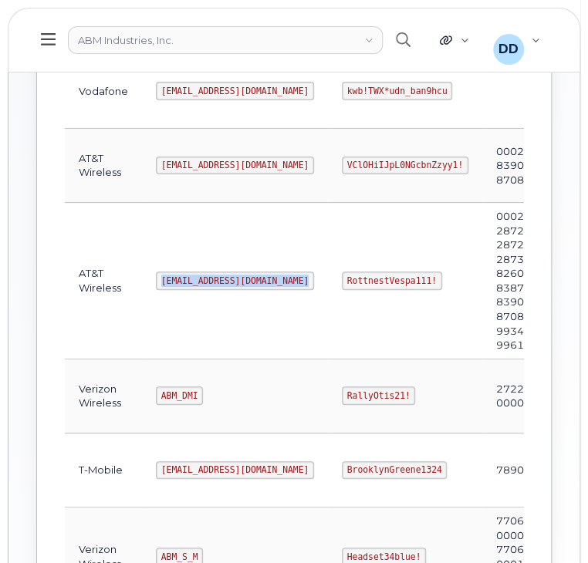
click at [189, 277] on code "[EMAIL_ADDRESS][DOMAIN_NAME]" at bounding box center [235, 281] width 158 height 19
copy code "[EMAIL_ADDRESS][DOMAIN_NAME]"
click at [342, 282] on code "RottnestVespa111!" at bounding box center [392, 281] width 100 height 19
copy code "RottnestVespa111"
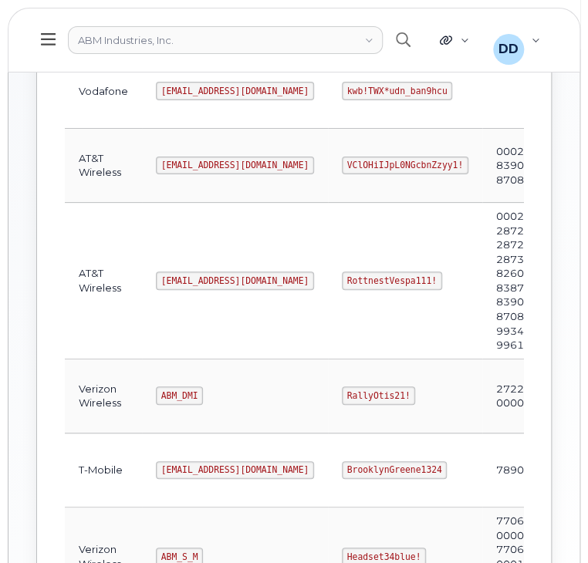
click at [360, 301] on td "RottnestVespa111!" at bounding box center [405, 281] width 154 height 157
click at [351, 276] on code "RottnestVespa111!" at bounding box center [392, 281] width 100 height 19
copy code "RottnestVespa111!"
